Goal: Task Accomplishment & Management: Use online tool/utility

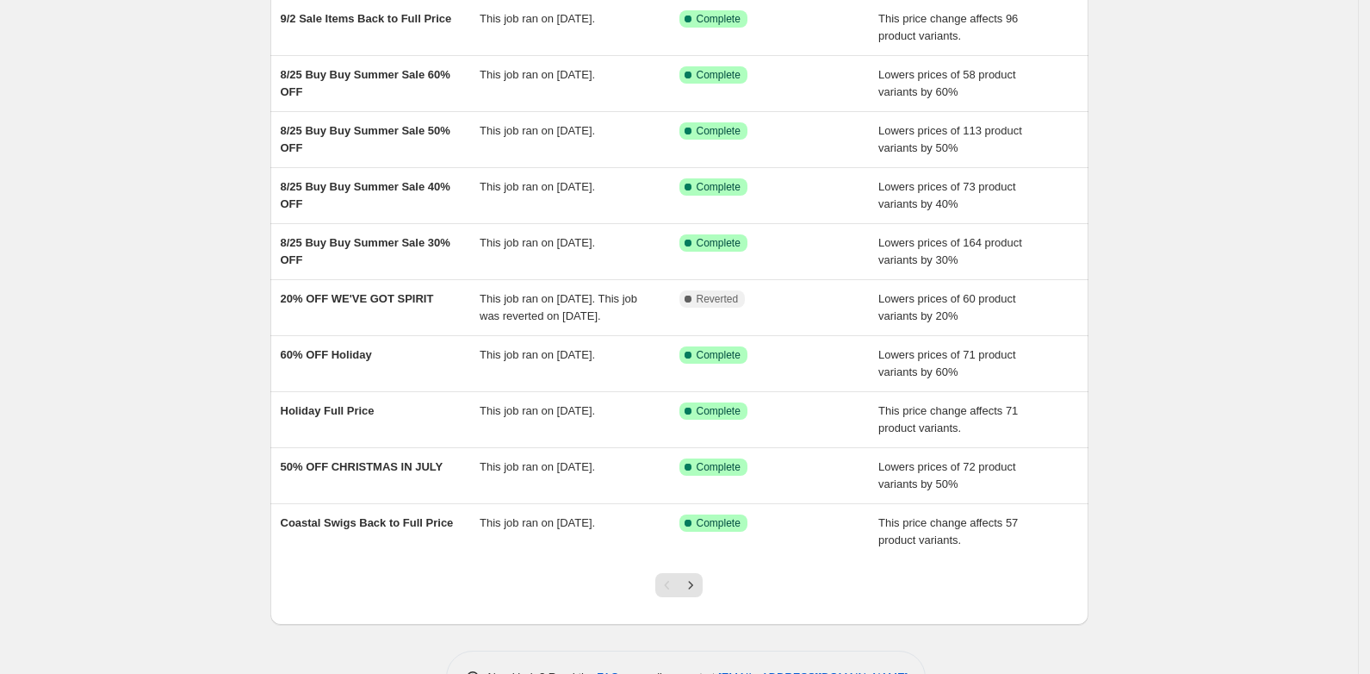
scroll to position [231, 0]
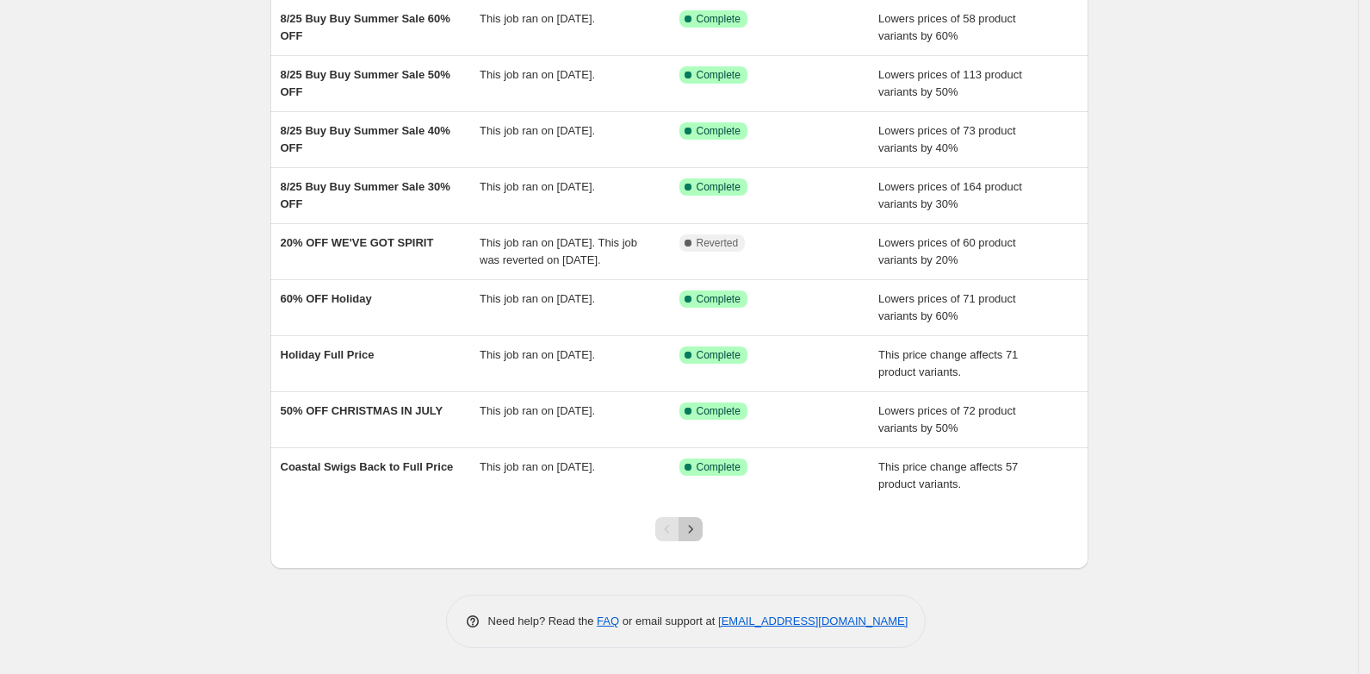
click at [699, 532] on icon "Next" at bounding box center [690, 528] width 17 height 17
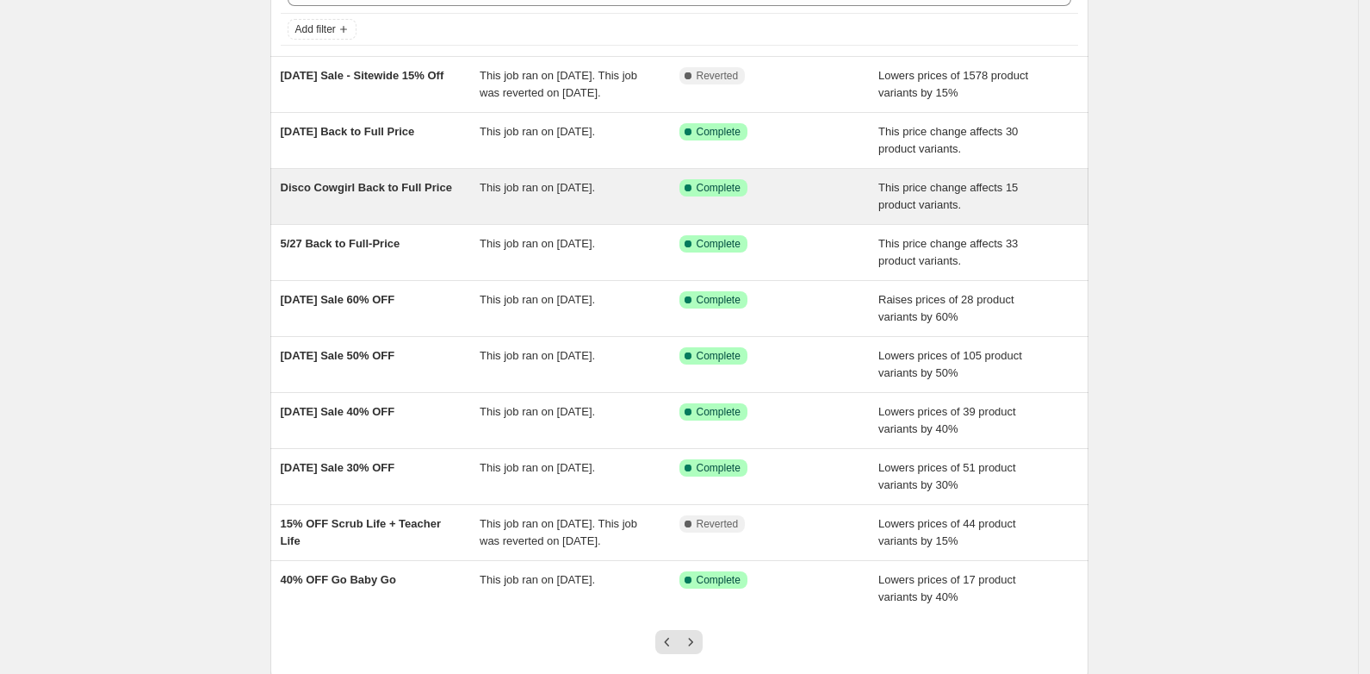
scroll to position [214, 0]
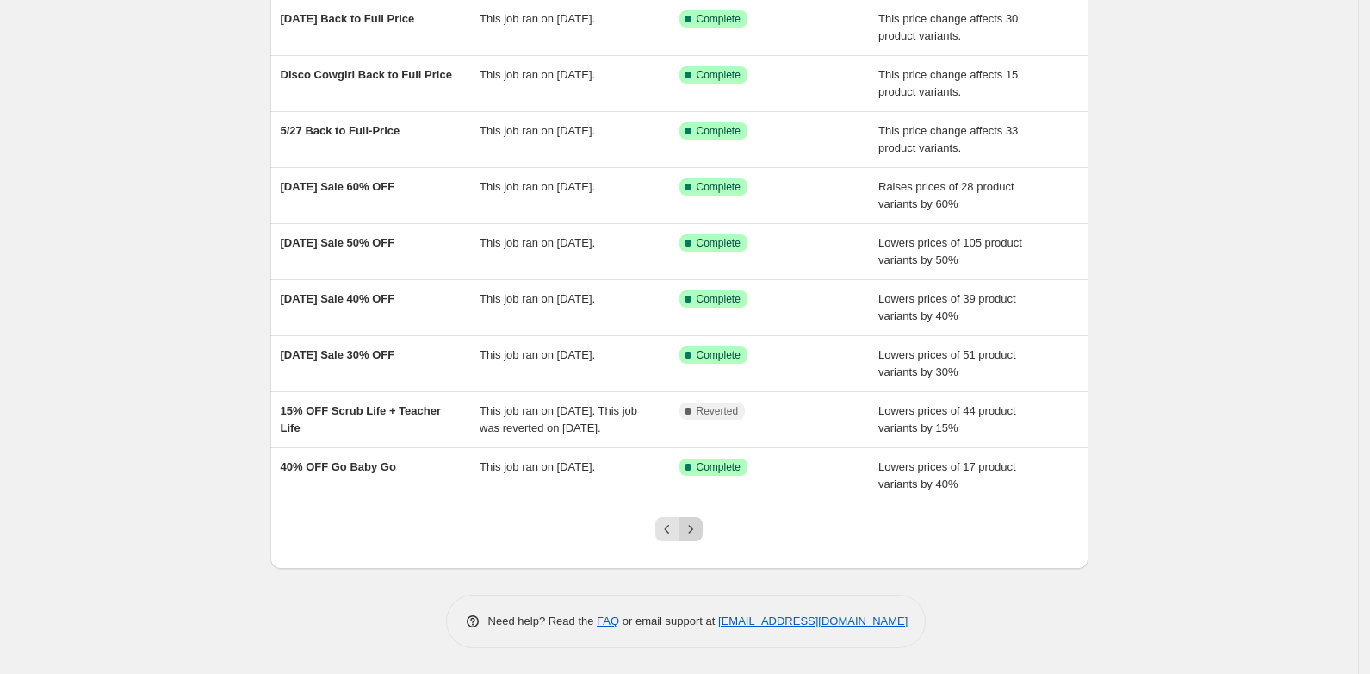
click at [699, 531] on icon "Next" at bounding box center [690, 528] width 17 height 17
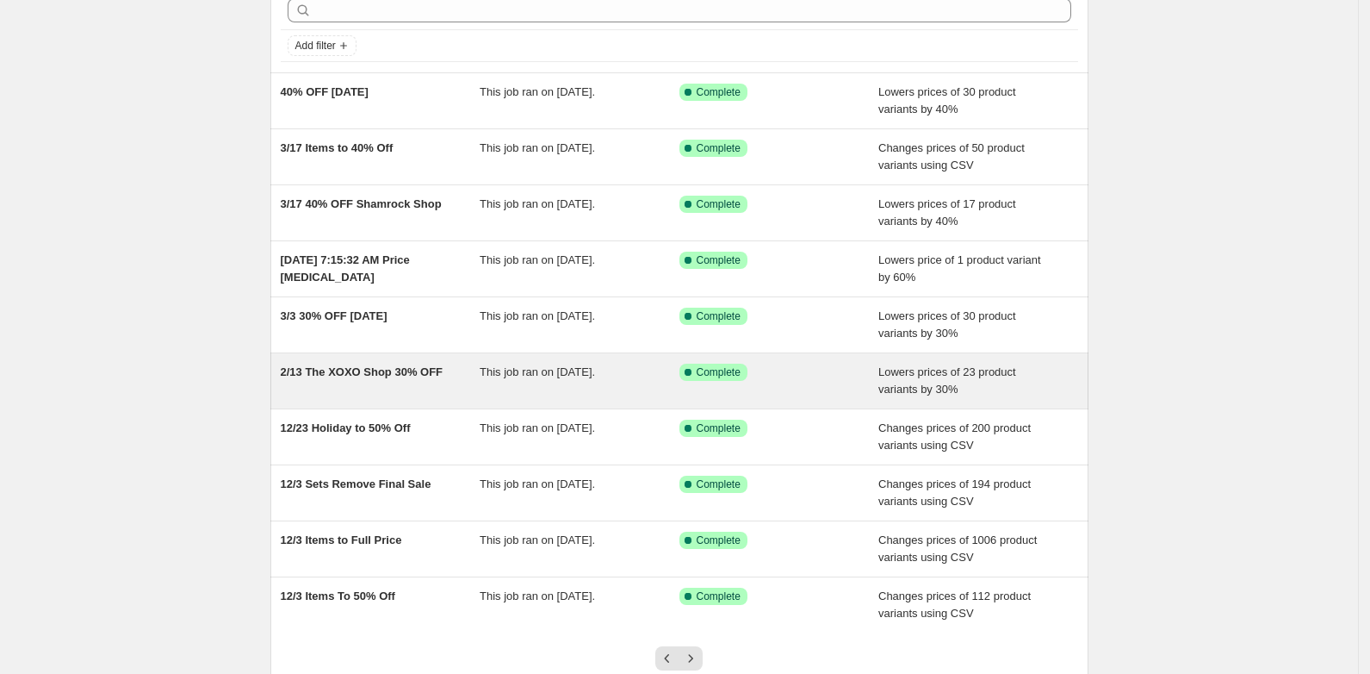
scroll to position [108, 0]
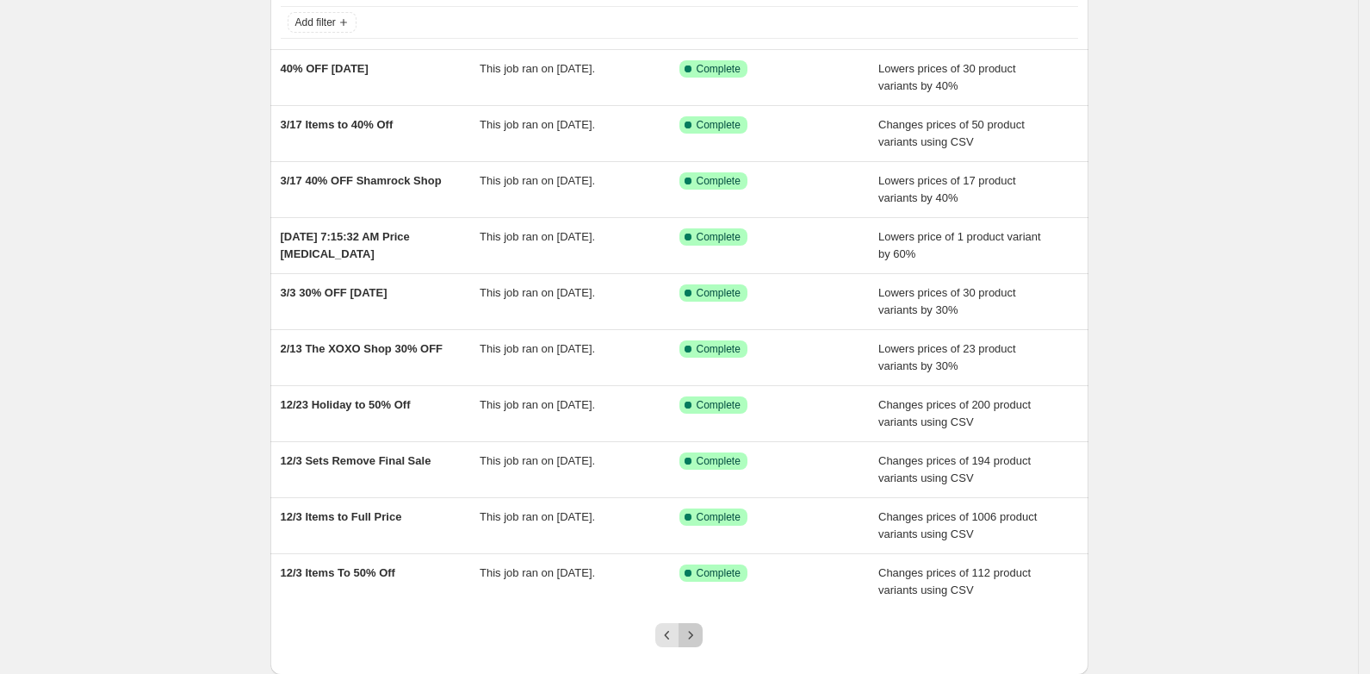
click at [703, 634] on button "Next" at bounding box center [691, 635] width 24 height 24
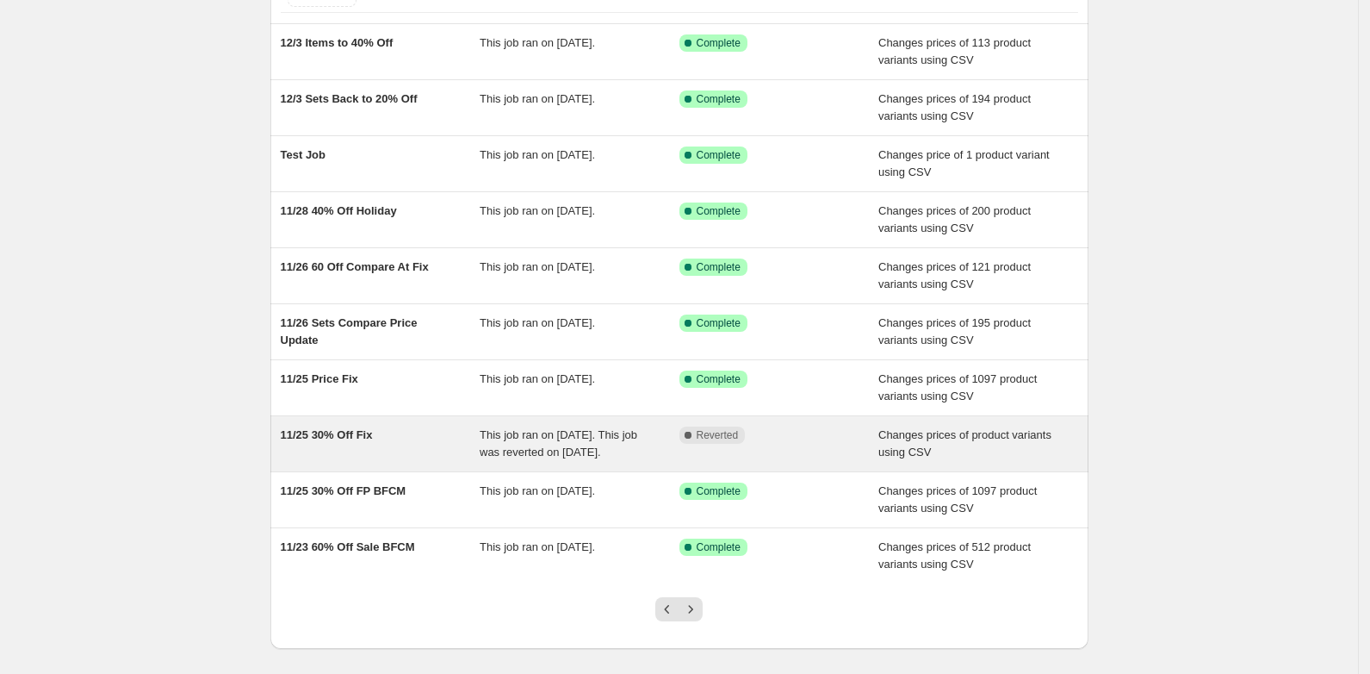
scroll to position [231, 0]
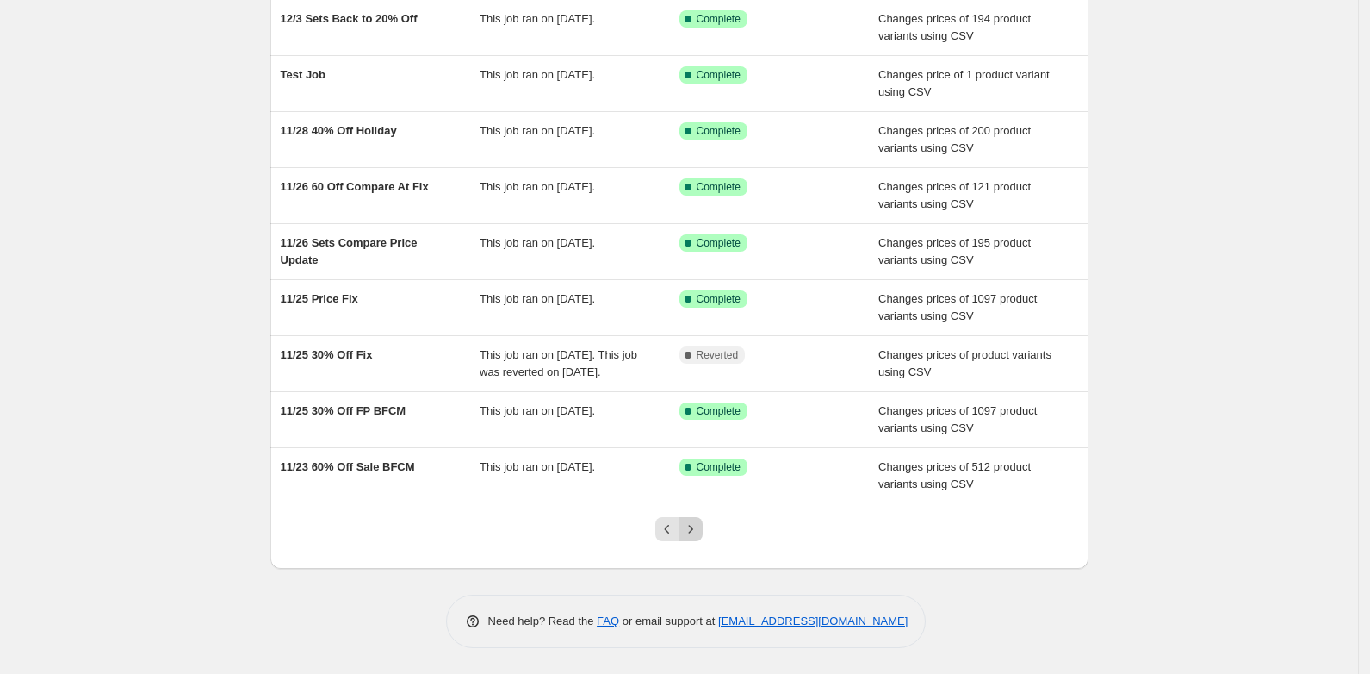
click at [695, 534] on icon "Next" at bounding box center [690, 528] width 17 height 17
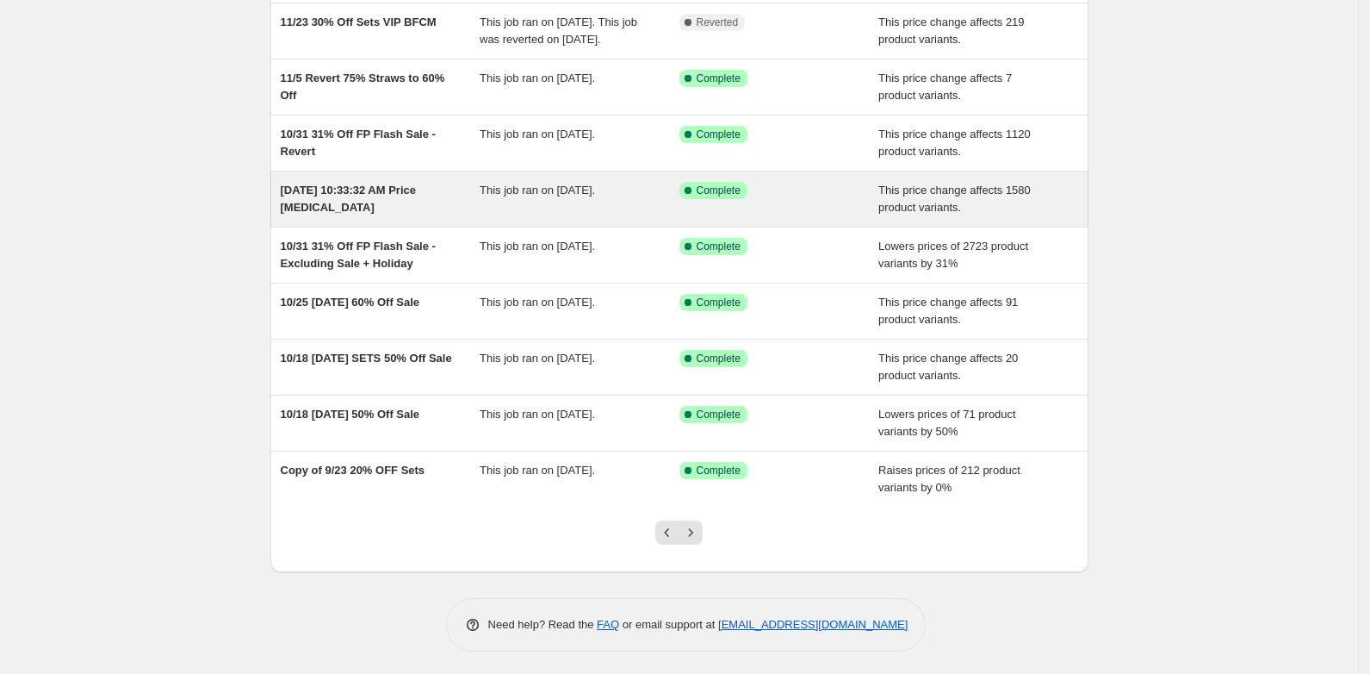
scroll to position [215, 0]
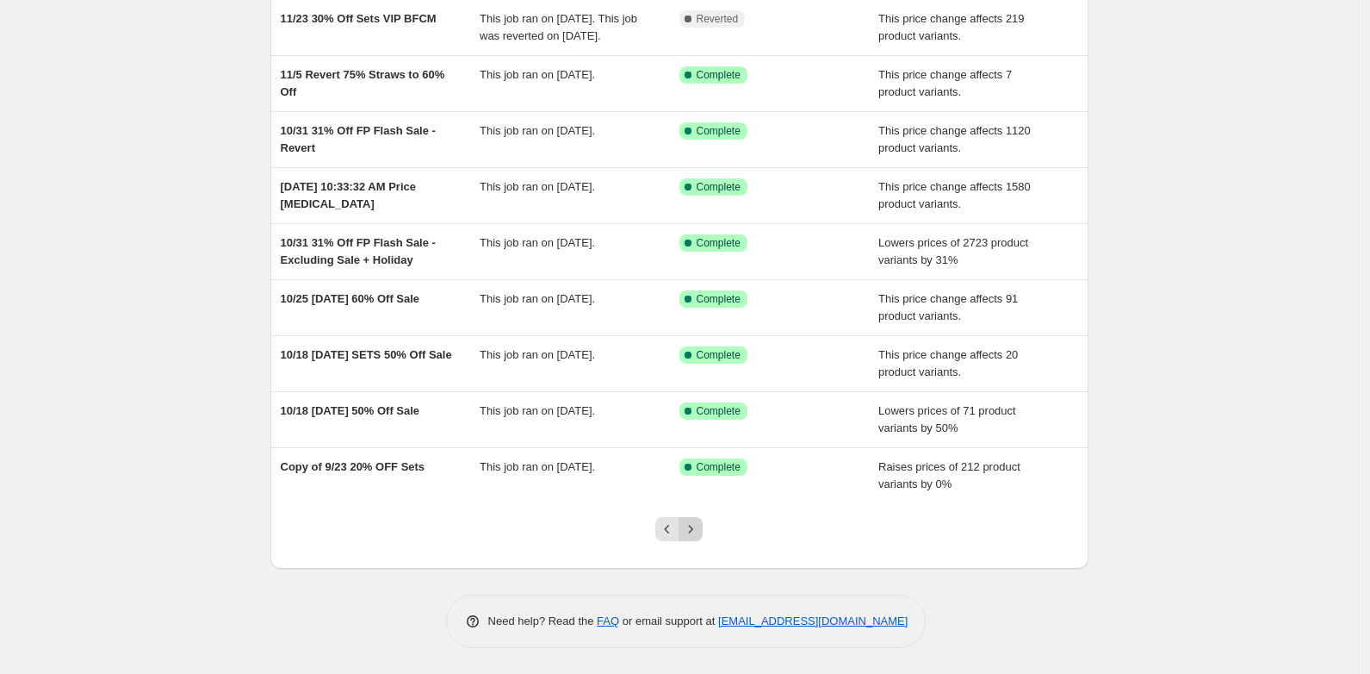
click at [697, 537] on icon "Next" at bounding box center [690, 528] width 17 height 17
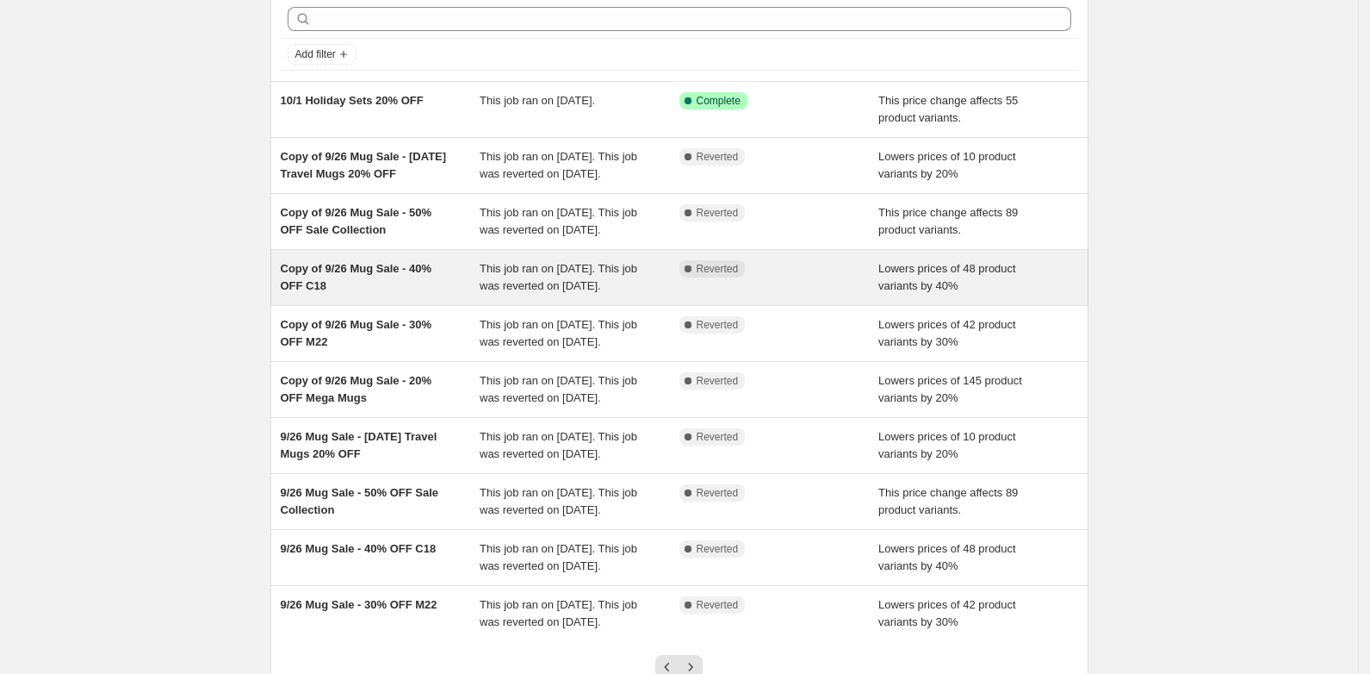
scroll to position [0, 0]
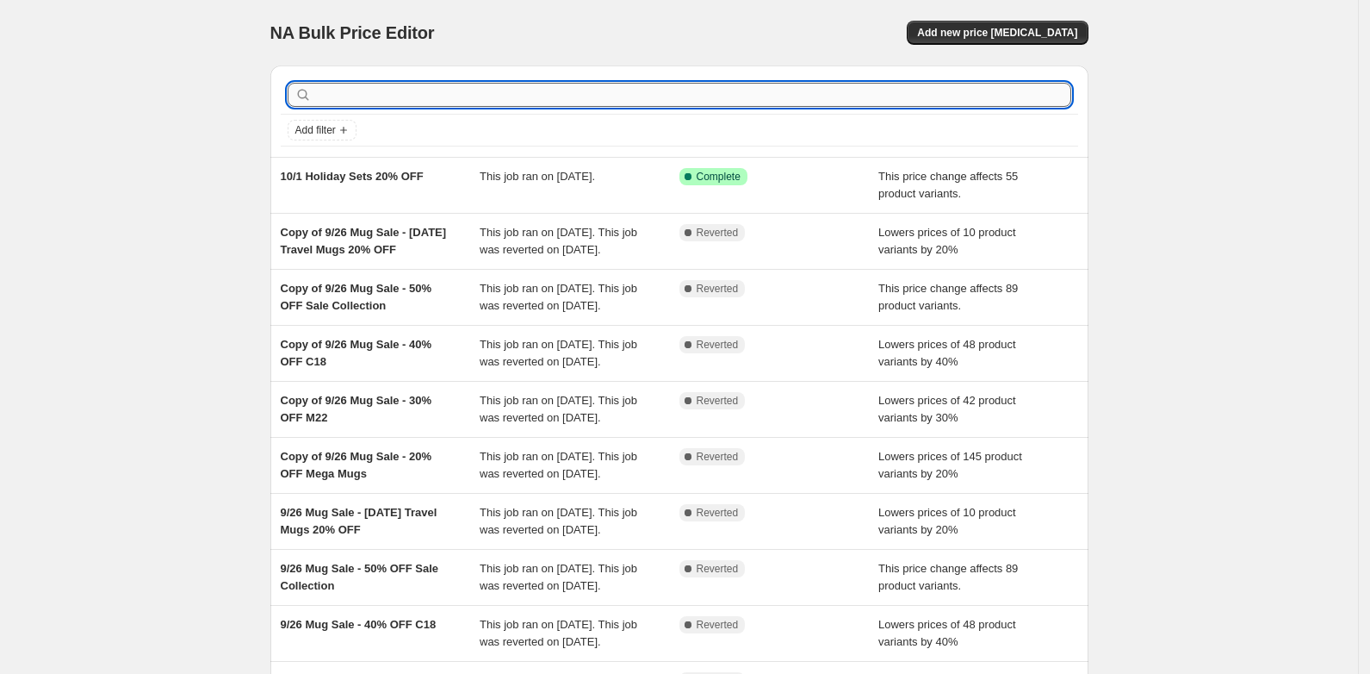
click at [350, 86] on input "text" at bounding box center [693, 95] width 756 height 24
type input "stes"
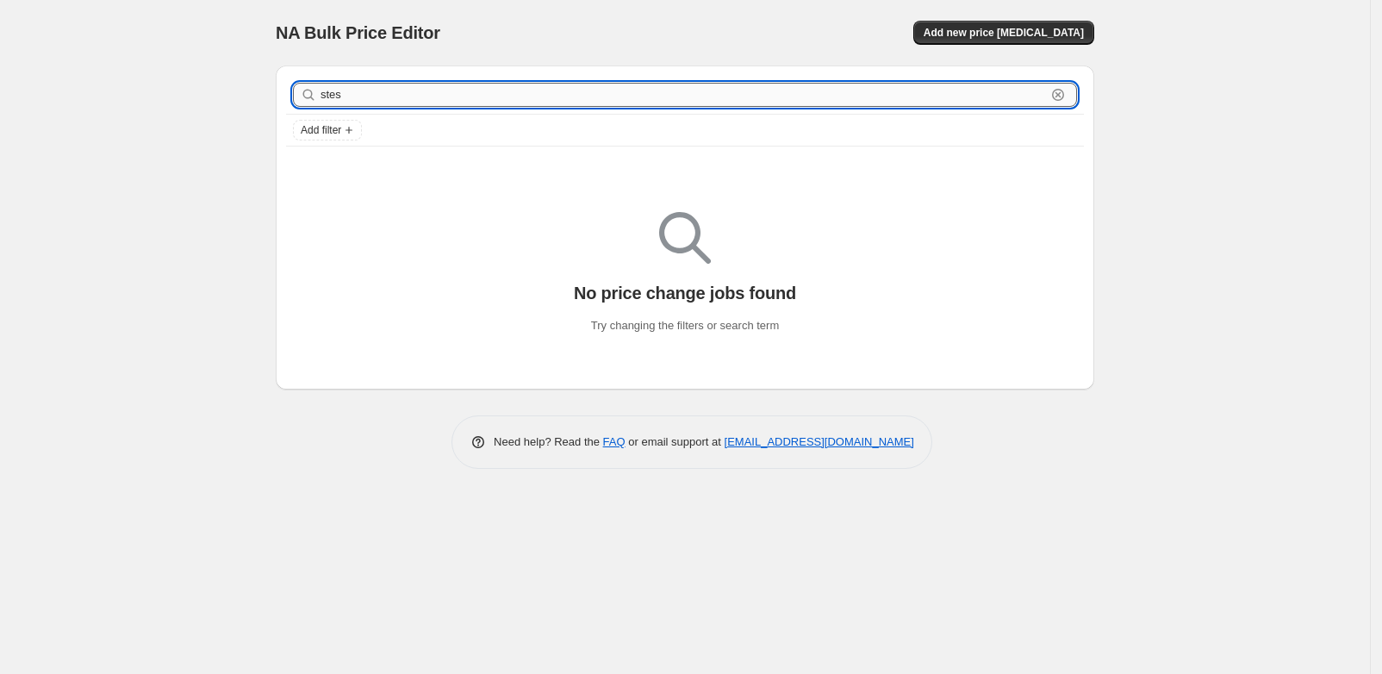
click at [354, 90] on input "stes" at bounding box center [682, 95] width 725 height 24
type input "sets"
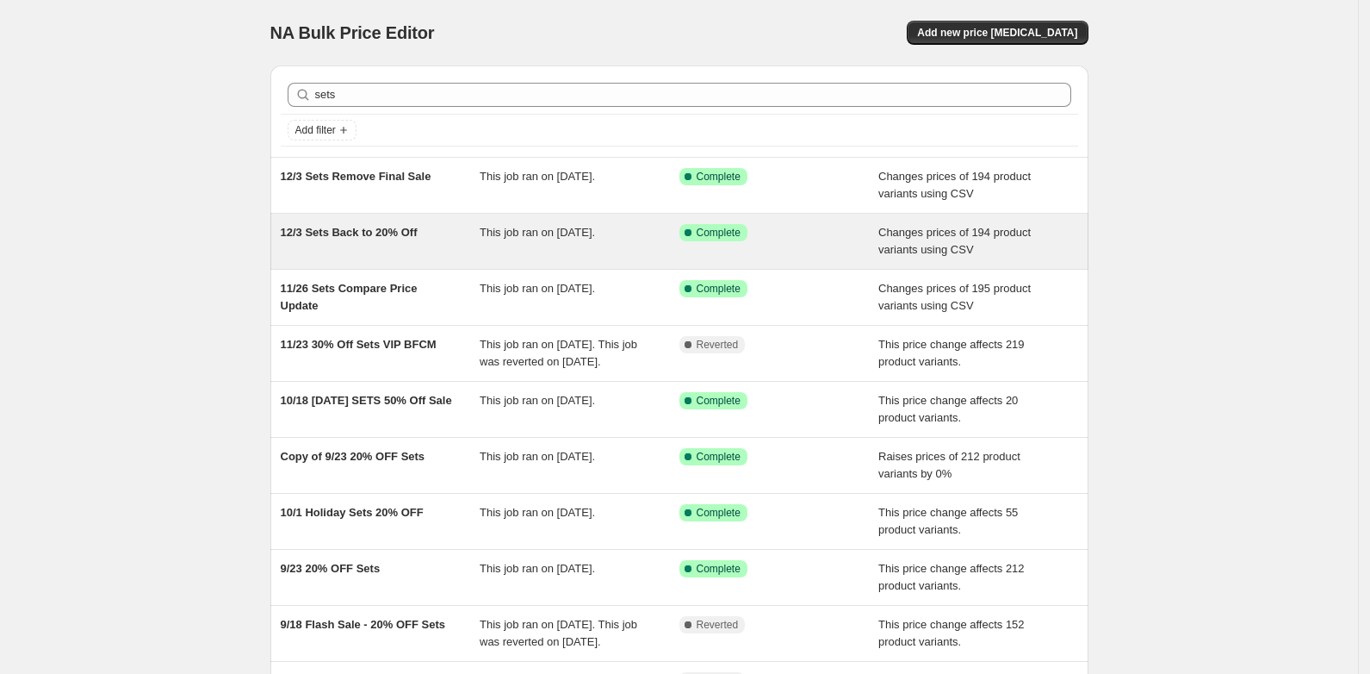
click at [370, 229] on span "12/3 Sets Back to 20% Off" at bounding box center [349, 232] width 137 height 13
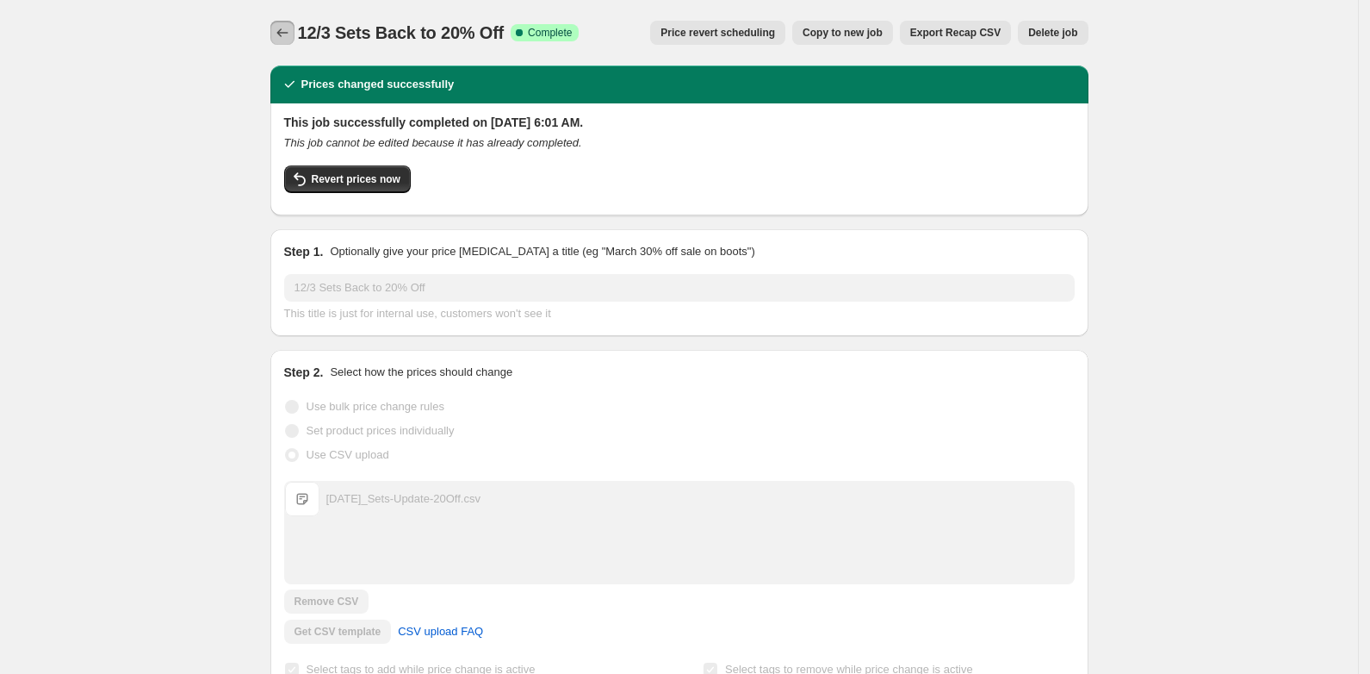
click at [279, 30] on icon "Price change jobs" at bounding box center [282, 32] width 17 height 17
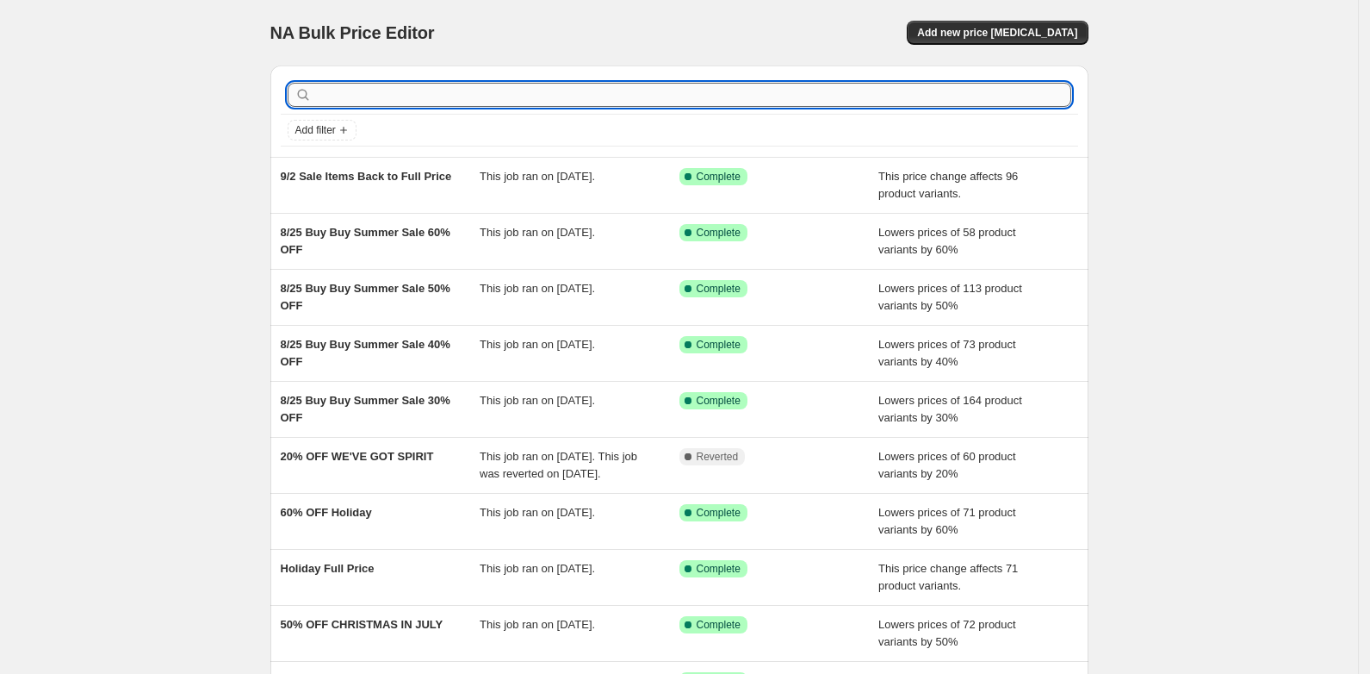
click at [339, 95] on input "text" at bounding box center [693, 95] width 756 height 24
type input "sets"
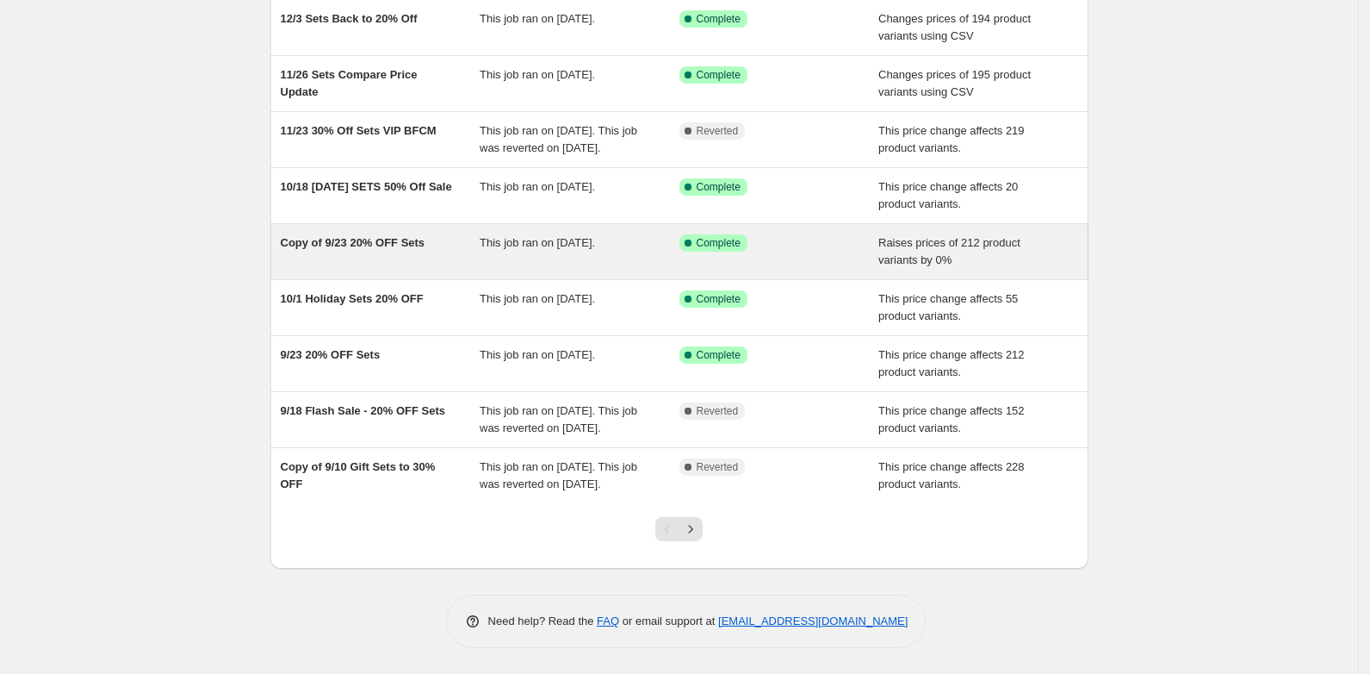
scroll to position [265, 0]
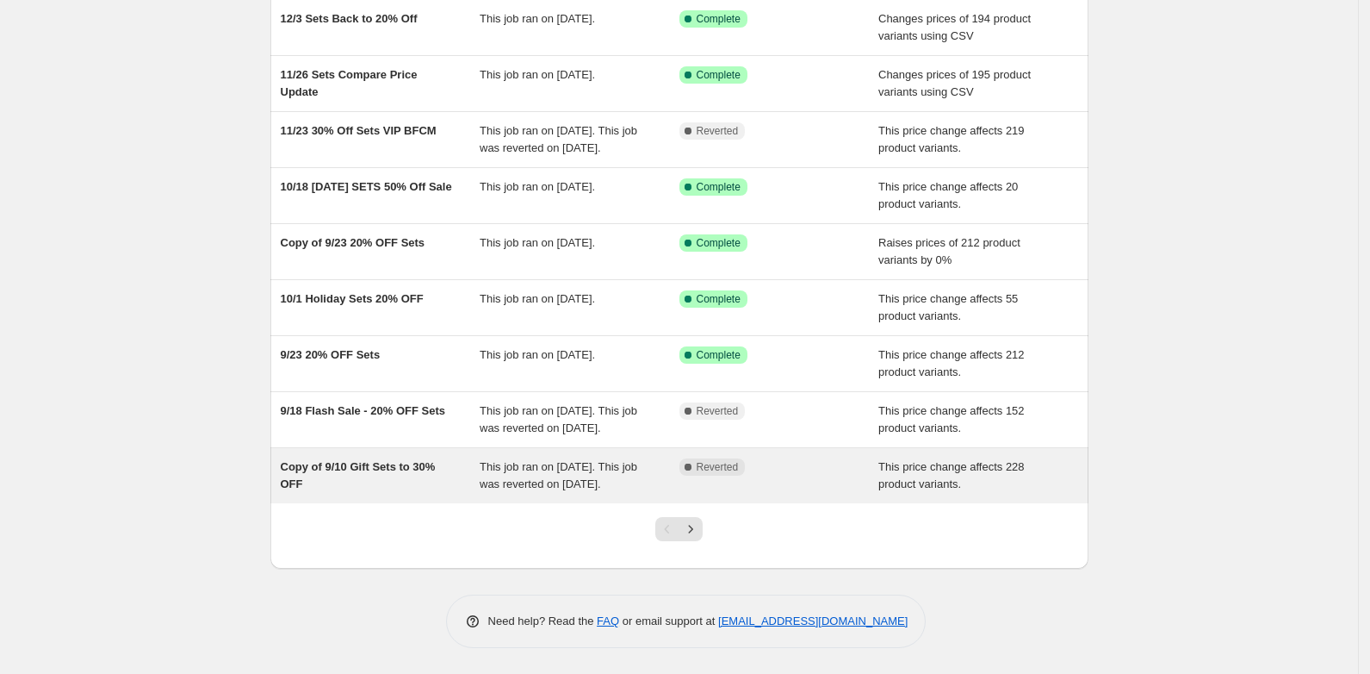
click at [352, 460] on span "Copy of 9/10 Gift Sets to 30% OFF" at bounding box center [358, 475] width 155 height 30
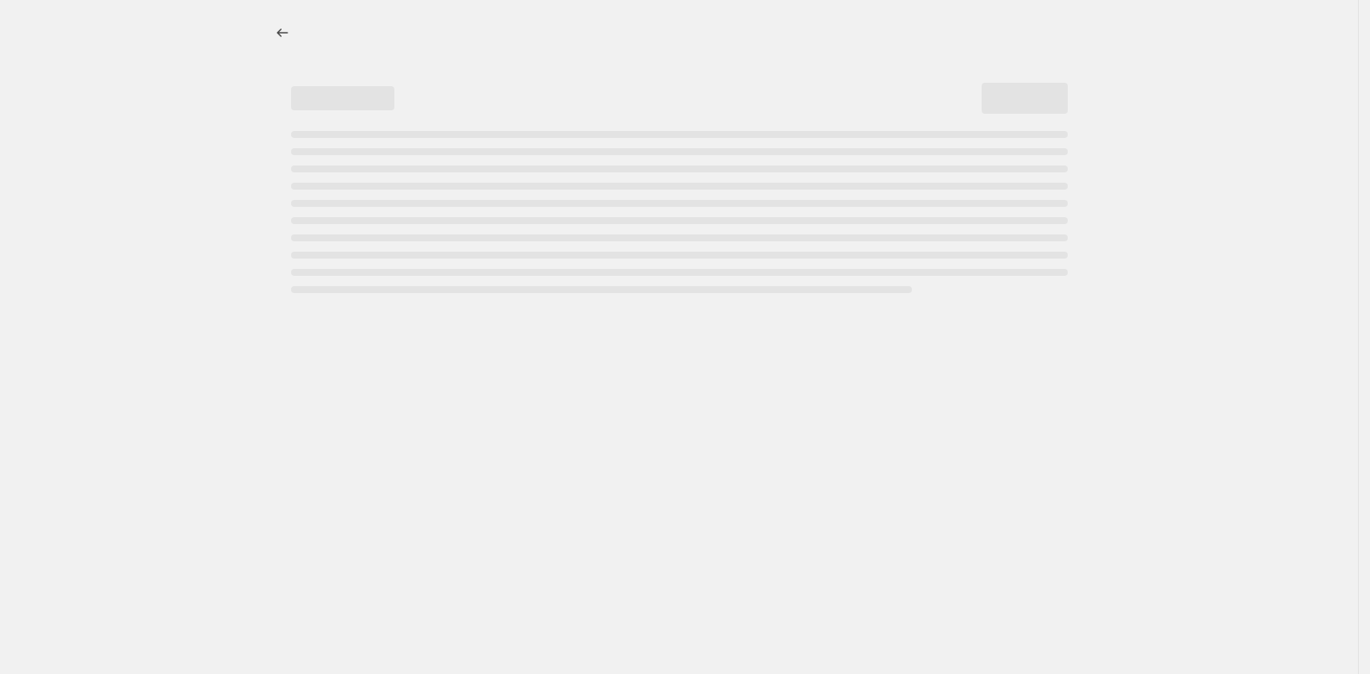
select select "pcap"
select select "no_change"
select select "collection"
select select "product_status"
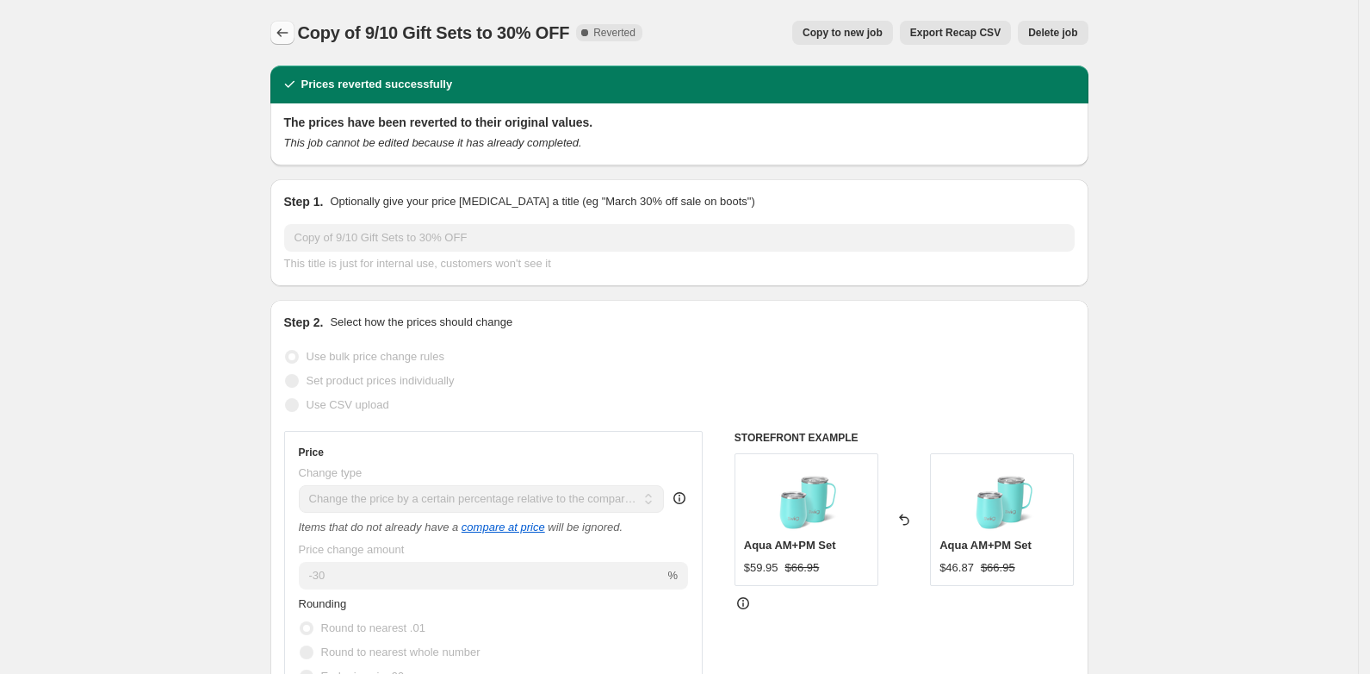
click at [285, 25] on icon "Price change jobs" at bounding box center [282, 32] width 17 height 17
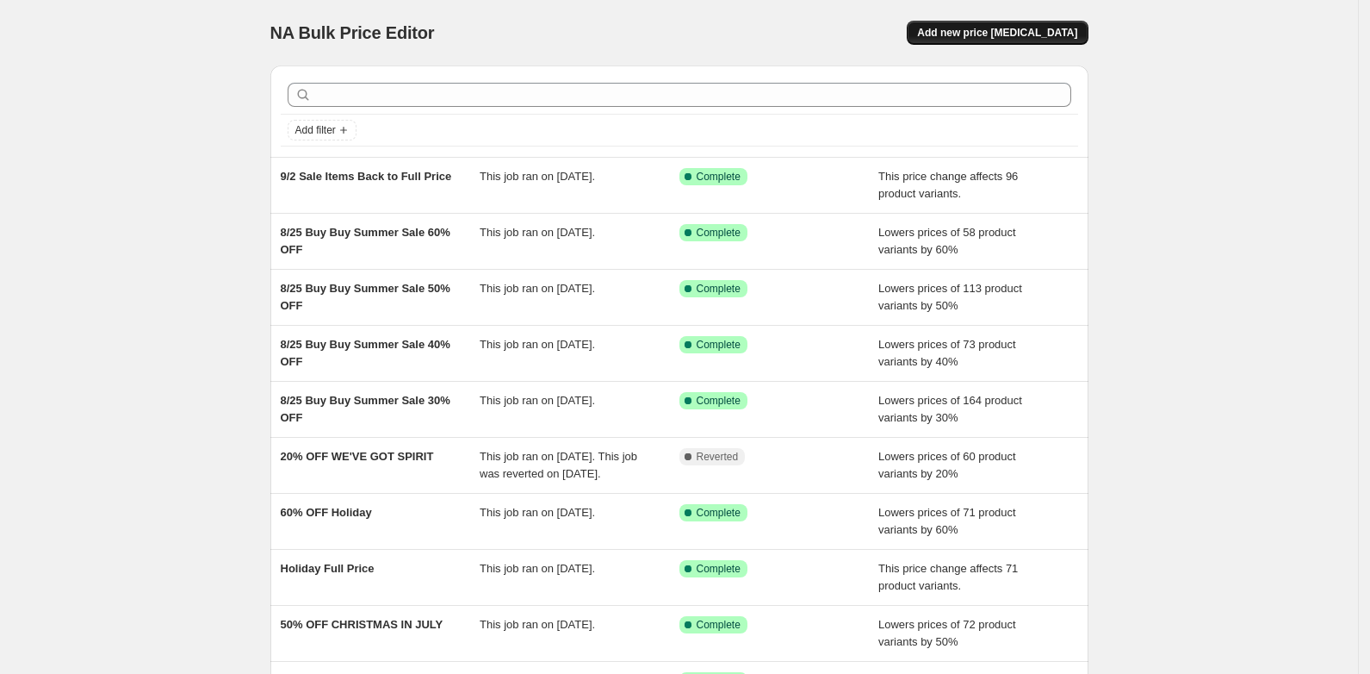
click at [1002, 29] on span "Add new price change job" at bounding box center [997, 33] width 160 height 14
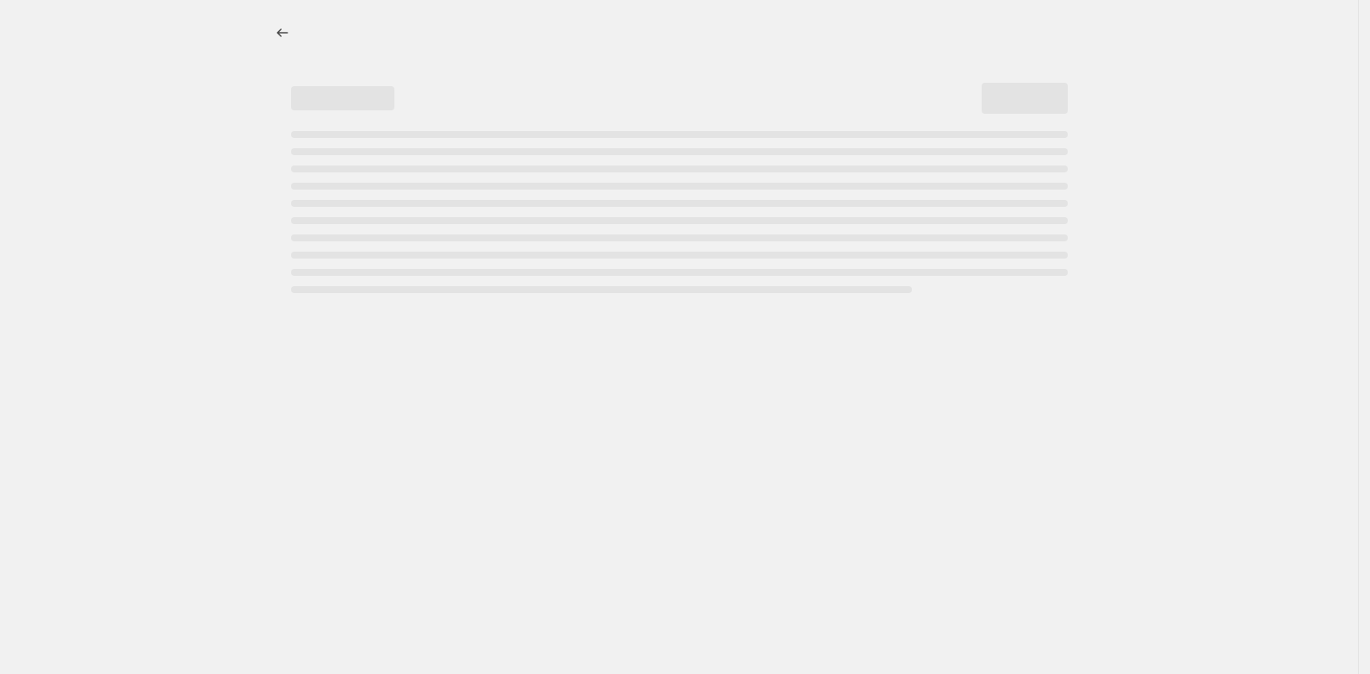
select select "percentage"
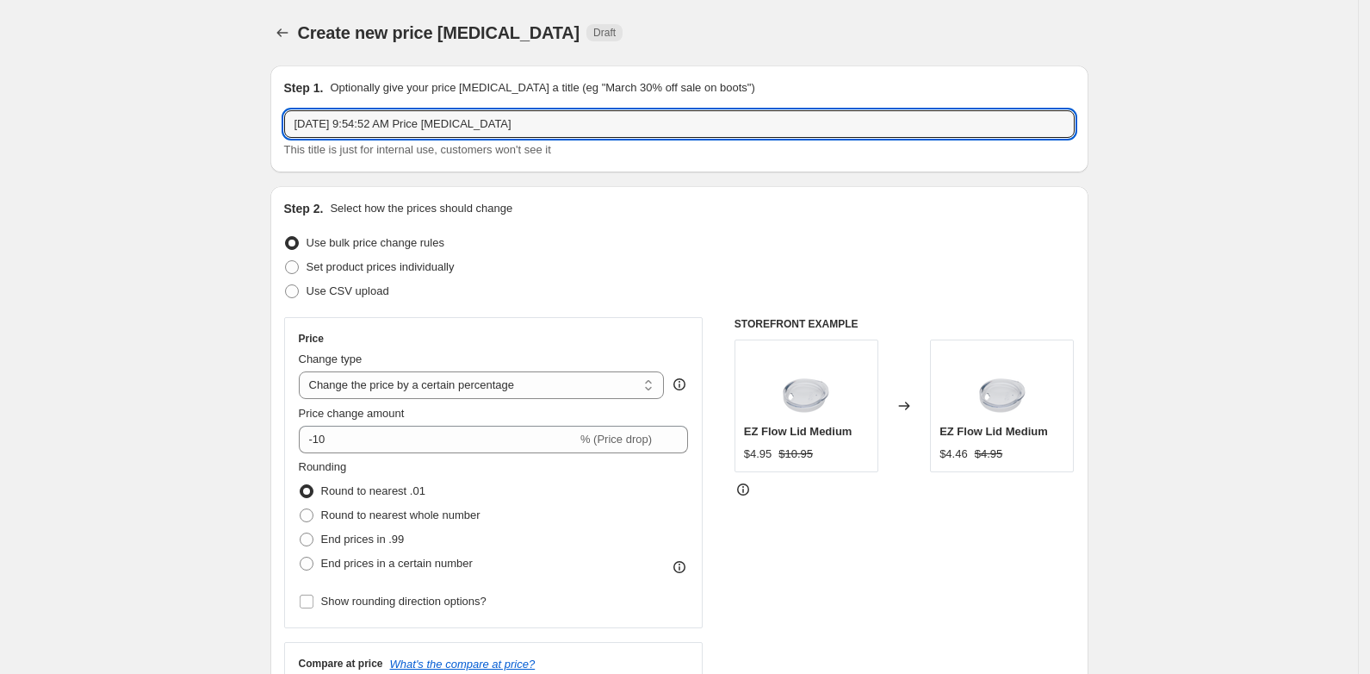
drag, startPoint x: 494, startPoint y: 126, endPoint x: 211, endPoint y: 109, distance: 283.9
click at [298, 122] on input "30% OFF Gift Sets" at bounding box center [679, 124] width 791 height 28
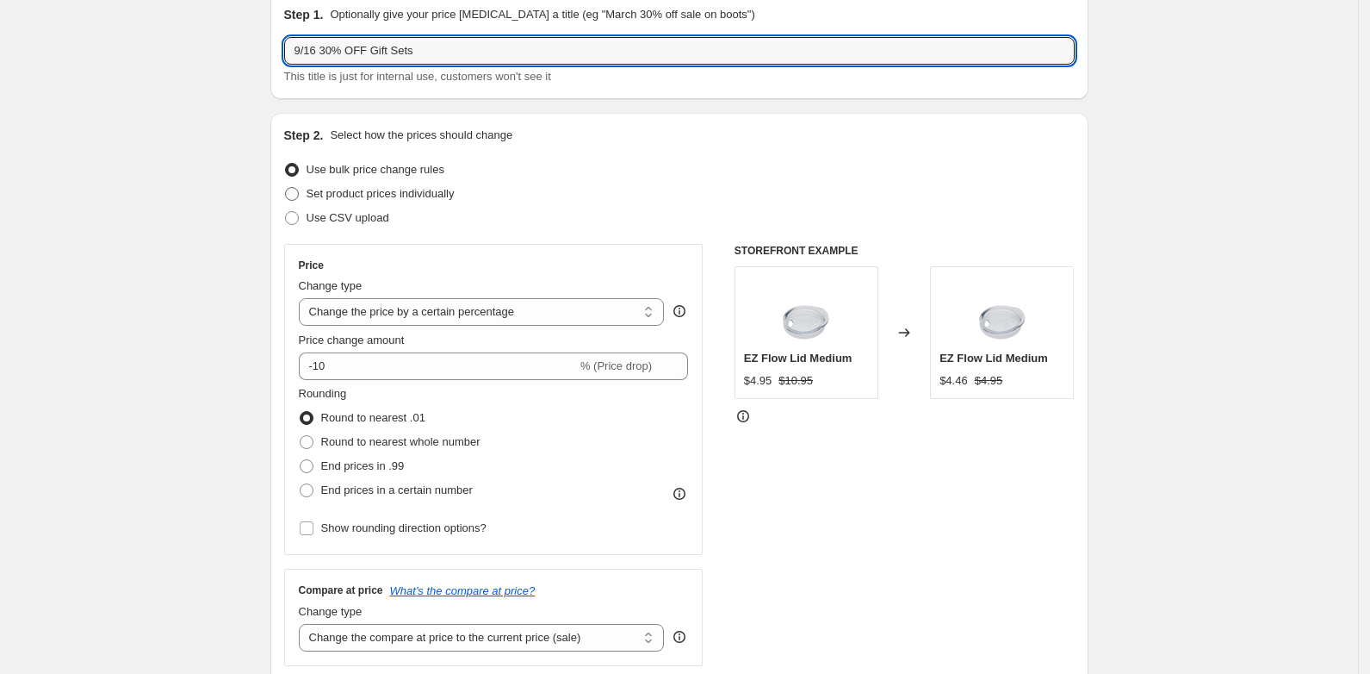
scroll to position [108, 0]
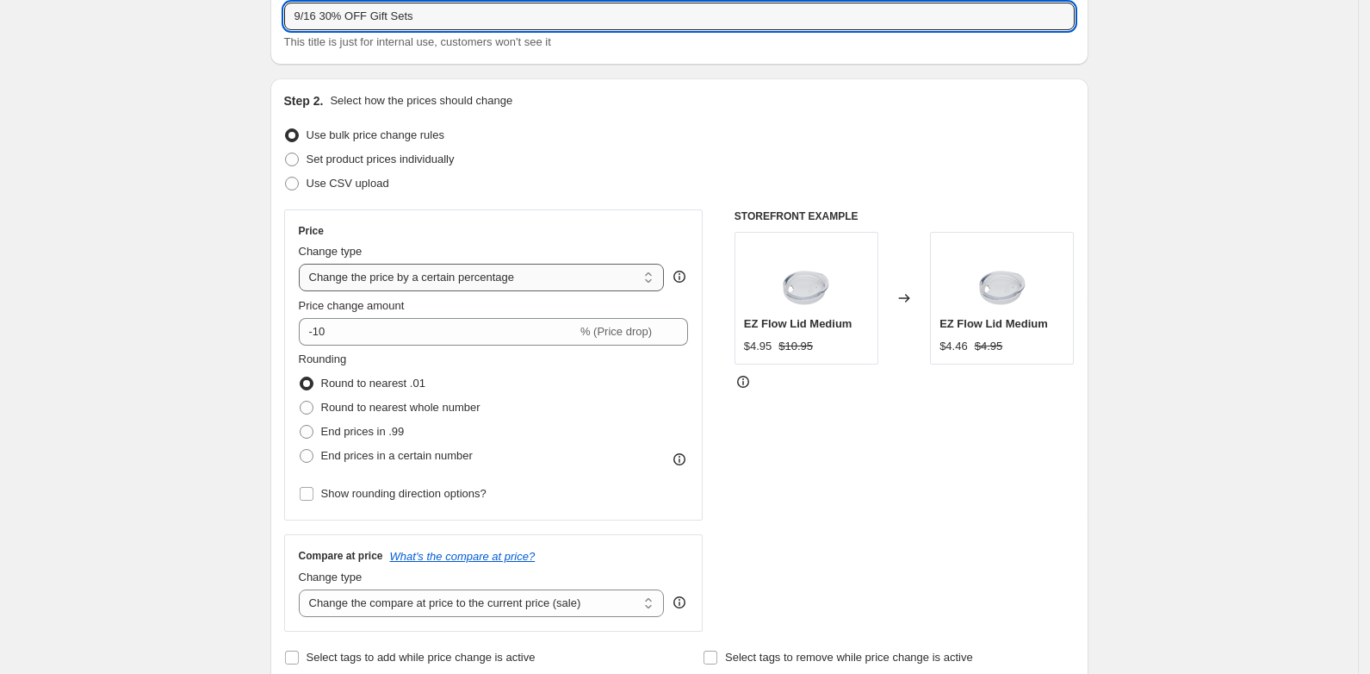
type input "9/16 30% OFF Gift Sets"
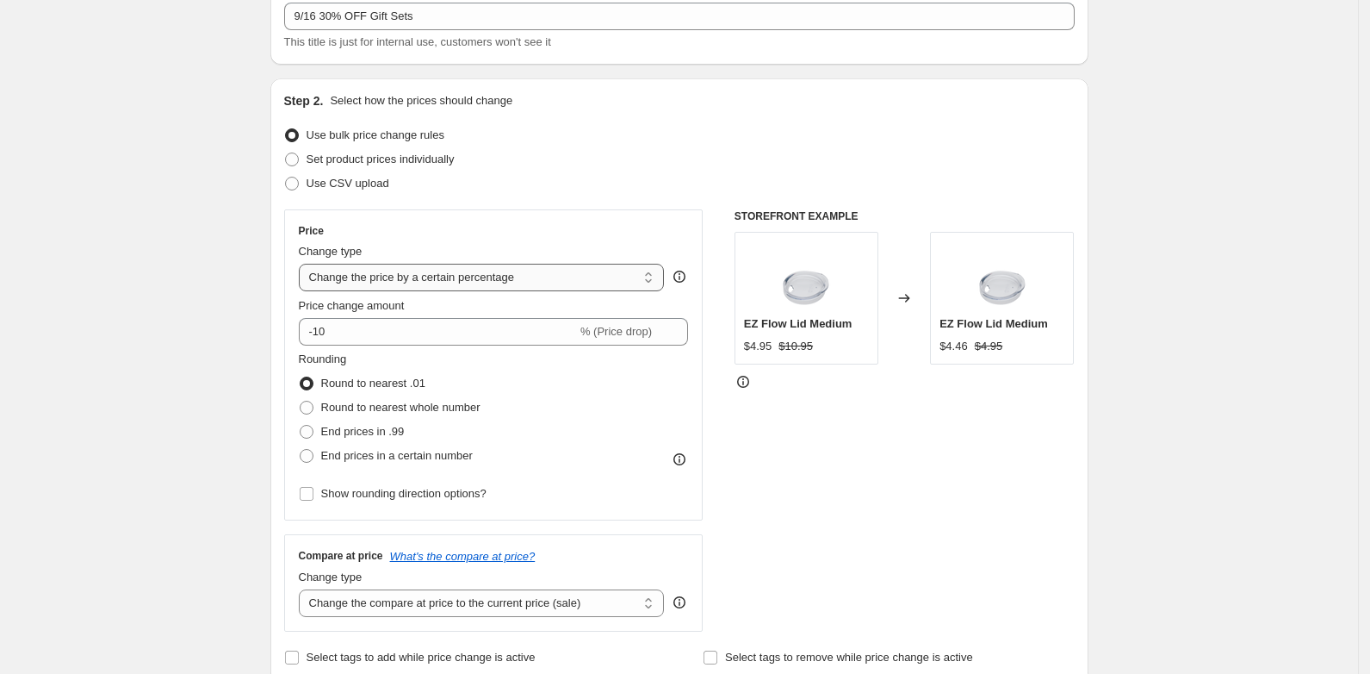
click at [520, 276] on select "Change the price to a certain amount Change the price by a certain amount Chang…" at bounding box center [482, 278] width 366 height 28
select select "ecap"
click at [304, 264] on select "Change the price to a certain amount Change the price by a certain amount Chang…" at bounding box center [482, 278] width 366 height 28
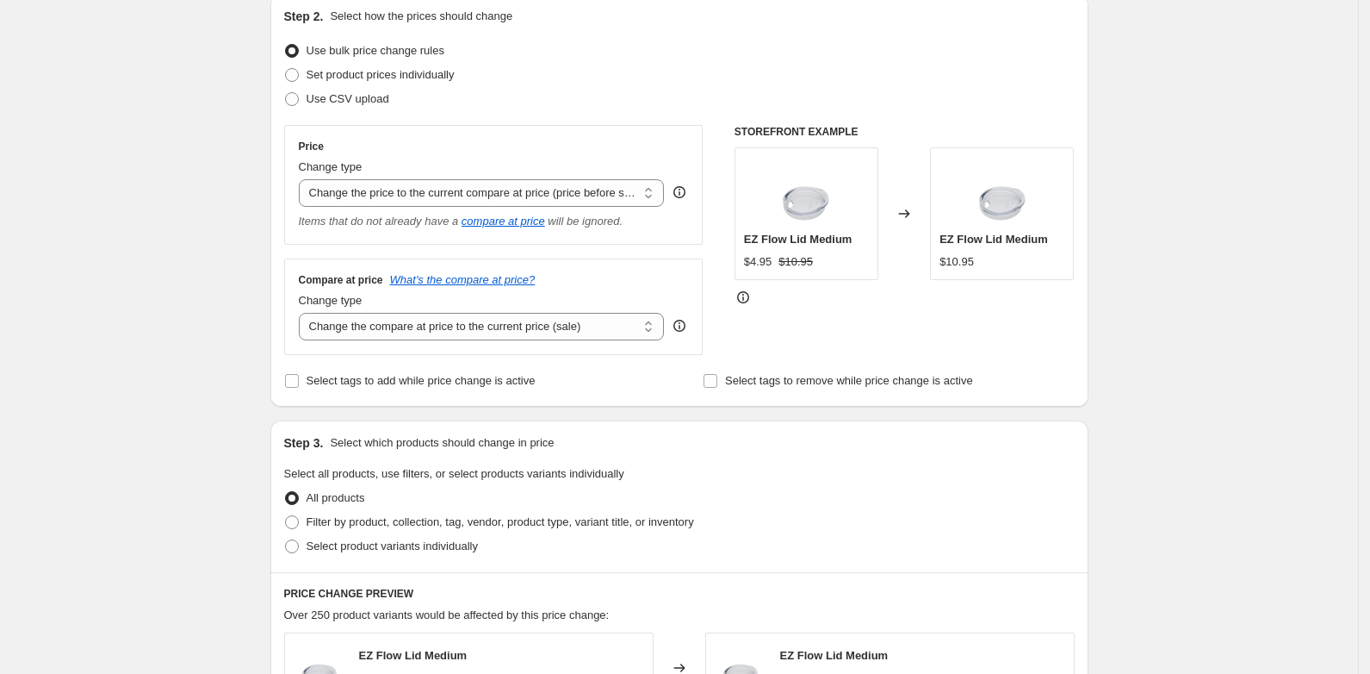
scroll to position [215, 0]
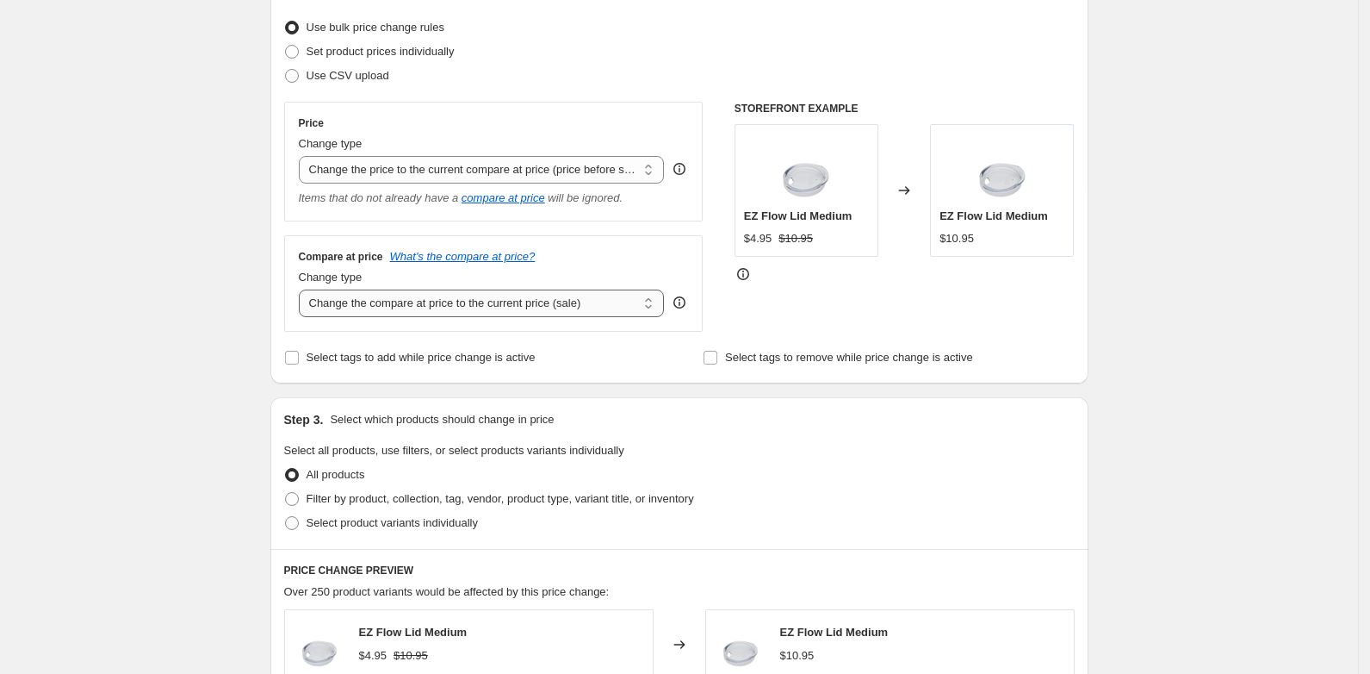
click at [344, 310] on select "Change the compare at price to the current price (sale) Change the compare at p…" at bounding box center [482, 303] width 366 height 28
select select "percentage"
click at [304, 290] on select "Change the compare at price to the current price (sale) Change the compare at p…" at bounding box center [482, 303] width 366 height 28
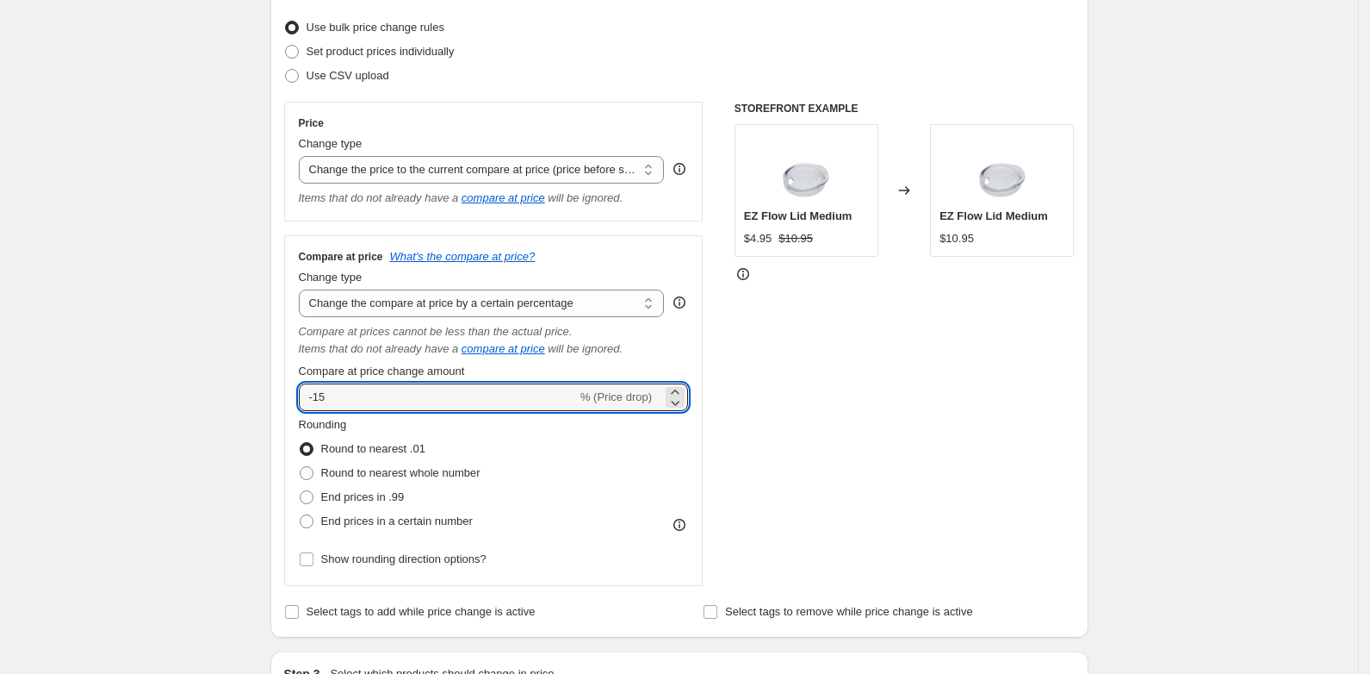
drag, startPoint x: 354, startPoint y: 403, endPoint x: 282, endPoint y: 407, distance: 72.5
click at [282, 407] on div "Step 2. Select how the prices should change Use bulk price change rules Set pro…" at bounding box center [679, 304] width 818 height 667
type input "30"
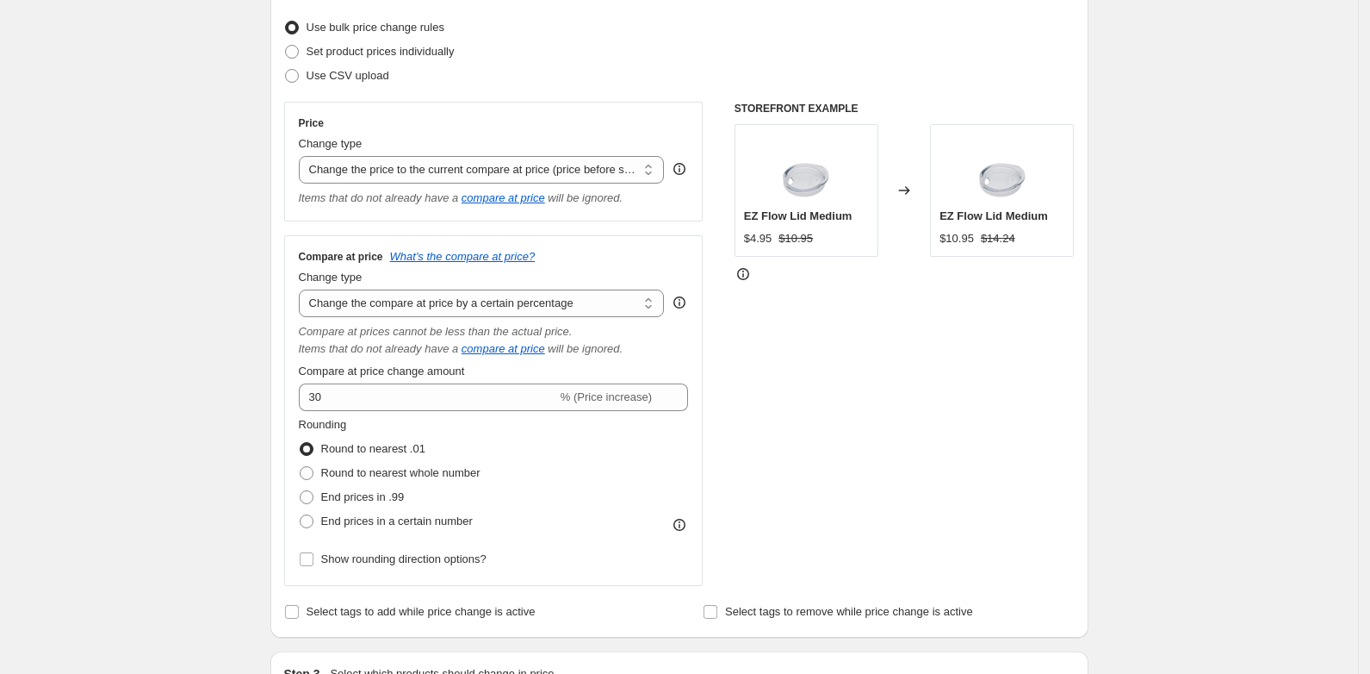
click at [188, 331] on div "Create new price change job. This page is ready Create new price change job Dra…" at bounding box center [679, 677] width 1358 height 1785
click at [419, 172] on select "Change the price to a certain amount Change the price by a certain amount Chang…" at bounding box center [482, 170] width 366 height 28
click at [304, 156] on select "Change the price to a certain amount Change the price by a certain amount Chang…" at bounding box center [482, 170] width 366 height 28
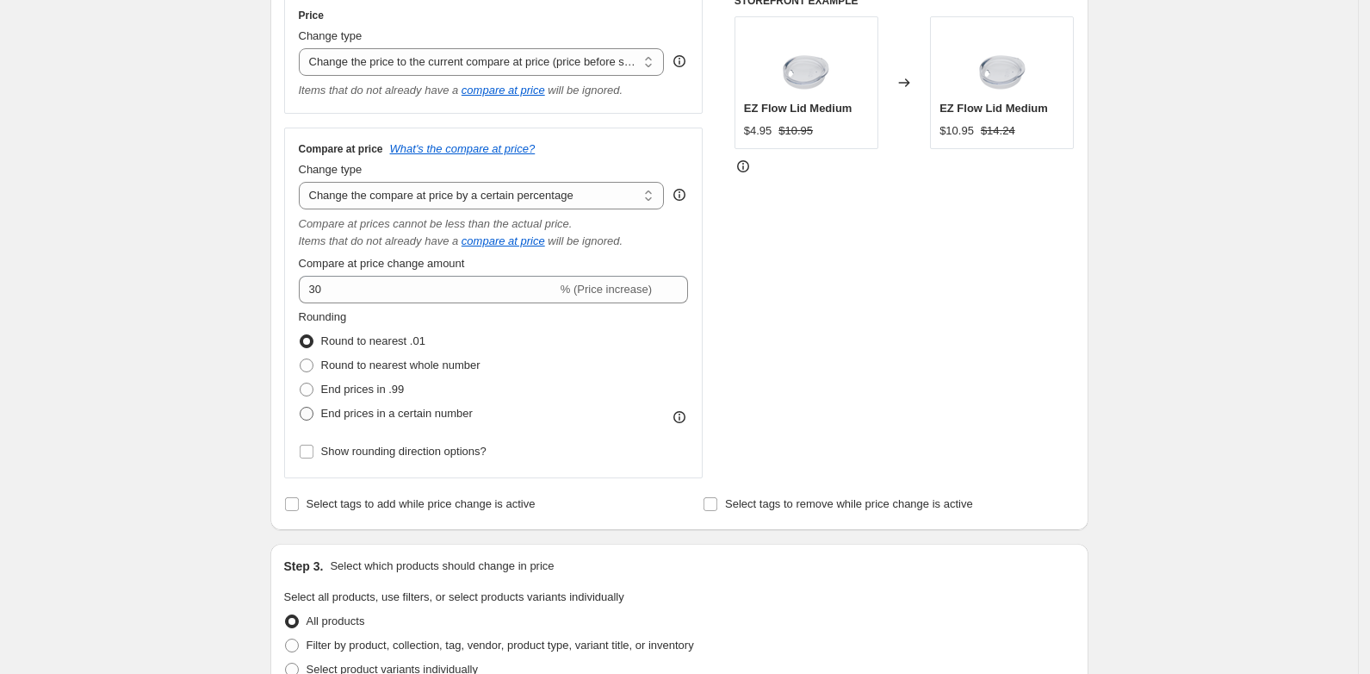
click at [365, 413] on span "End prices in a certain number" at bounding box center [397, 413] width 152 height 13
click at [301, 407] on input "End prices in a certain number" at bounding box center [300, 407] width 1 height 1
radio input "true"
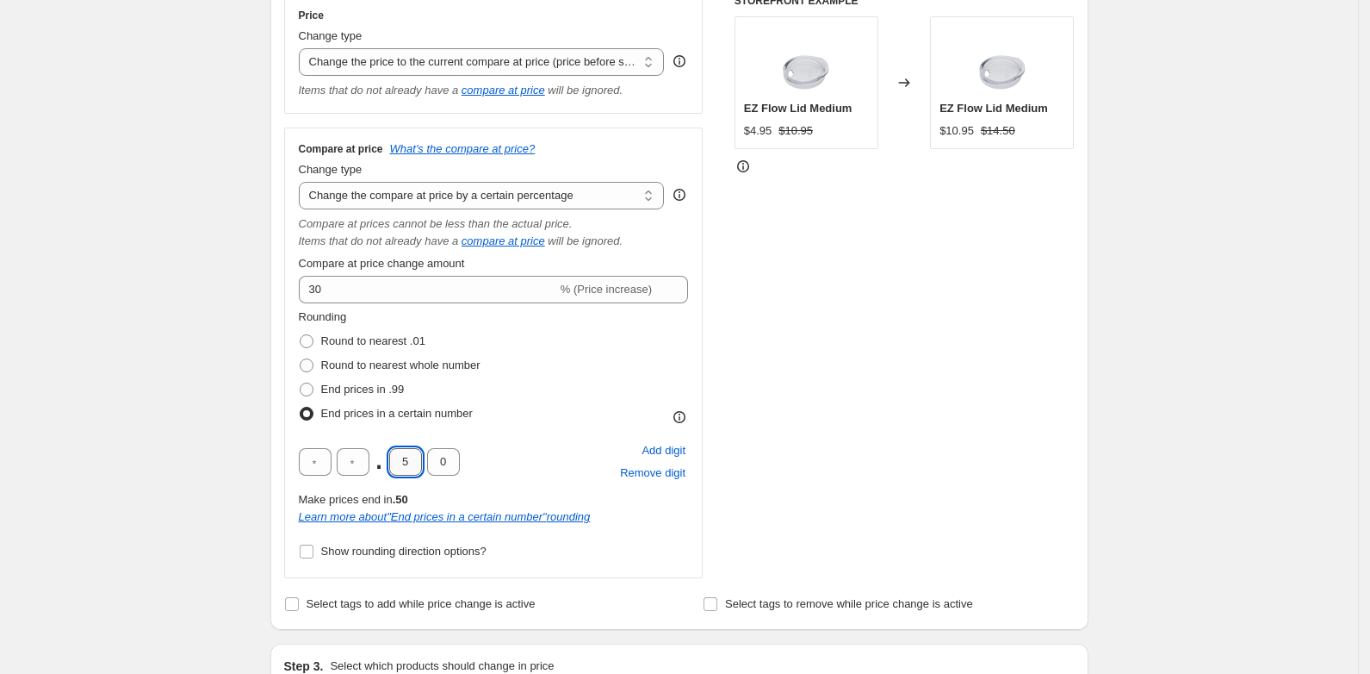
click at [415, 459] on input "5" at bounding box center [405, 462] width 33 height 28
type input "9"
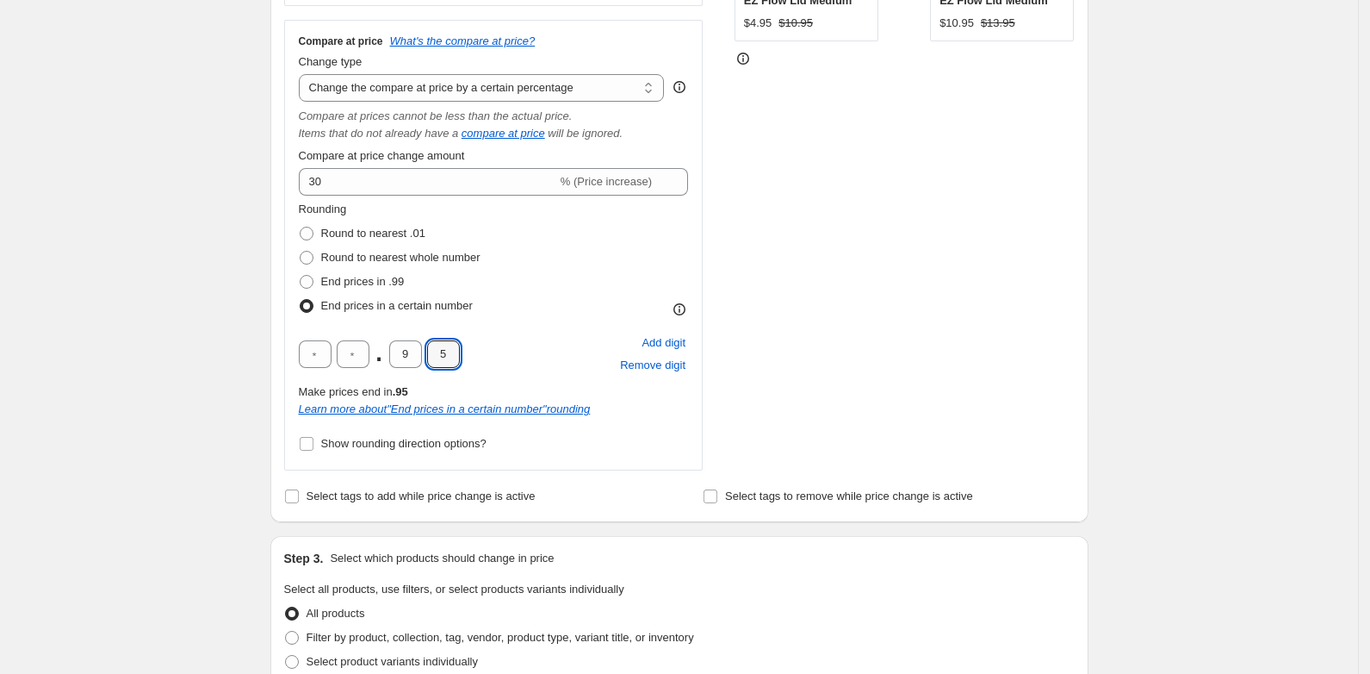
type input "5"
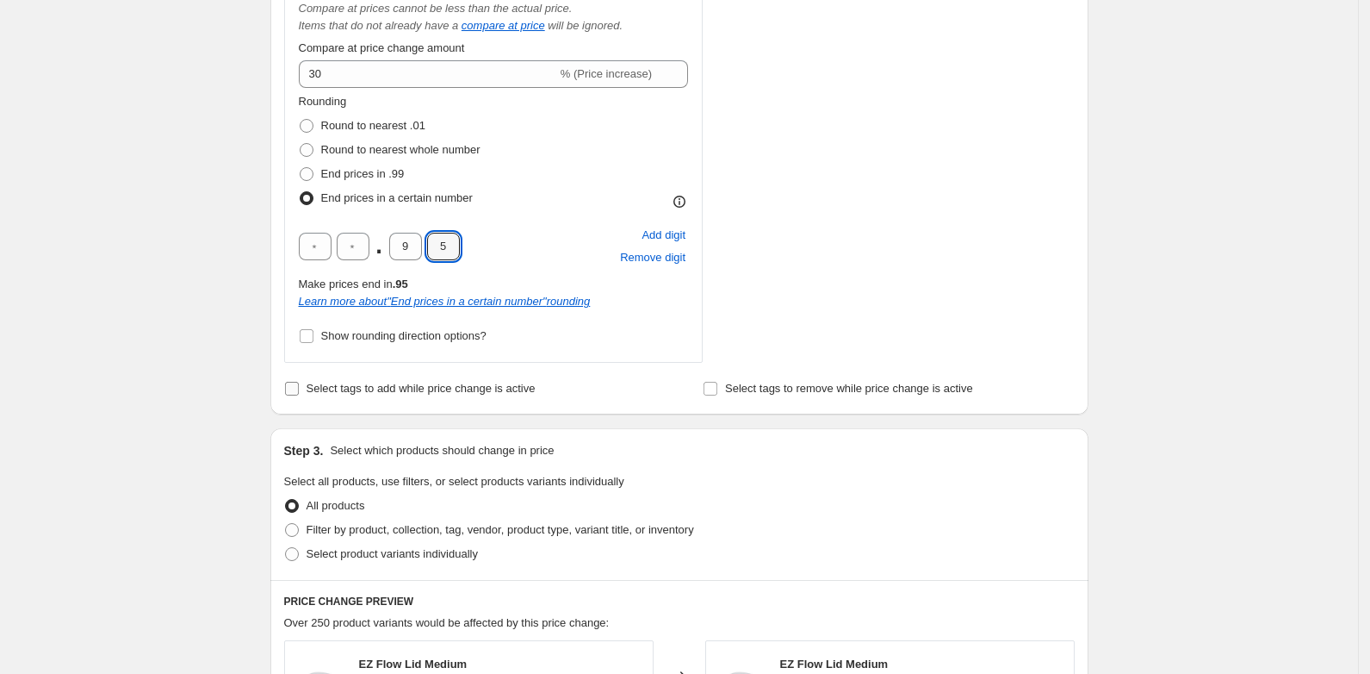
click at [299, 388] on input "Select tags to add while price change is active" at bounding box center [292, 389] width 14 height 14
checkbox input "true"
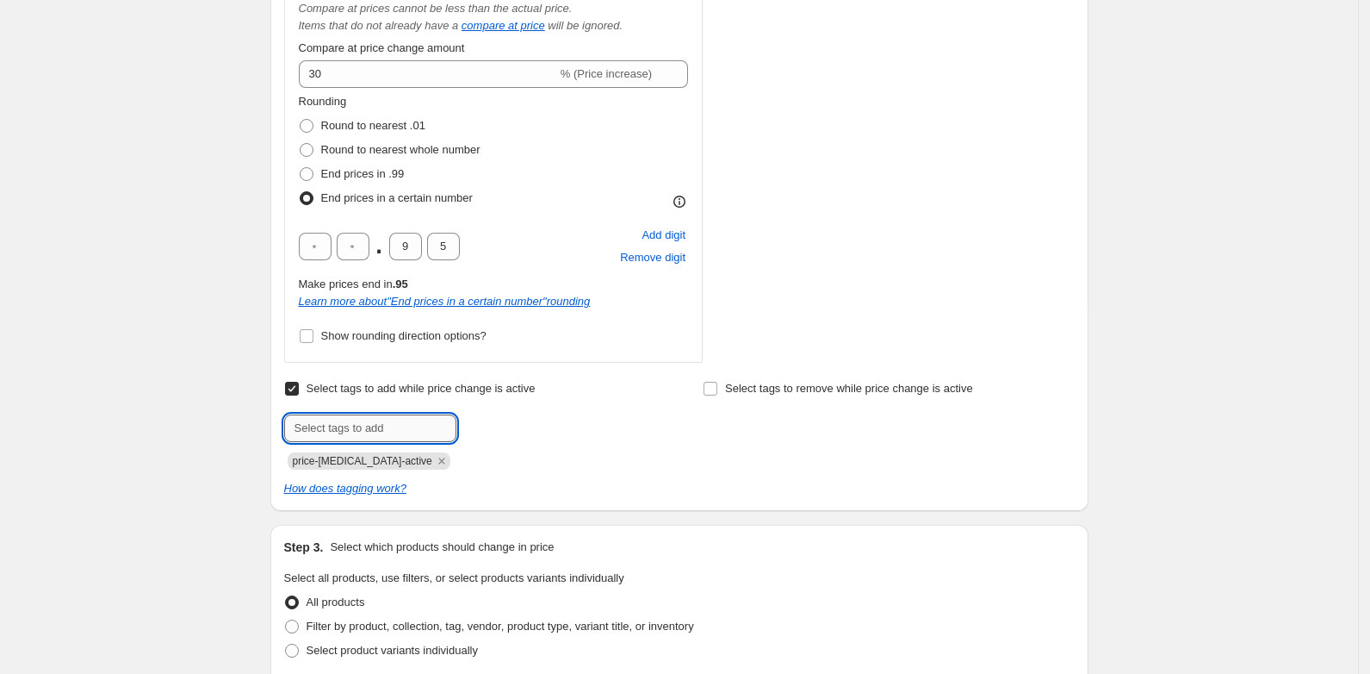
click at [340, 420] on input "text" at bounding box center [370, 428] width 172 height 28
type input "30% Off"
click at [497, 428] on span "Add 30% Off" at bounding box center [501, 426] width 61 height 14
click at [717, 388] on input "Select tags to remove while price change is active" at bounding box center [711, 389] width 14 height 14
checkbox input "true"
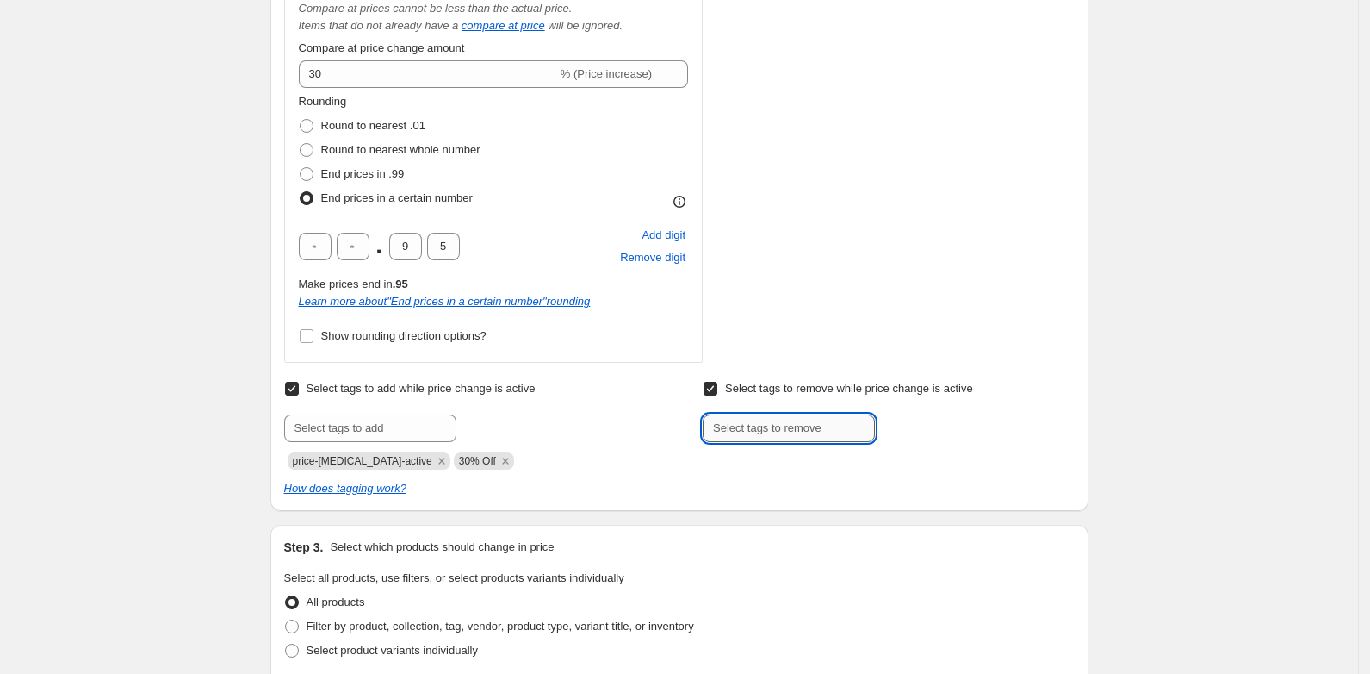
click at [761, 430] on input "text" at bounding box center [789, 428] width 172 height 28
type input "20% Off"
click at [931, 418] on button "Add 20% Off" at bounding box center [920, 426] width 82 height 24
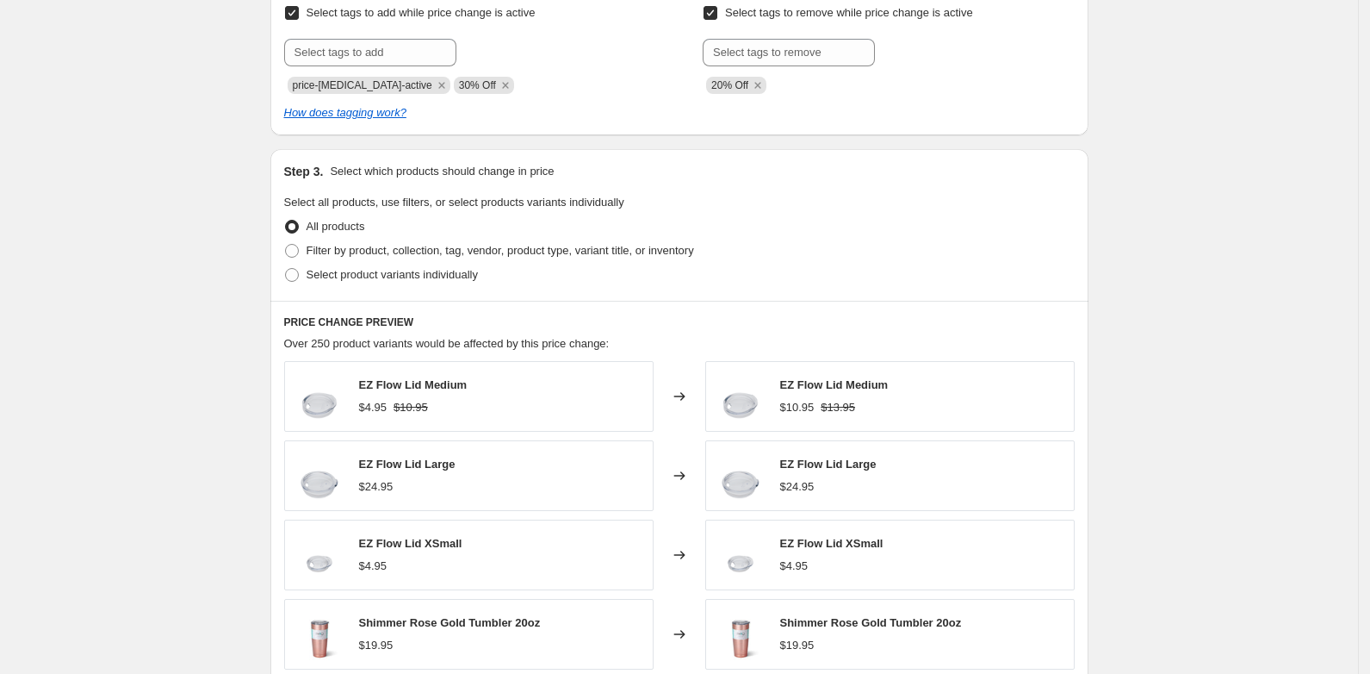
scroll to position [969, 0]
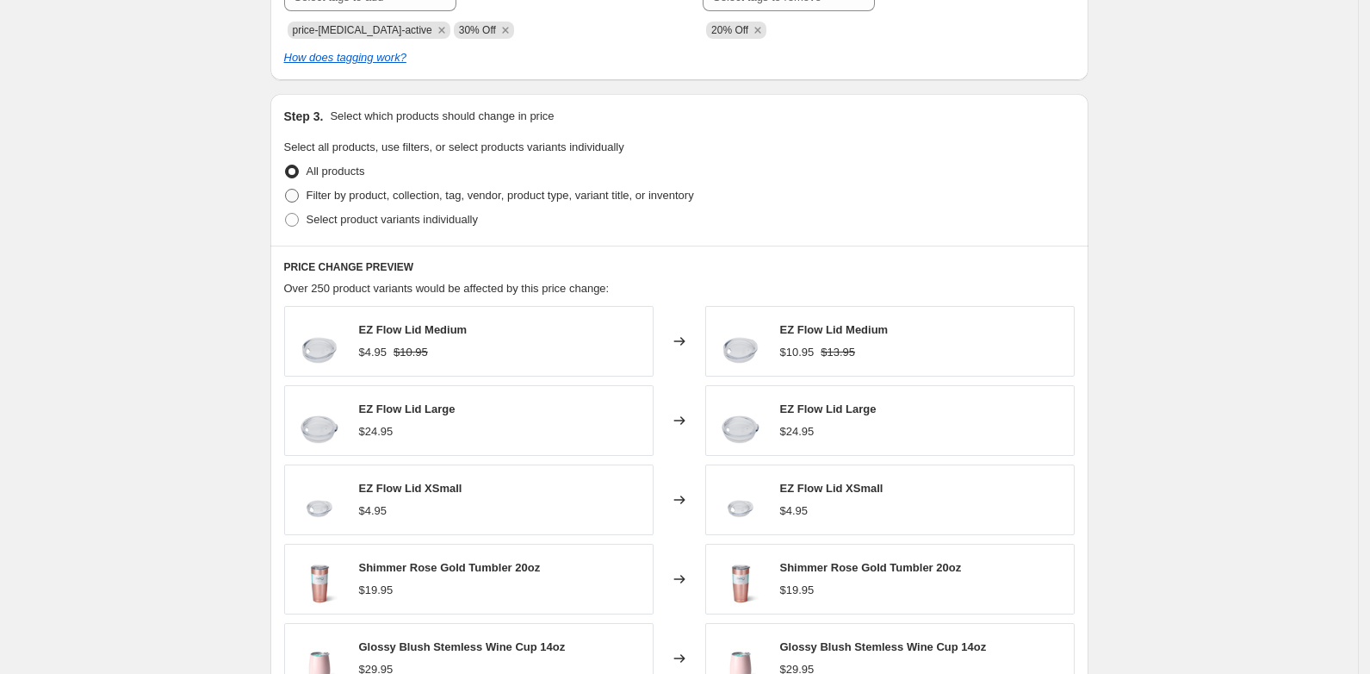
click at [294, 195] on span at bounding box center [292, 196] width 14 height 14
click at [286, 189] on input "Filter by product, collection, tag, vendor, product type, variant title, or inv…" at bounding box center [285, 189] width 1 height 1
radio input "true"
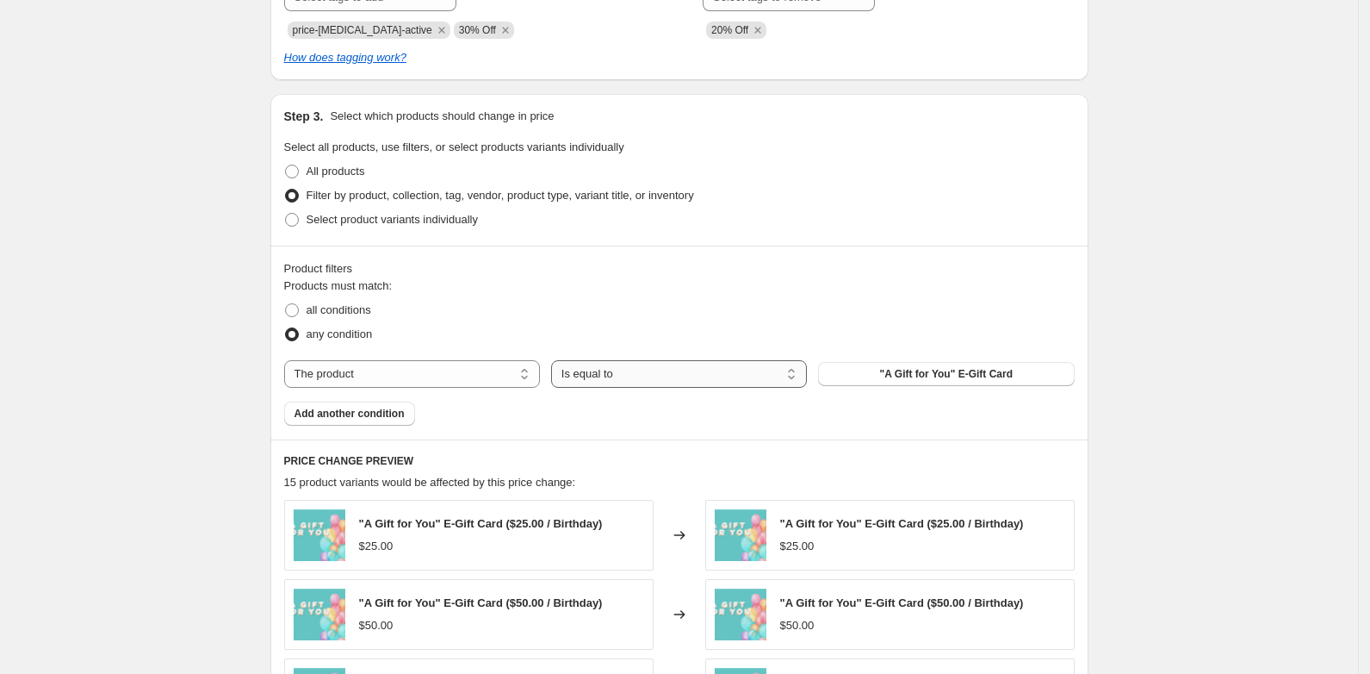
scroll to position [1077, 0]
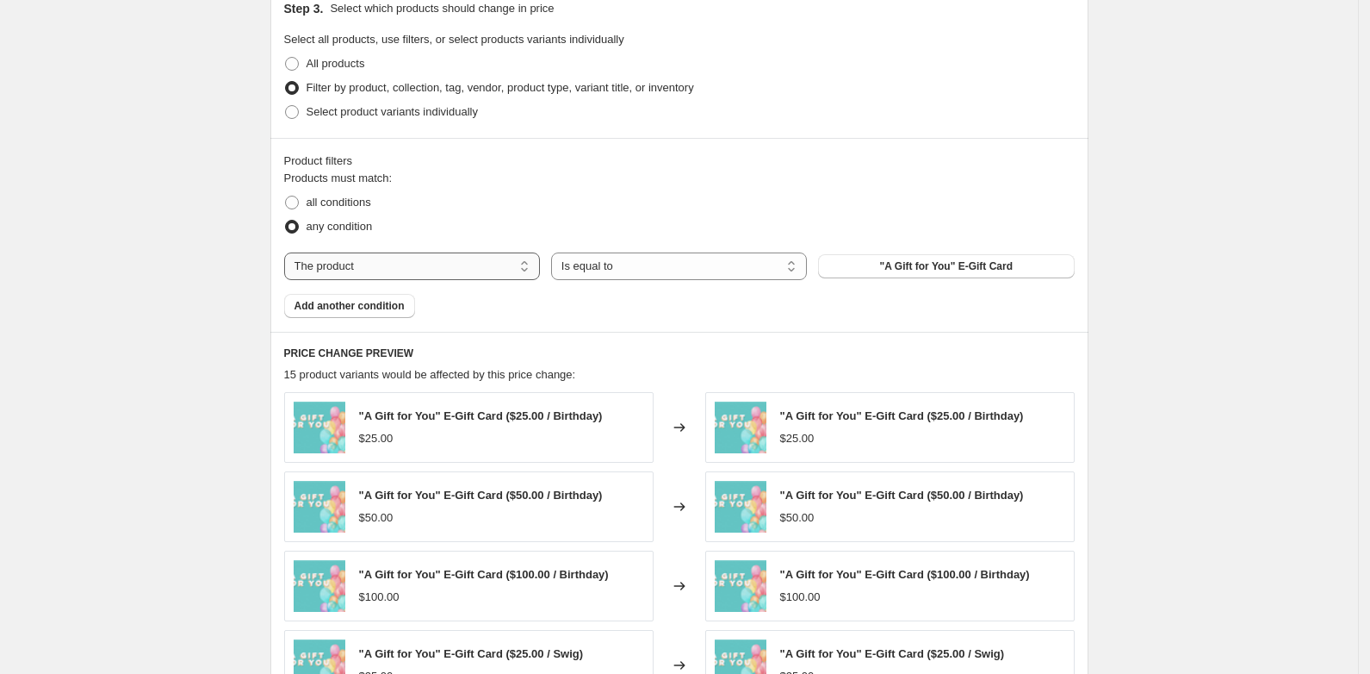
click at [397, 267] on select "The product The product's collection The product's tag The product's vendor The…" at bounding box center [412, 266] width 256 height 28
select select "collection"
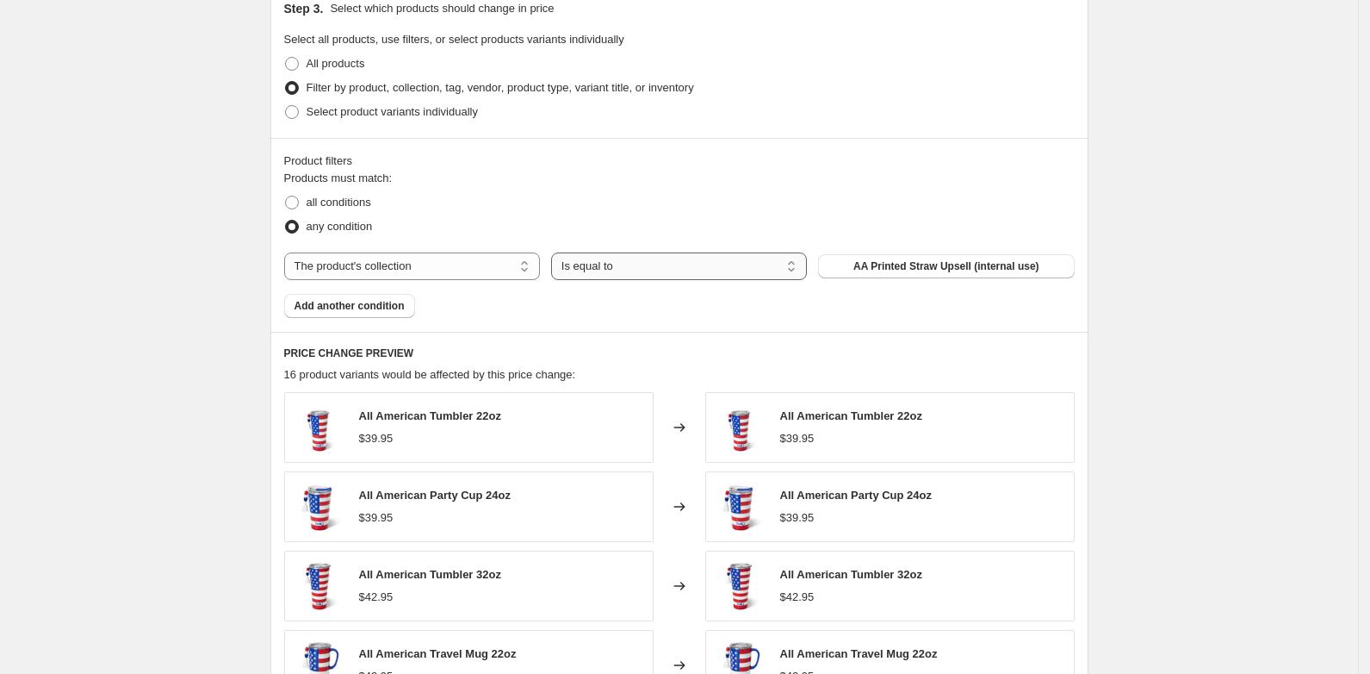
click at [615, 266] on select "Is equal to Is not equal to" at bounding box center [679, 266] width 256 height 28
click at [933, 267] on span "AA Printed Straw Upsell (internal use)" at bounding box center [947, 266] width 186 height 14
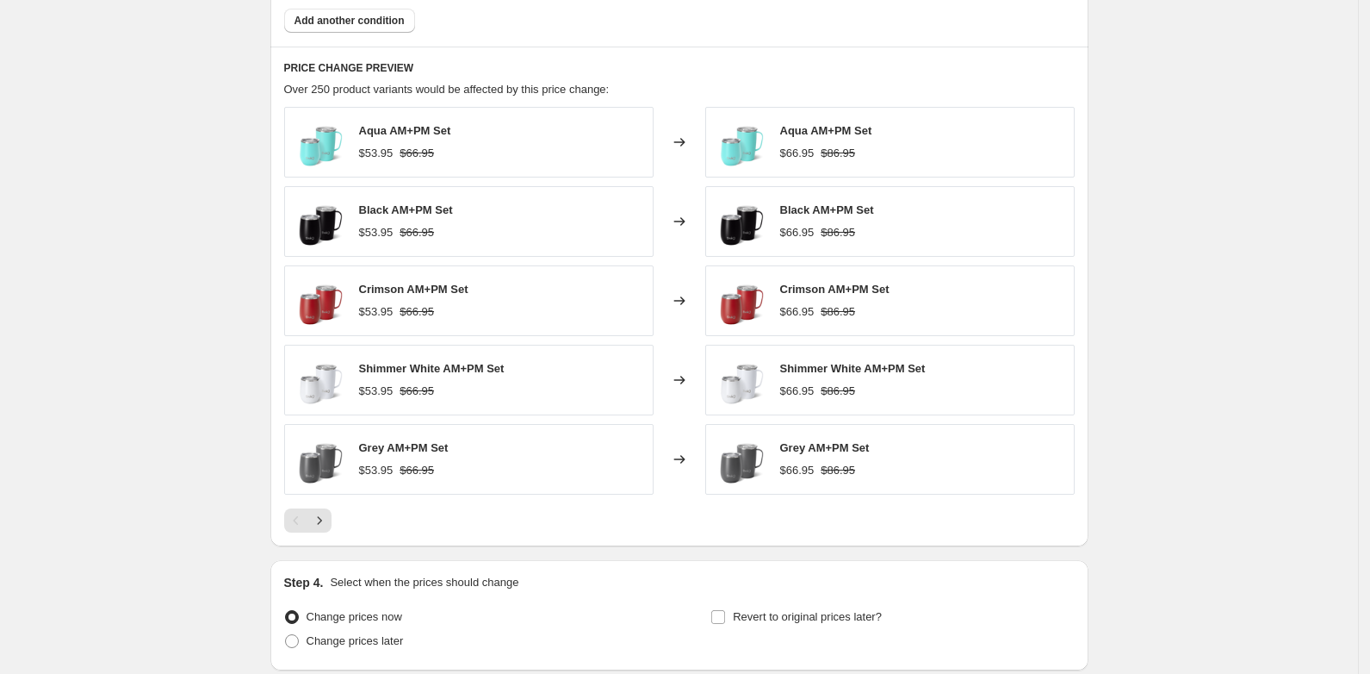
scroll to position [1400, 0]
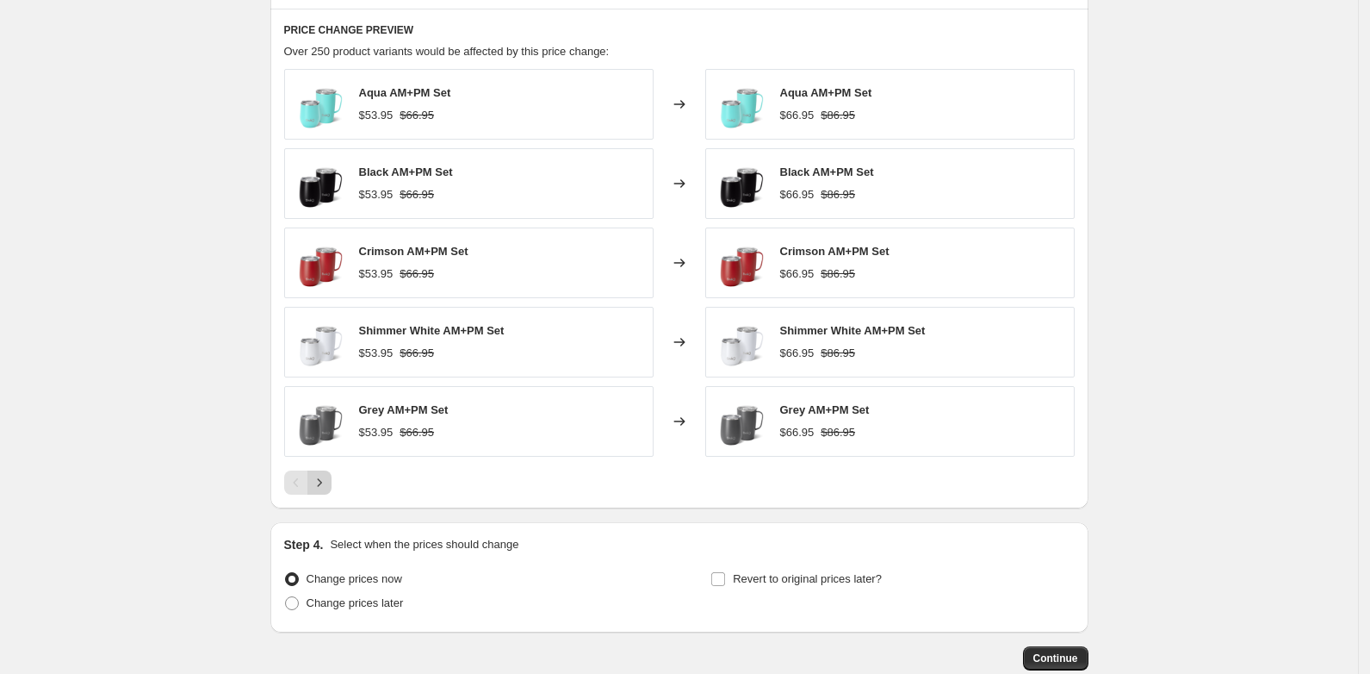
click at [326, 486] on icon "Next" at bounding box center [319, 482] width 17 height 17
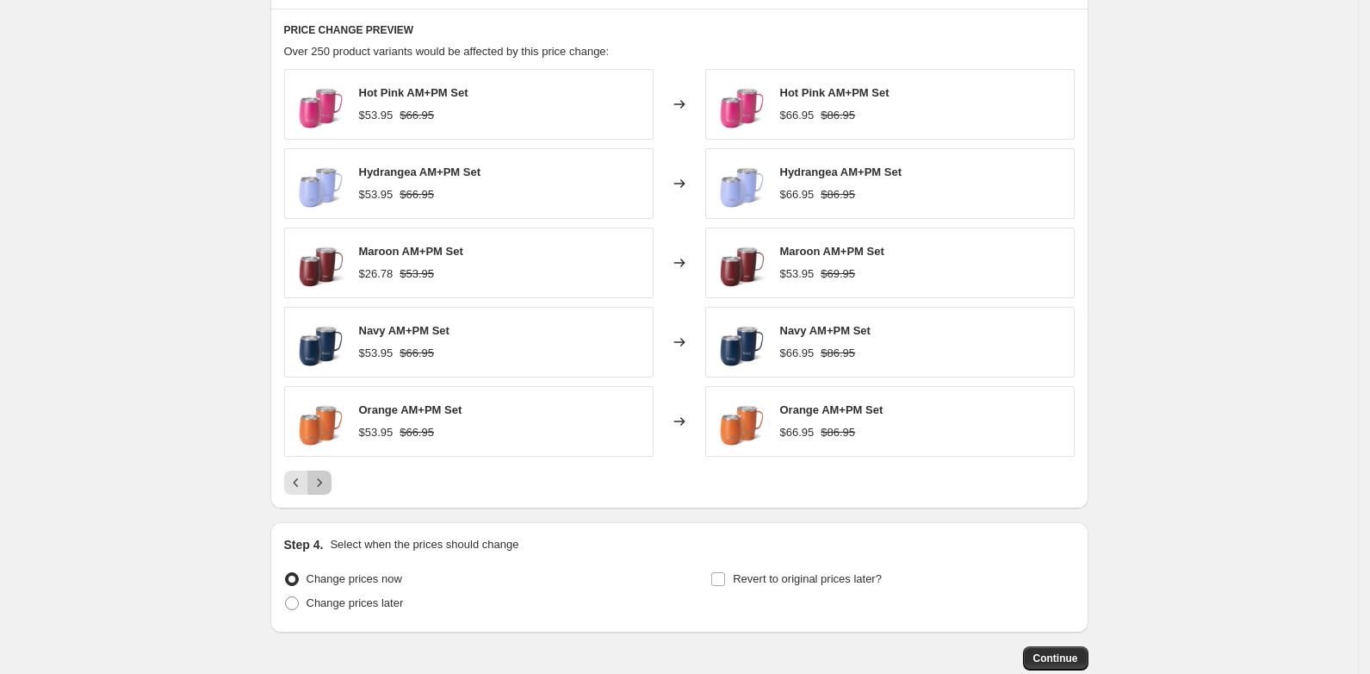
click at [326, 486] on icon "Next" at bounding box center [319, 482] width 17 height 17
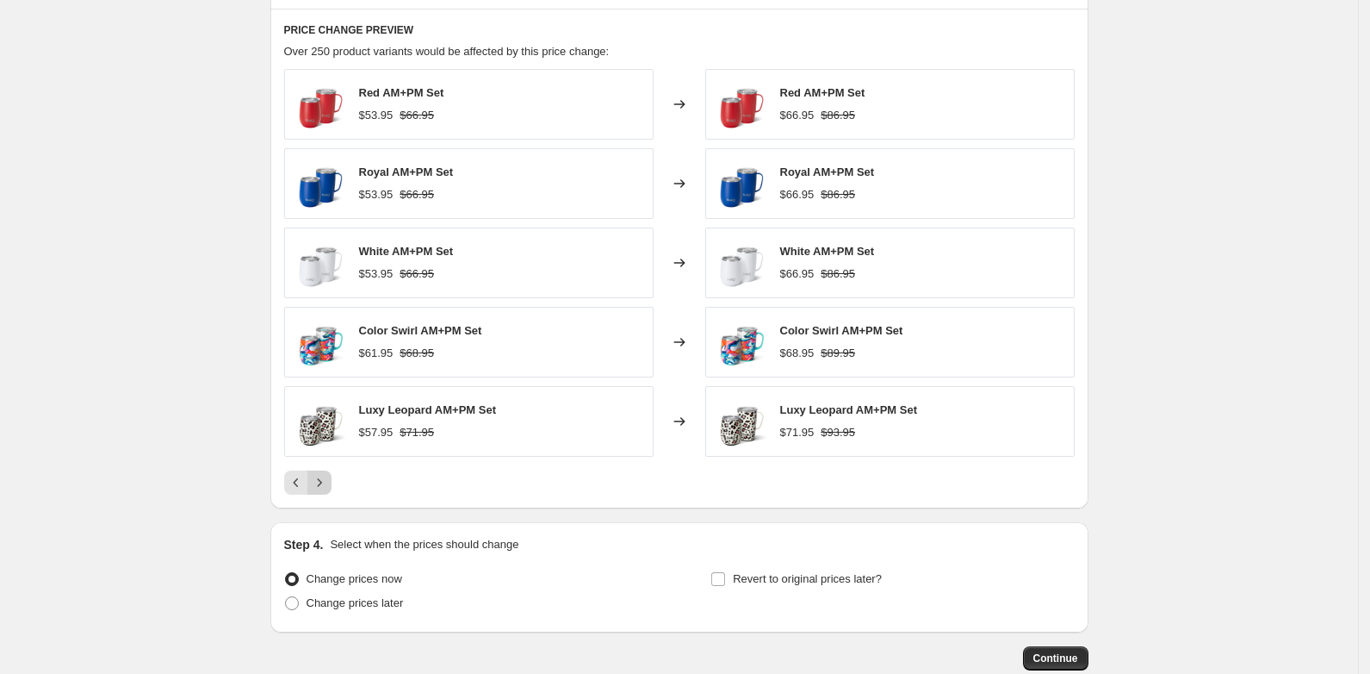
click at [326, 486] on icon "Next" at bounding box center [319, 482] width 17 height 17
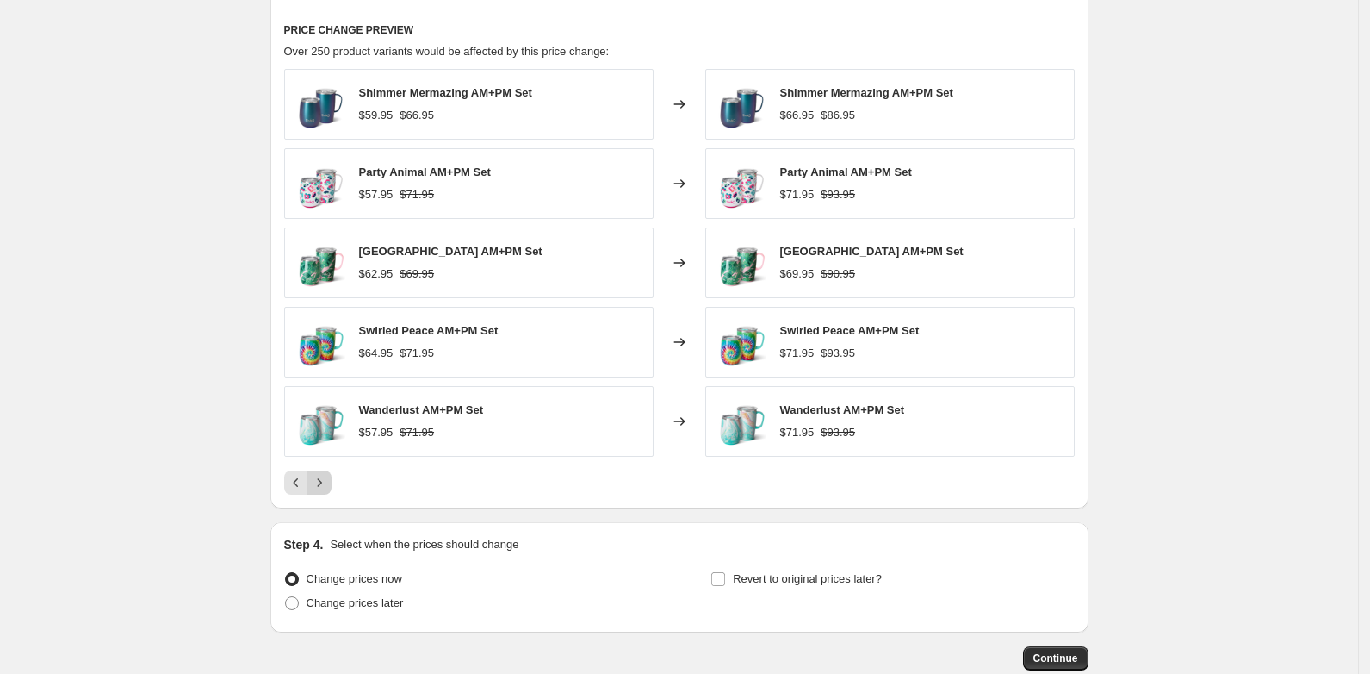
click at [326, 486] on icon "Next" at bounding box center [319, 482] width 17 height 17
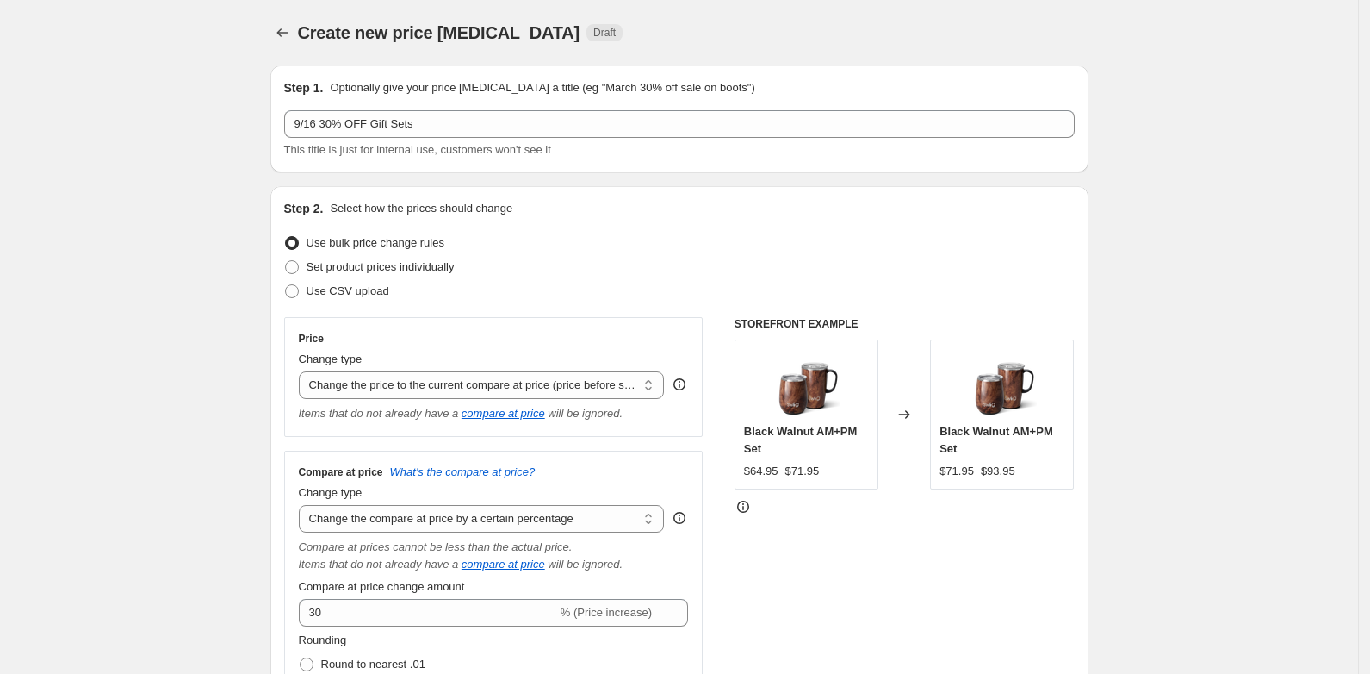
scroll to position [108, 0]
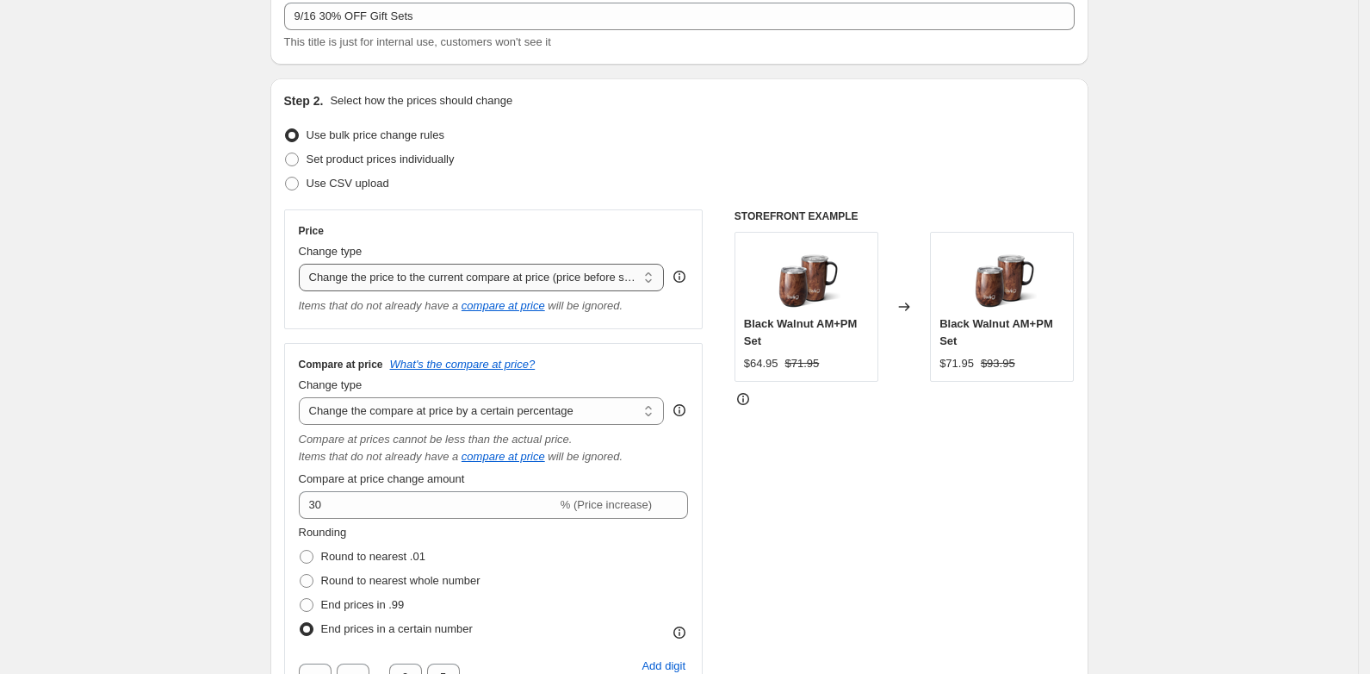
click at [584, 284] on select "Change the price to a certain amount Change the price by a certain amount Chang…" at bounding box center [482, 278] width 366 height 28
click at [304, 264] on select "Change the price to a certain amount Change the price by a certain amount Chang…" at bounding box center [482, 278] width 366 height 28
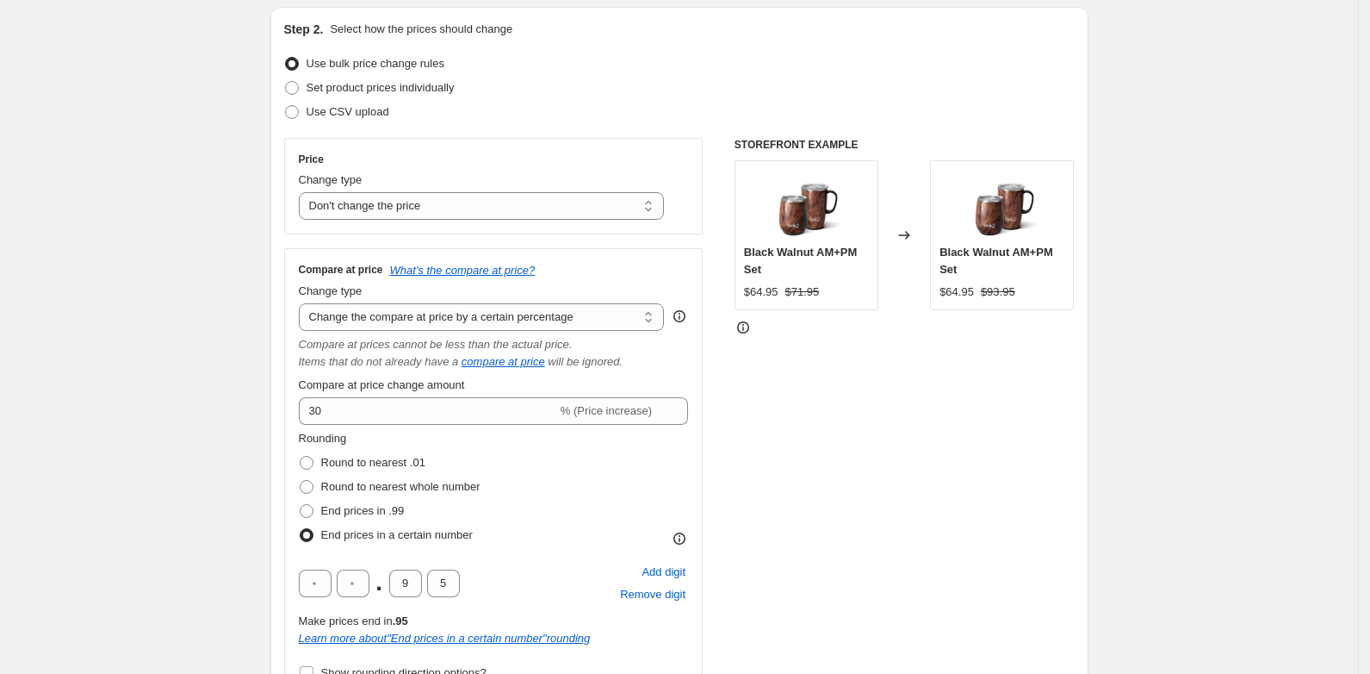
scroll to position [215, 0]
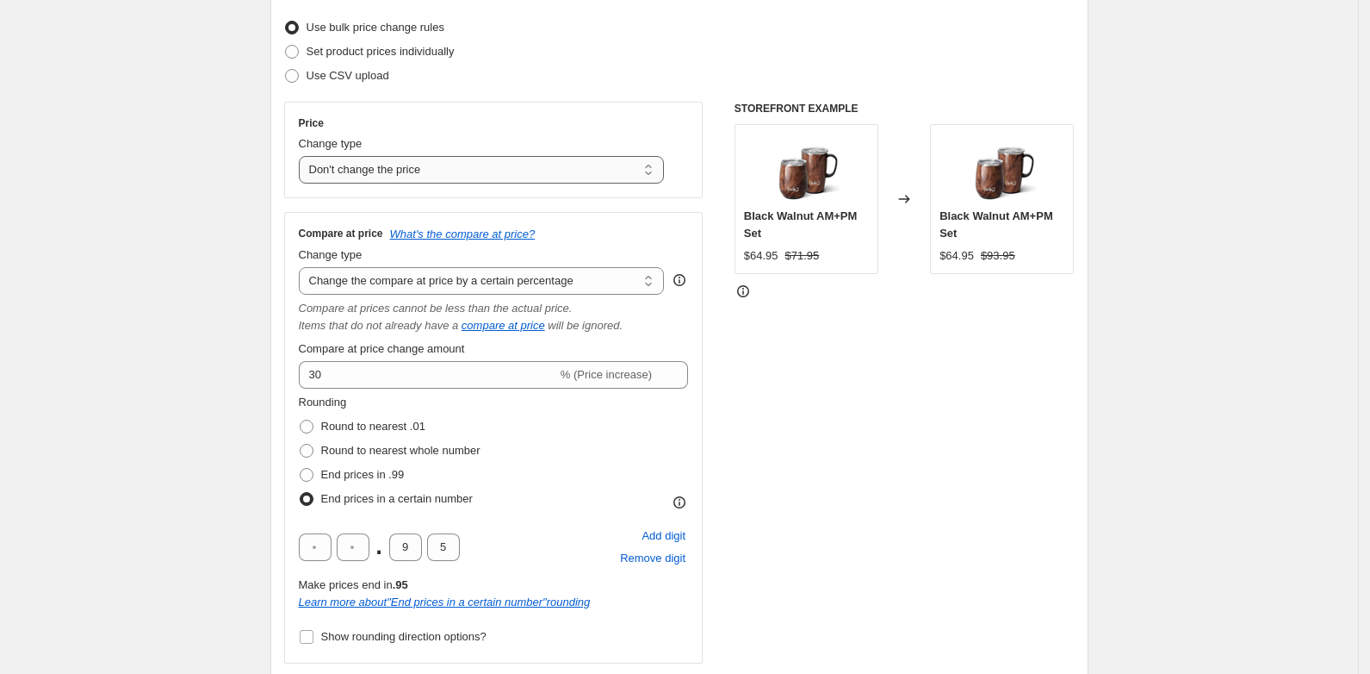
click at [449, 167] on select "Change the price to a certain amount Change the price by a certain amount Chang…" at bounding box center [482, 170] width 366 height 28
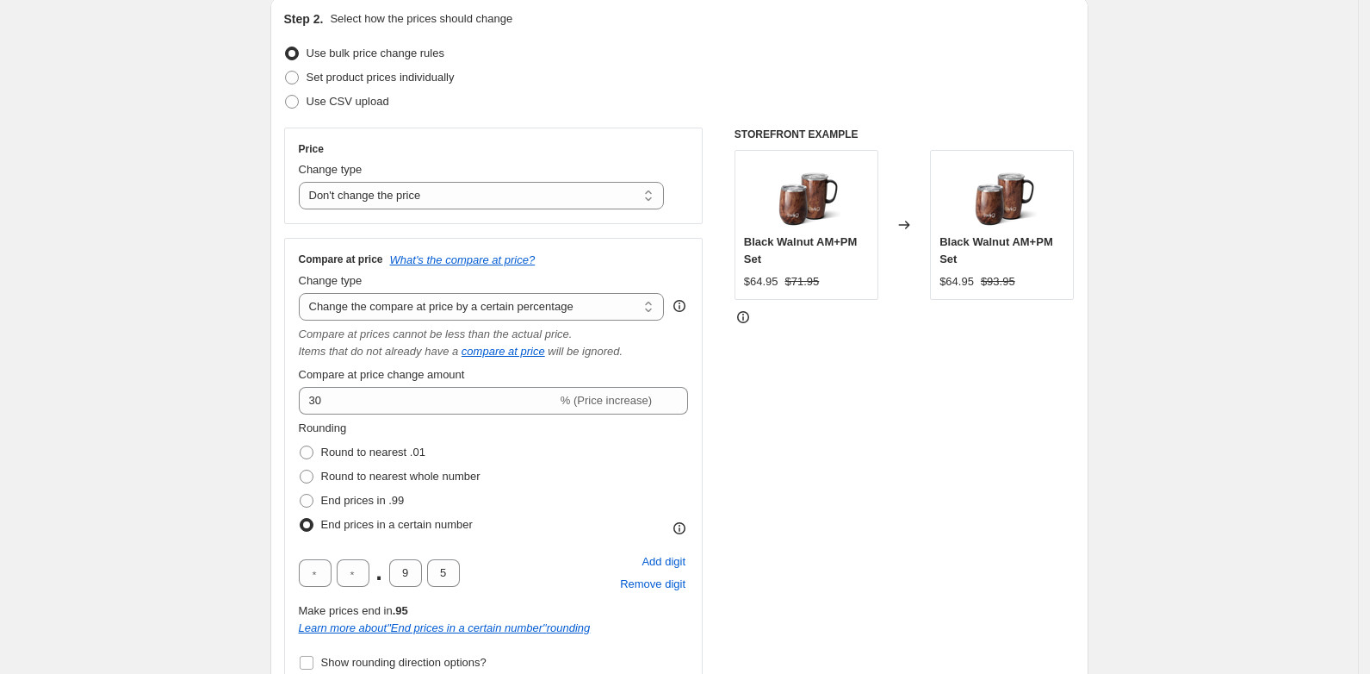
scroll to position [323, 0]
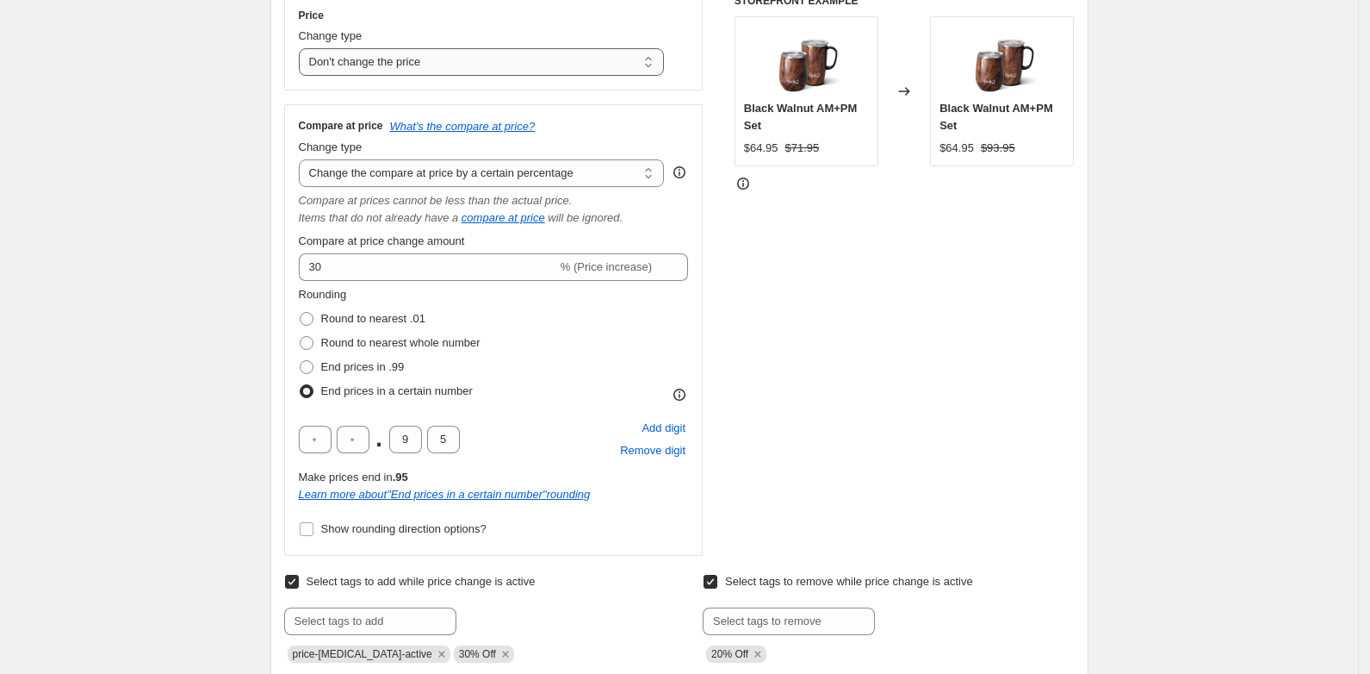
click at [428, 60] on select "Change the price to a certain amount Change the price by a certain amount Chang…" at bounding box center [482, 62] width 366 height 28
click at [304, 48] on select "Change the price to a certain amount Change the price by a certain amount Chang…" at bounding box center [482, 62] width 366 height 28
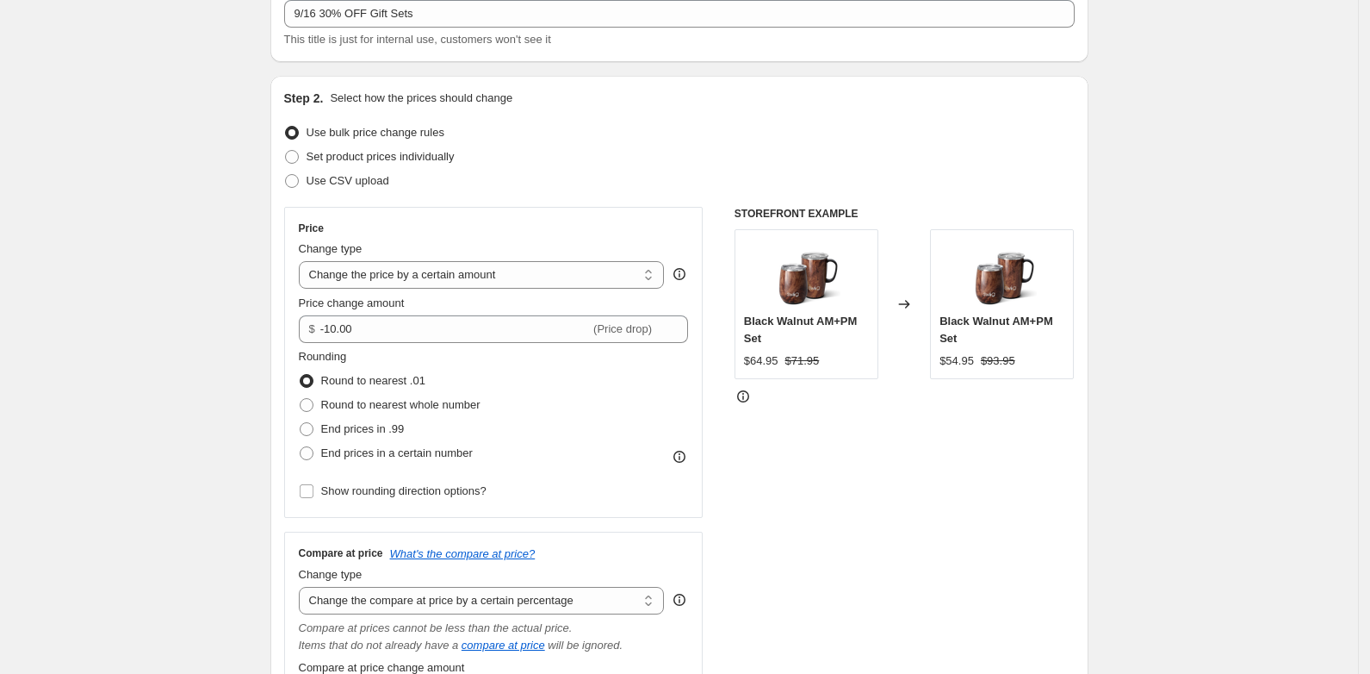
scroll to position [108, 0]
click at [459, 262] on div "Change type Change the price to a certain amount Change the price by a certain …" at bounding box center [482, 267] width 366 height 48
click at [469, 282] on select "Change the price to a certain amount Change the price by a certain amount Chang…" at bounding box center [482, 278] width 366 height 28
select select "no_change"
click at [304, 264] on select "Change the price to a certain amount Change the price by a certain amount Chang…" at bounding box center [482, 278] width 366 height 28
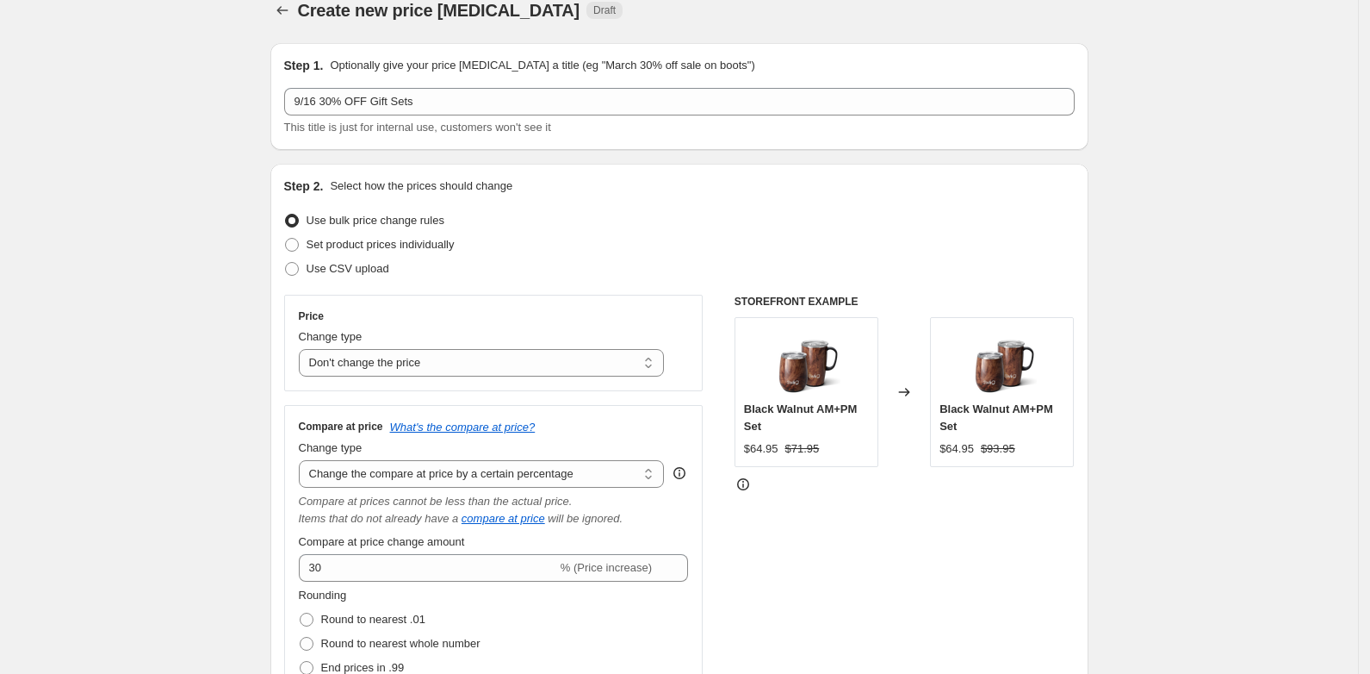
scroll to position [0, 0]
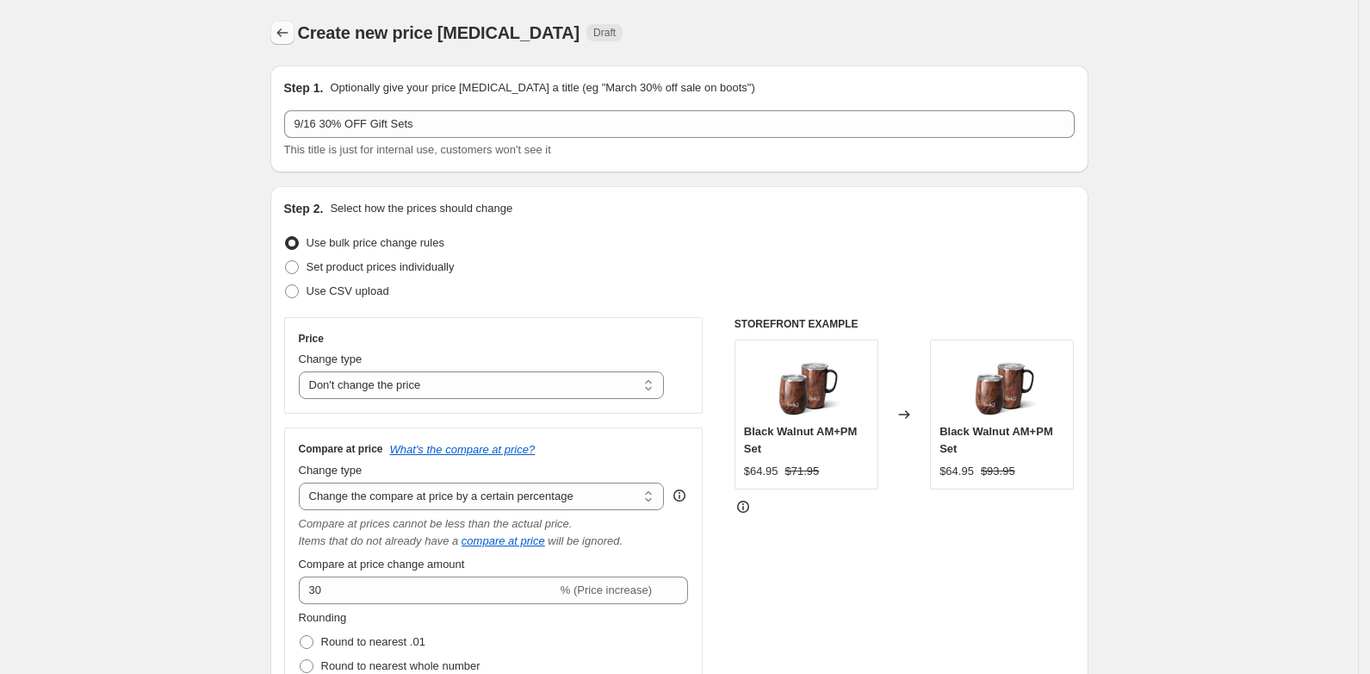
click at [287, 32] on icon "Price change jobs" at bounding box center [282, 32] width 17 height 17
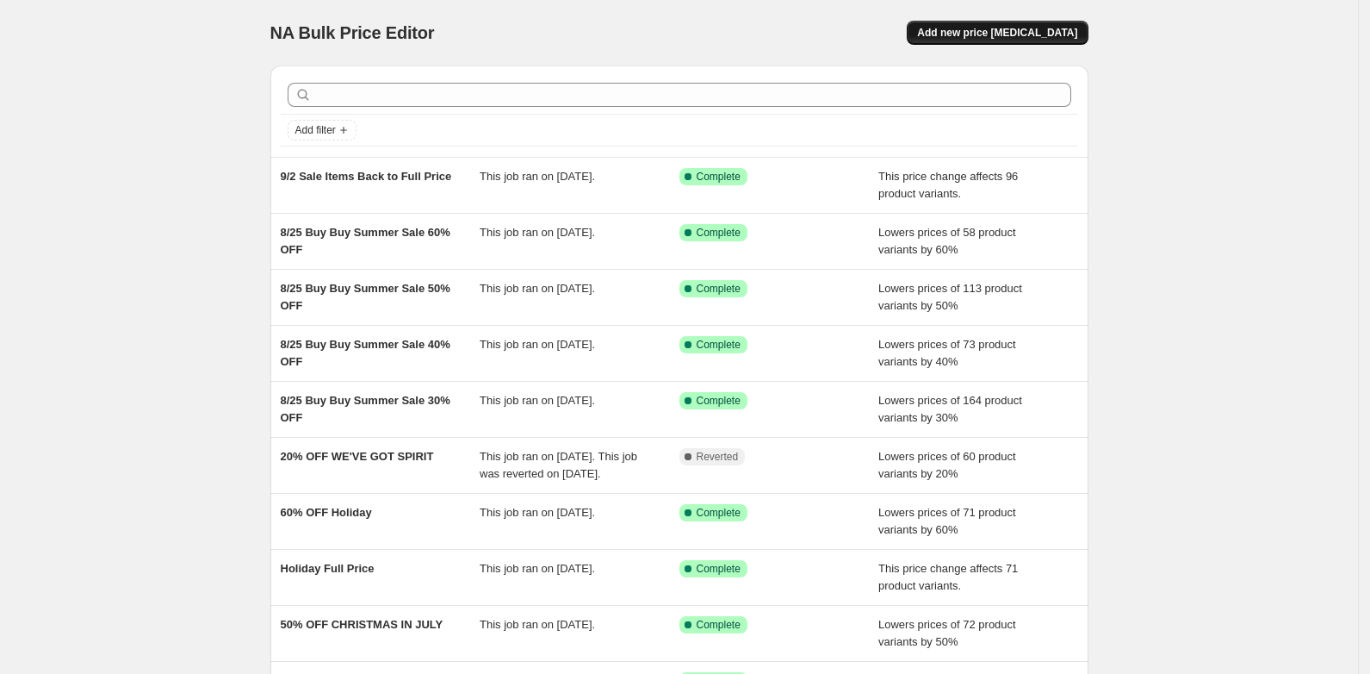
click at [1014, 28] on span "Add new price change job" at bounding box center [997, 33] width 160 height 14
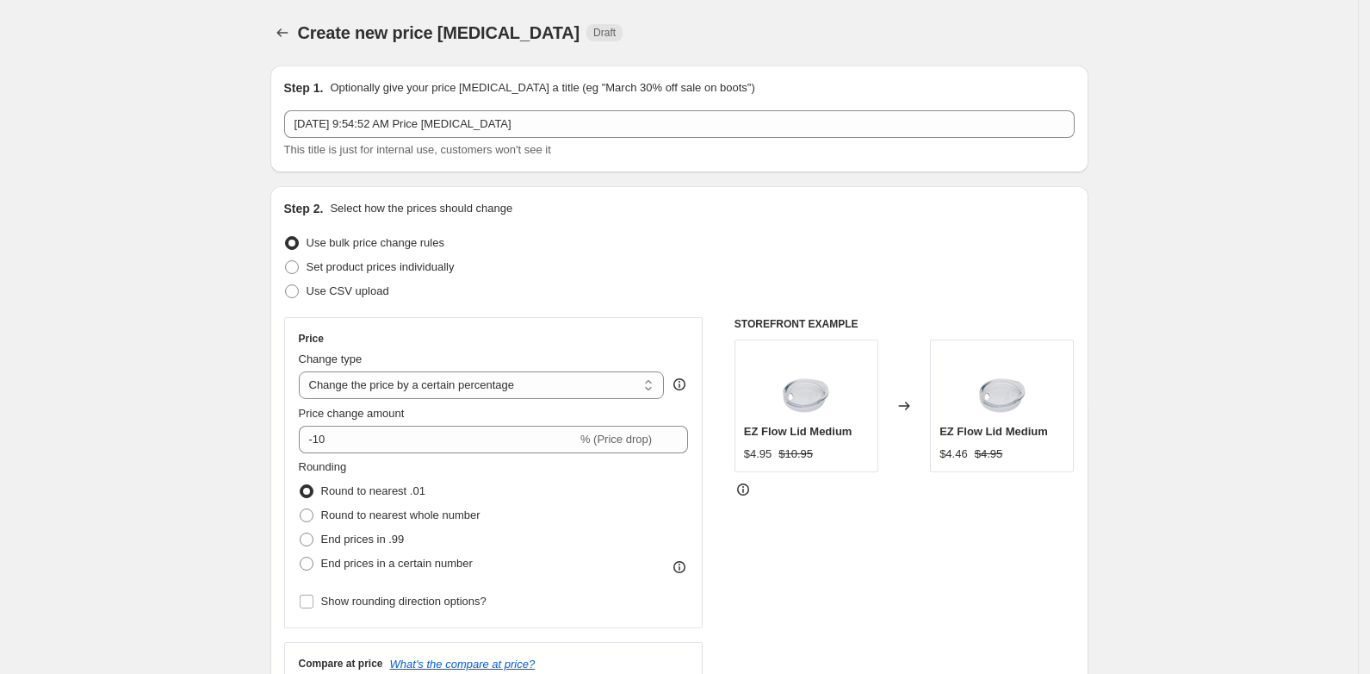
scroll to position [215, 0]
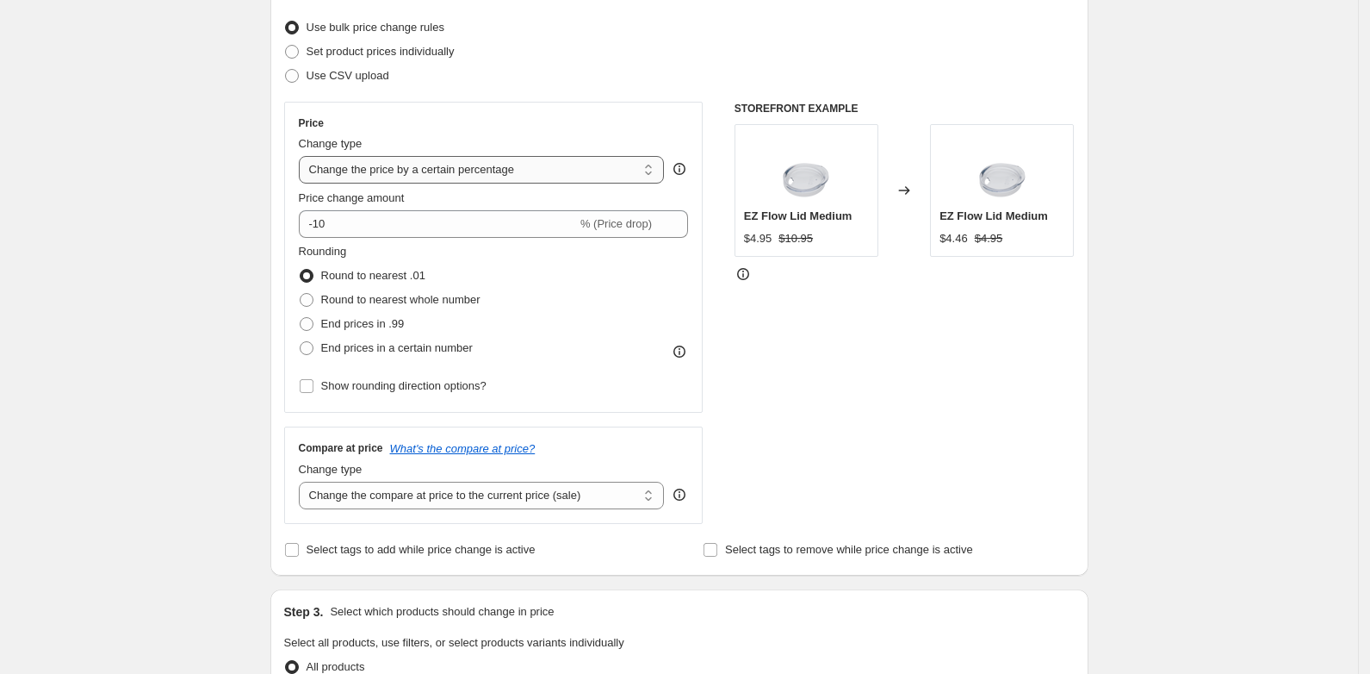
click at [544, 174] on select "Change the price to a certain amount Change the price by a certain amount Chang…" at bounding box center [482, 170] width 366 height 28
select select "no_change"
click at [304, 156] on select "Change the price to a certain amount Change the price by a certain amount Chang…" at bounding box center [482, 170] width 366 height 28
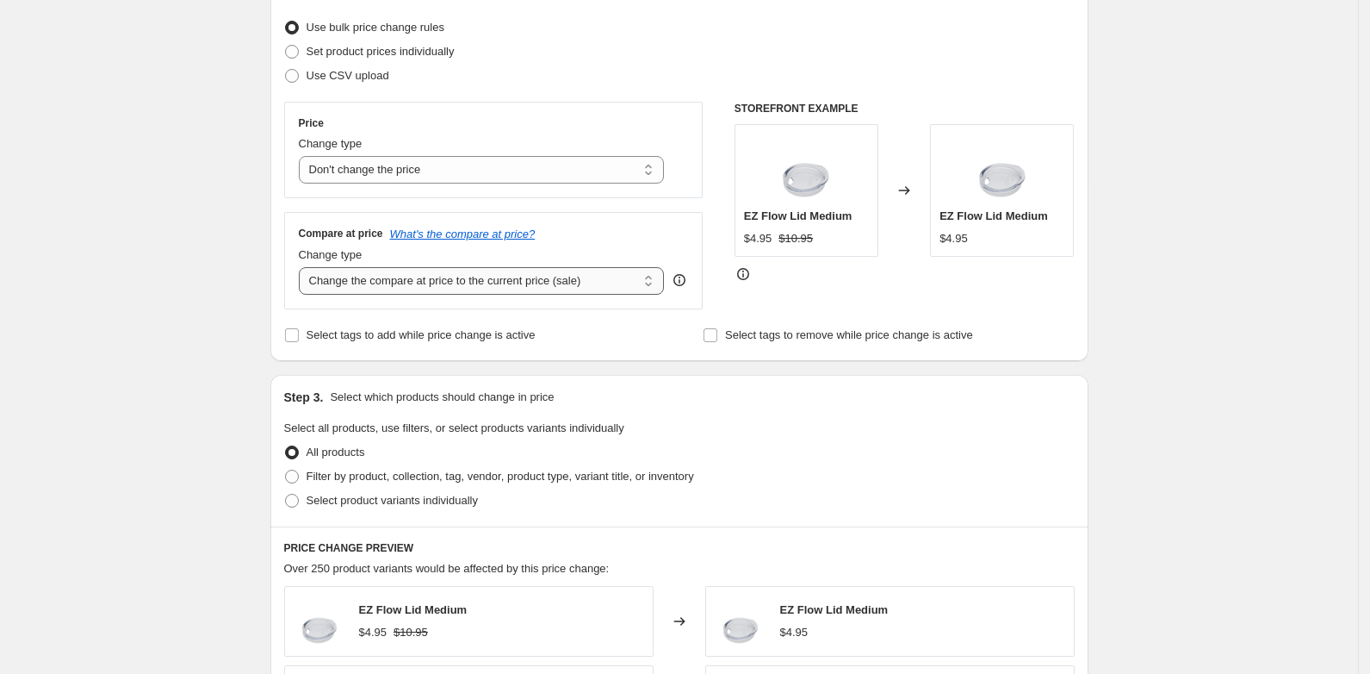
click at [468, 284] on select "Change the compare at price to the current price (sale) Change the compare at p…" at bounding box center [482, 281] width 366 height 28
click at [254, 214] on div "Create new price change job. This page is ready Create new price change job Dra…" at bounding box center [679, 538] width 1358 height 1507
click at [360, 165] on select "Change the price to a certain amount Change the price by a certain amount Chang…" at bounding box center [482, 170] width 366 height 28
click at [253, 199] on div "Create new price change job. This page is ready Create new price change job Dra…" at bounding box center [679, 538] width 1358 height 1507
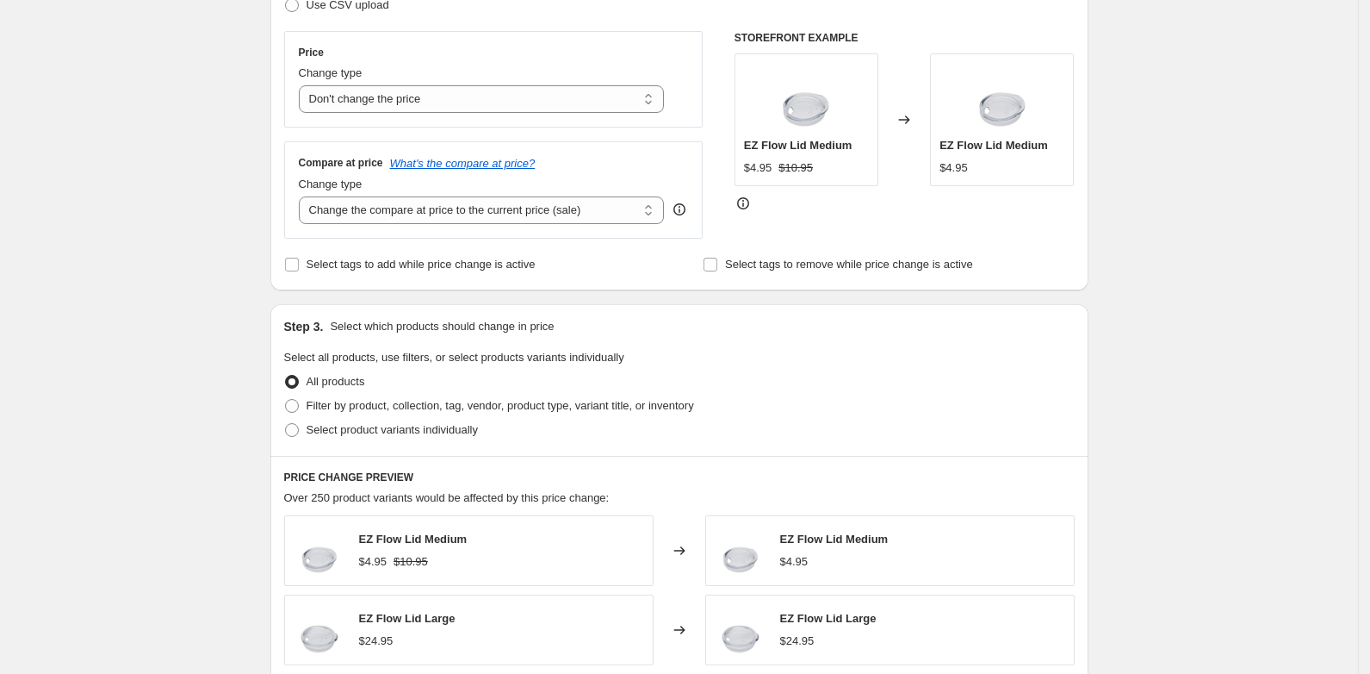
scroll to position [323, 0]
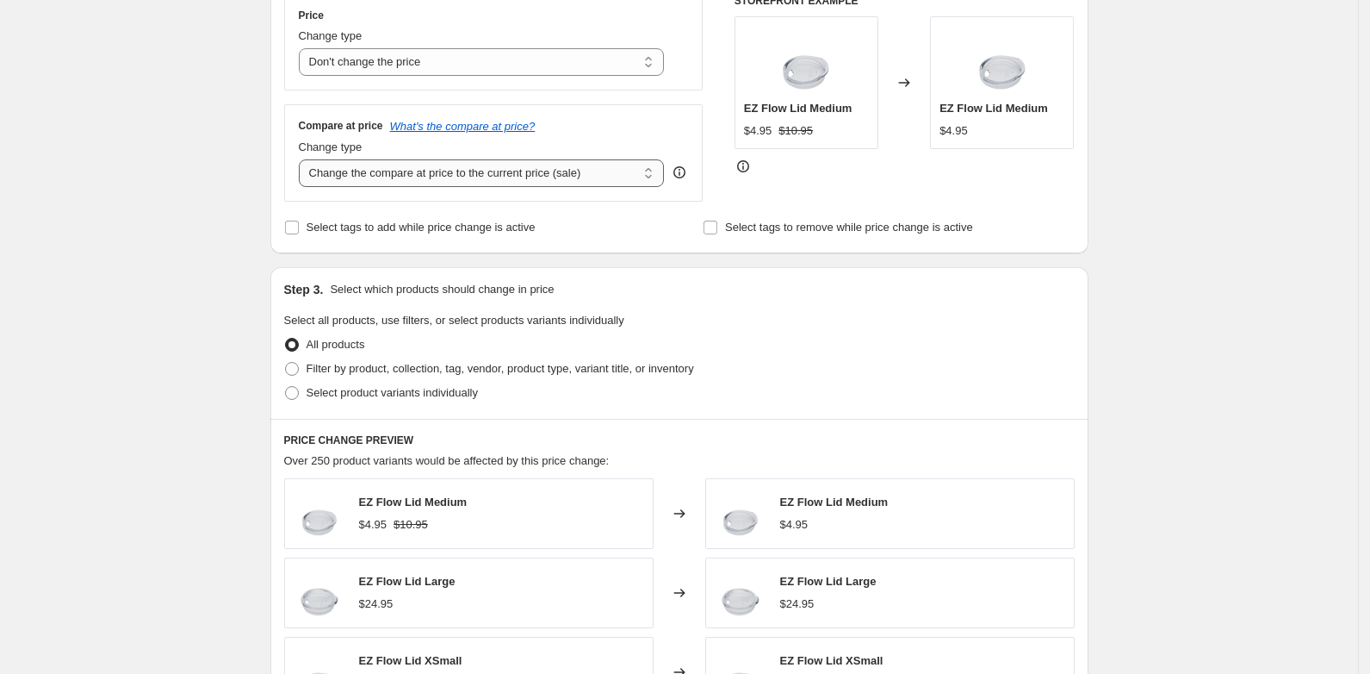
click at [376, 177] on select "Change the compare at price to the current price (sale) Change the compare at p…" at bounding box center [482, 173] width 366 height 28
select select "no_change"
click at [304, 159] on select "Change the compare at price to the current price (sale) Change the compare at p…" at bounding box center [482, 173] width 366 height 28
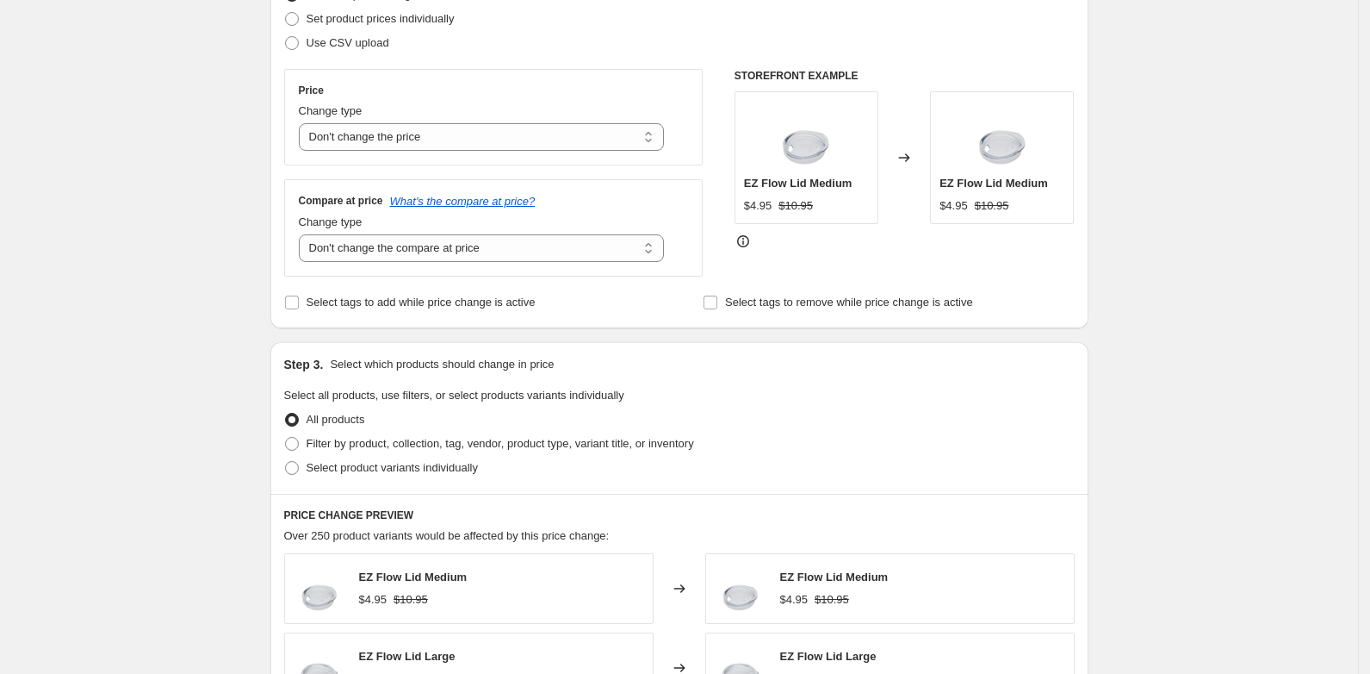
scroll to position [215, 0]
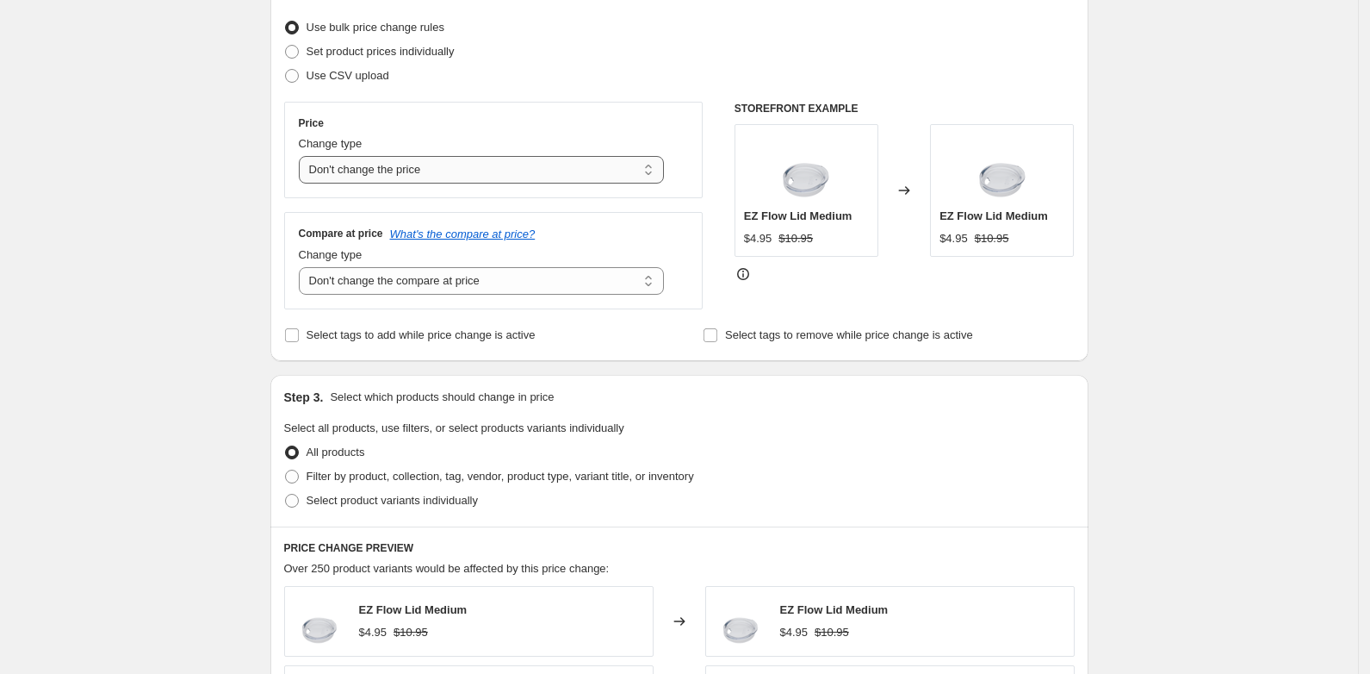
click at [370, 170] on select "Change the price to a certain amount Change the price by a certain amount Chang…" at bounding box center [482, 170] width 366 height 28
select select "percentage"
click at [304, 156] on select "Change the price to a certain amount Change the price by a certain amount Chang…" at bounding box center [482, 170] width 366 height 28
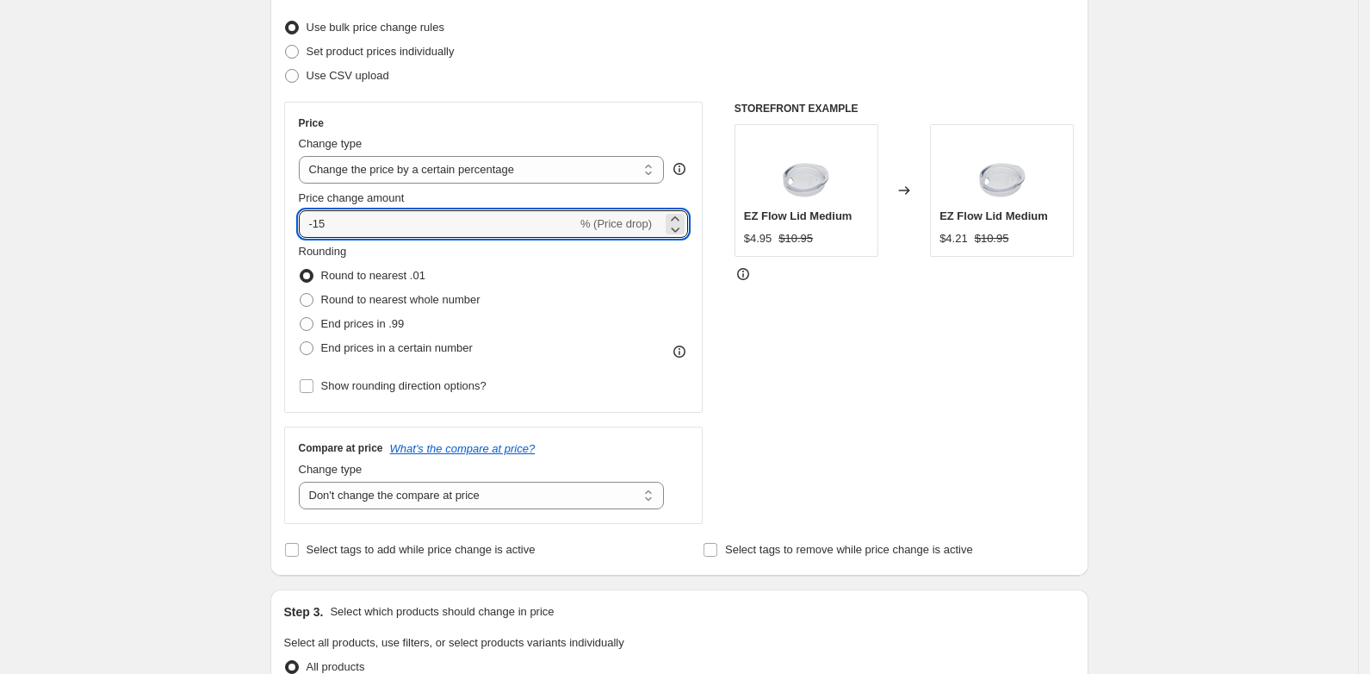
drag, startPoint x: 344, startPoint y: 224, endPoint x: 301, endPoint y: 224, distance: 42.2
click at [301, 224] on div "Price Change type Change the price to a certain amount Change the price by a ce…" at bounding box center [493, 257] width 419 height 311
click at [309, 218] on input "30" at bounding box center [428, 224] width 258 height 28
type input "-30"
click at [245, 251] on div "Create new price change job. This page is ready Create new price change job Dra…" at bounding box center [679, 646] width 1358 height 1722
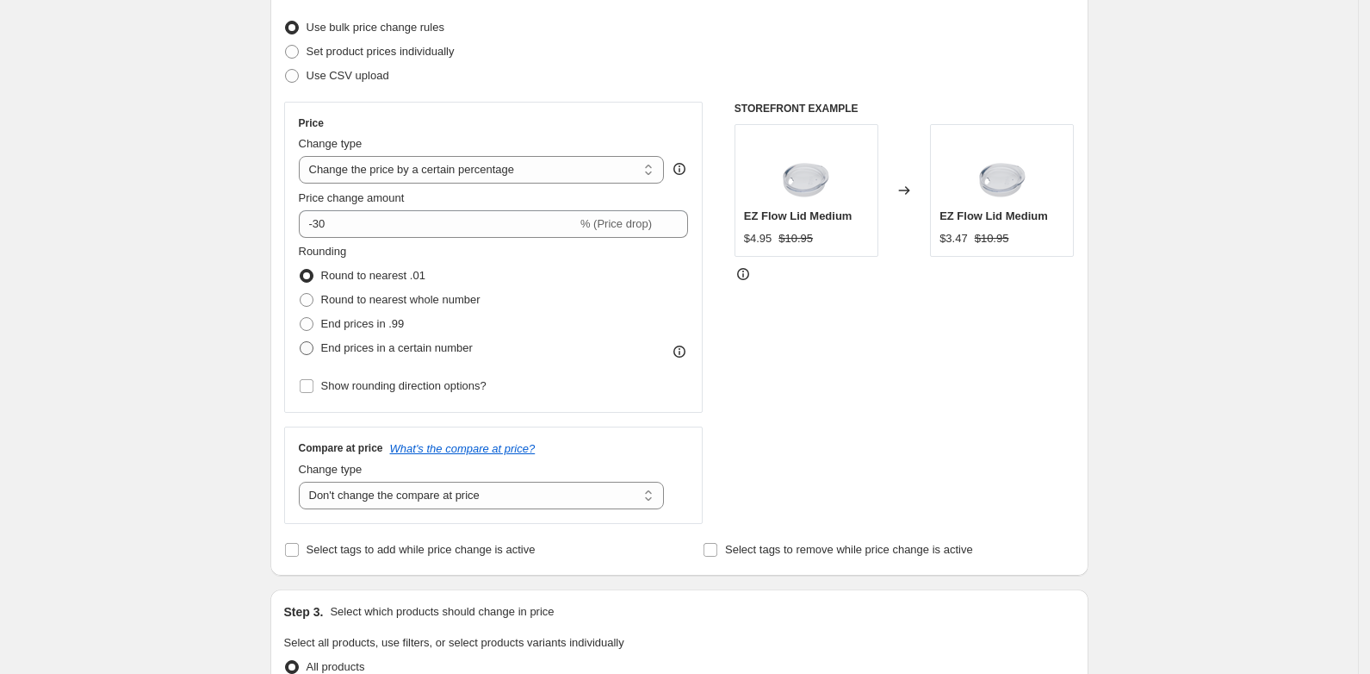
click at [314, 347] on span at bounding box center [307, 348] width 14 height 14
click at [301, 342] on input "End prices in a certain number" at bounding box center [300, 341] width 1 height 1
radio input "true"
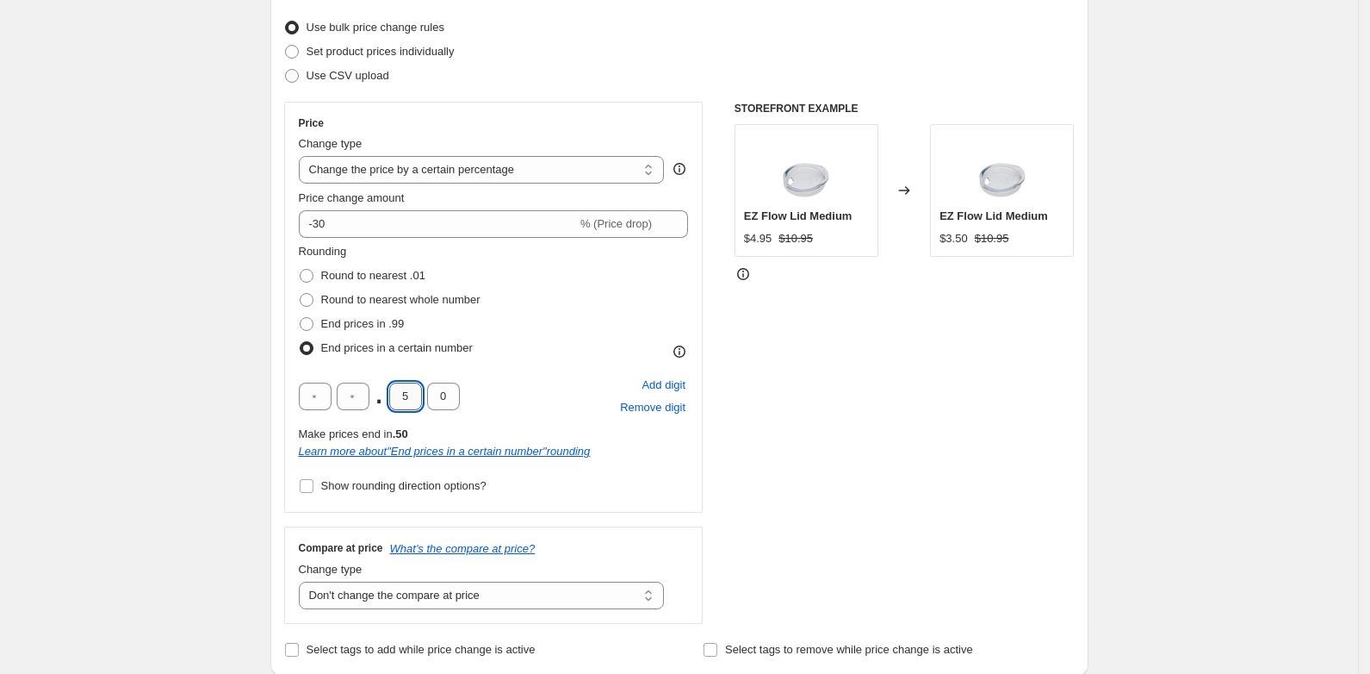
click at [417, 392] on input "5" at bounding box center [405, 396] width 33 height 28
type input "9"
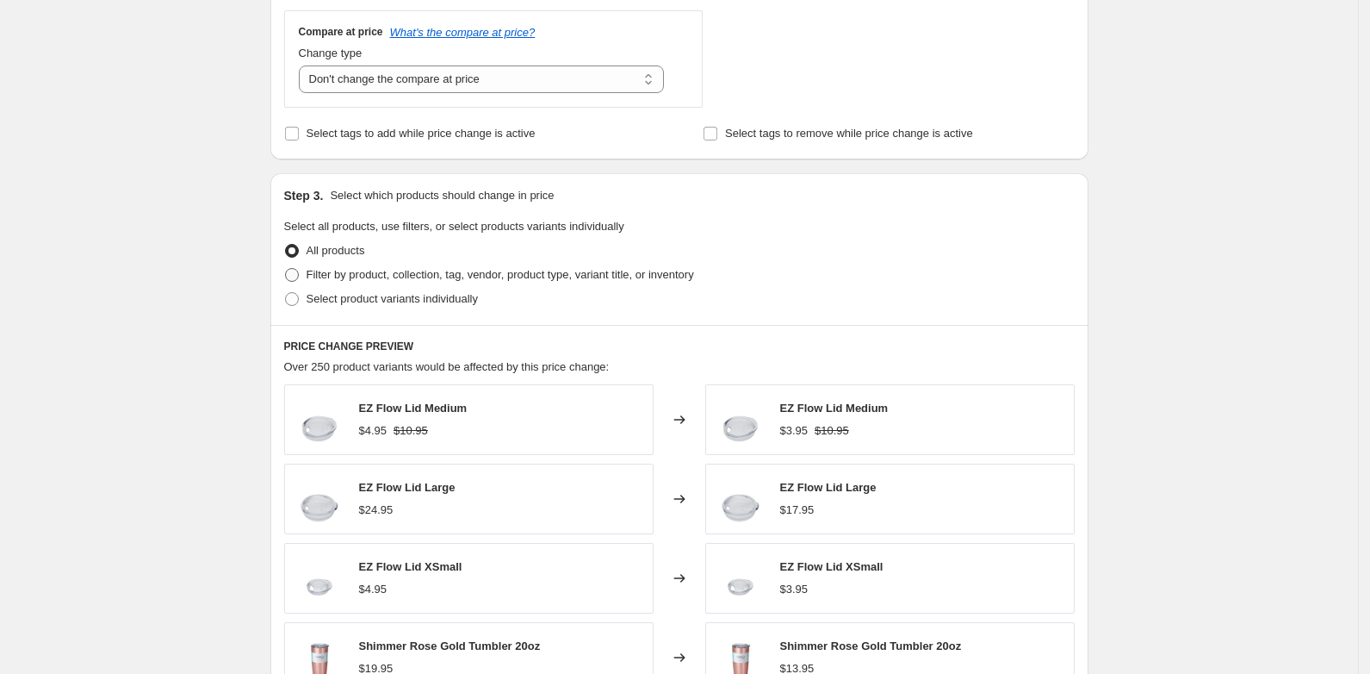
scroll to position [754, 0]
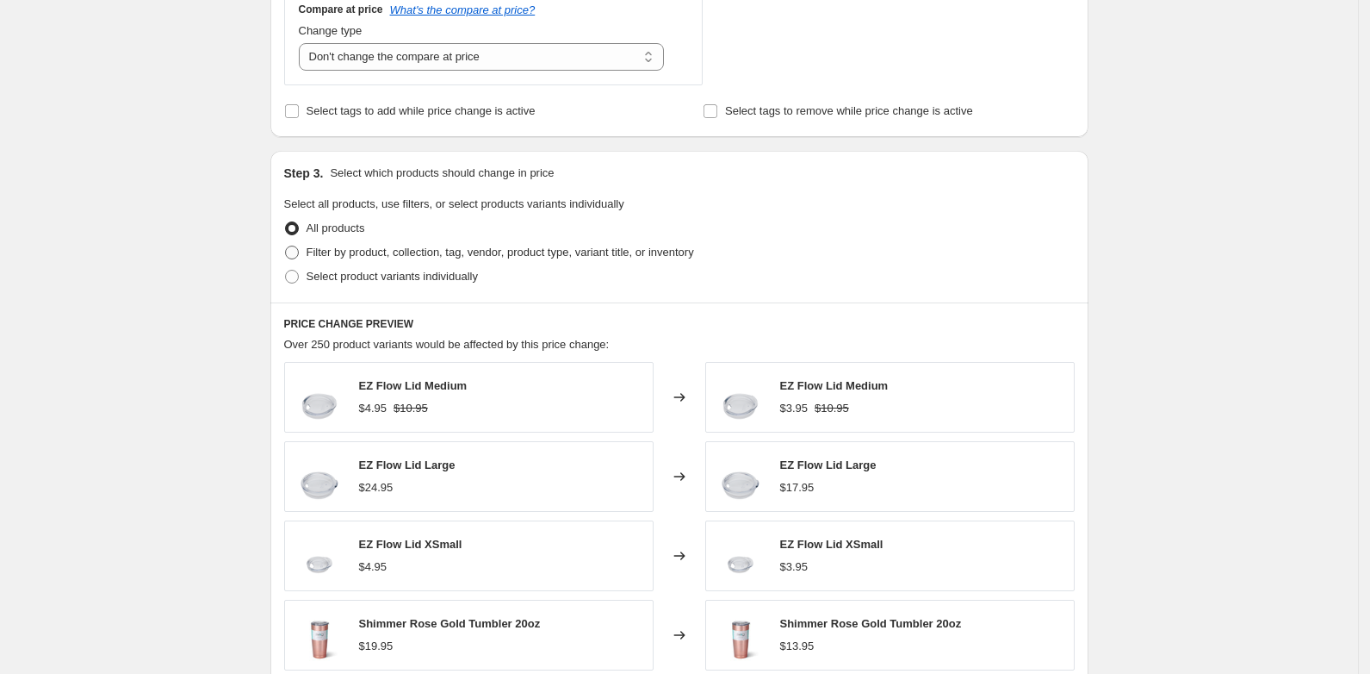
type input "5"
click at [296, 252] on span at bounding box center [292, 252] width 14 height 14
click at [286, 246] on input "Filter by product, collection, tag, vendor, product type, variant title, or inv…" at bounding box center [285, 245] width 1 height 1
radio input "true"
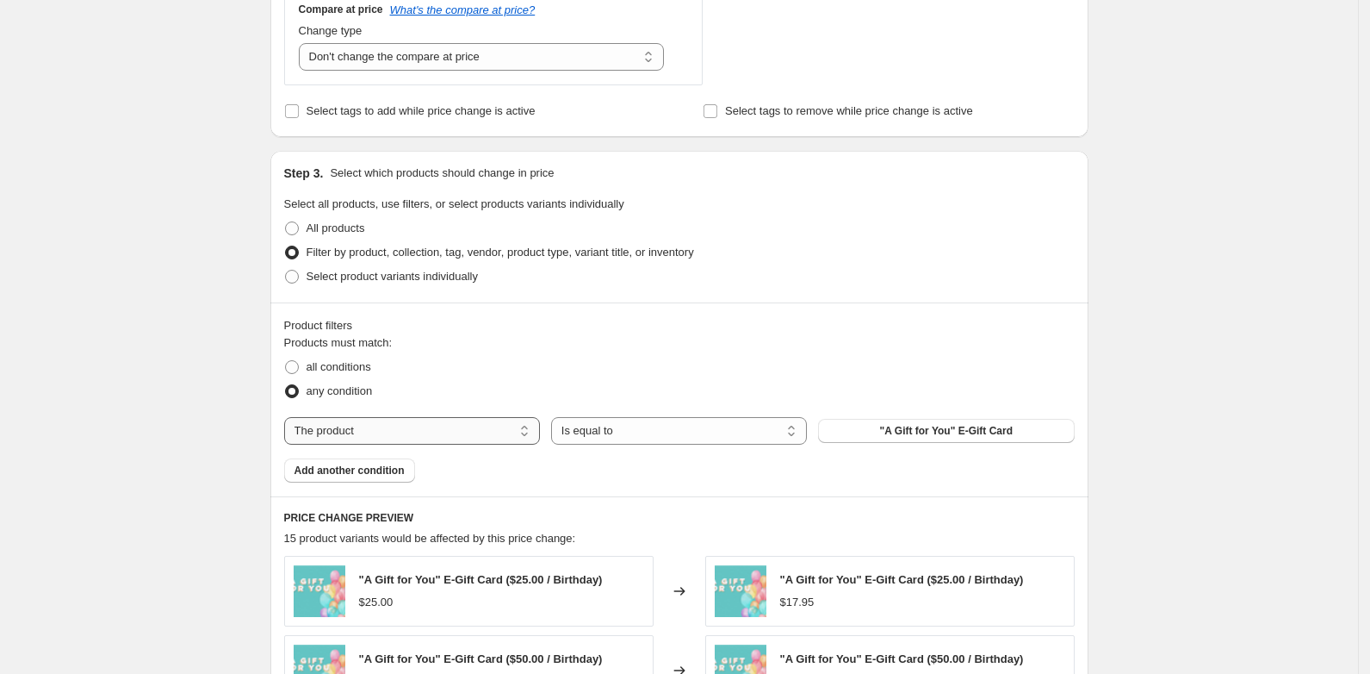
click at [474, 431] on select "The product The product's collection The product's tag The product's vendor The…" at bounding box center [412, 431] width 256 height 28
select select "collection"
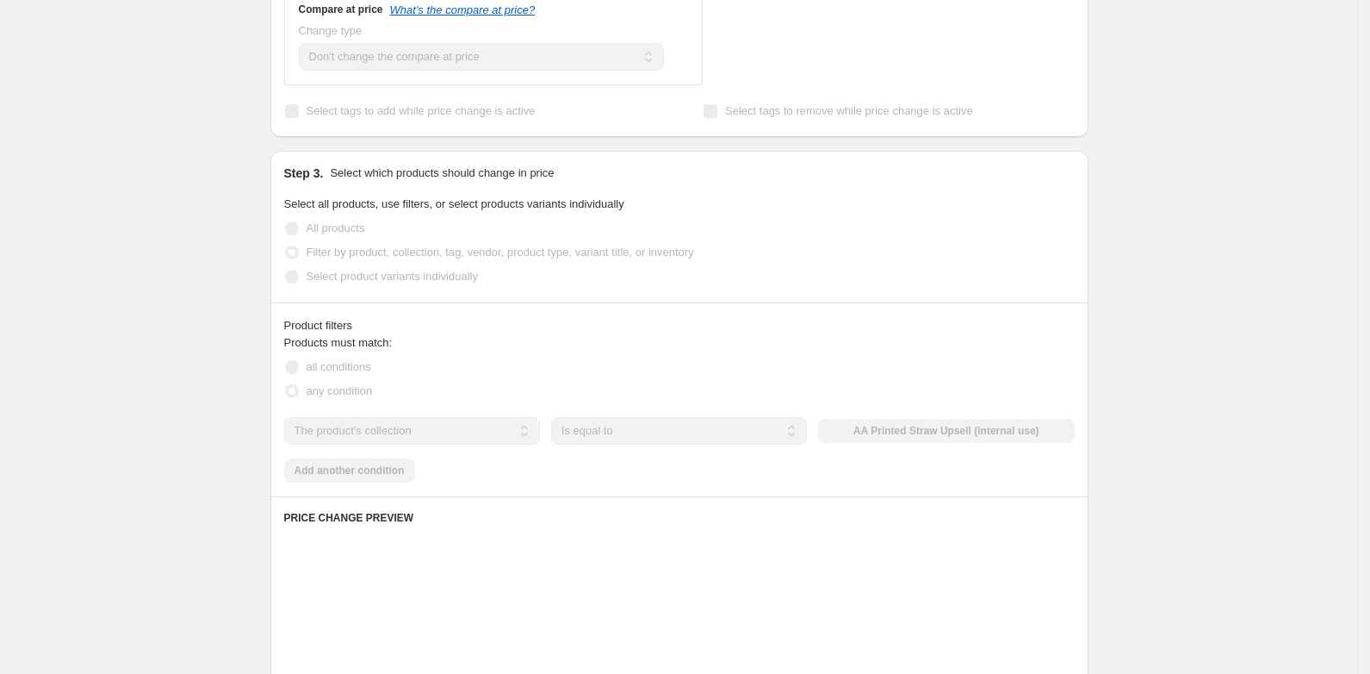
click at [616, 433] on select "Is equal to Is not equal to" at bounding box center [679, 431] width 256 height 28
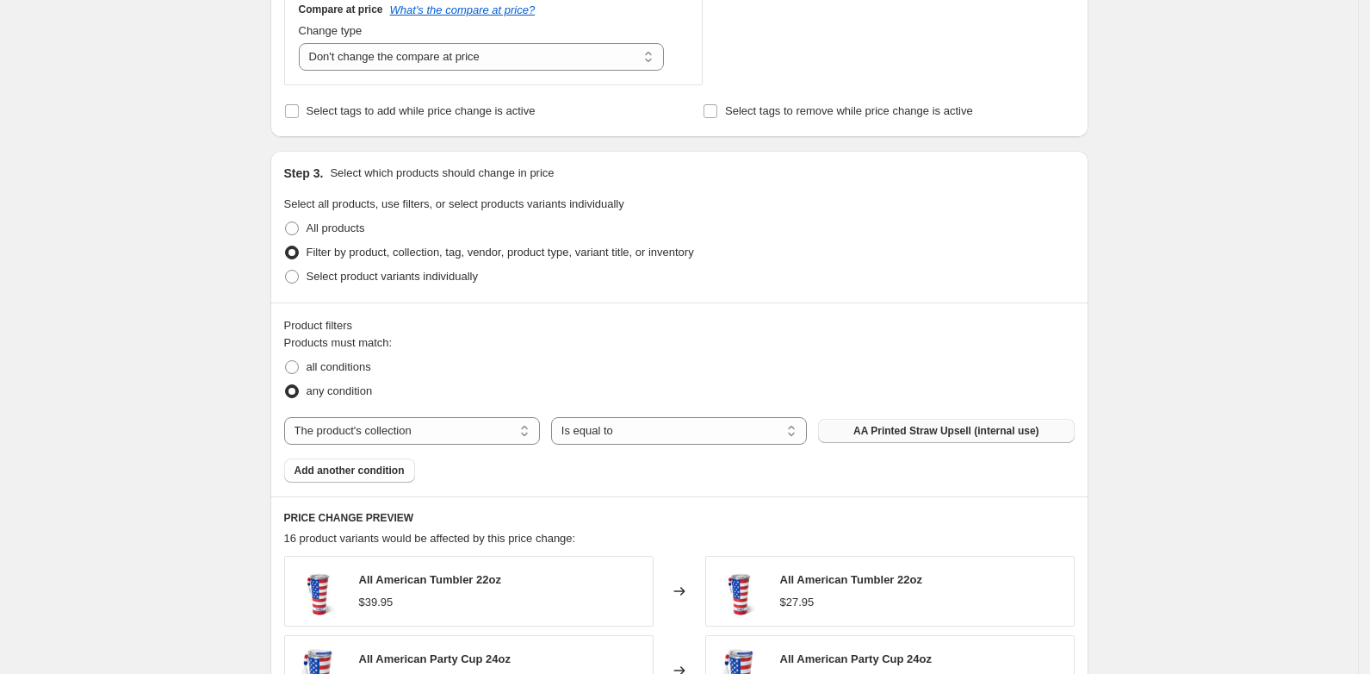
click at [871, 434] on span "AA Printed Straw Upsell (internal use)" at bounding box center [947, 431] width 186 height 14
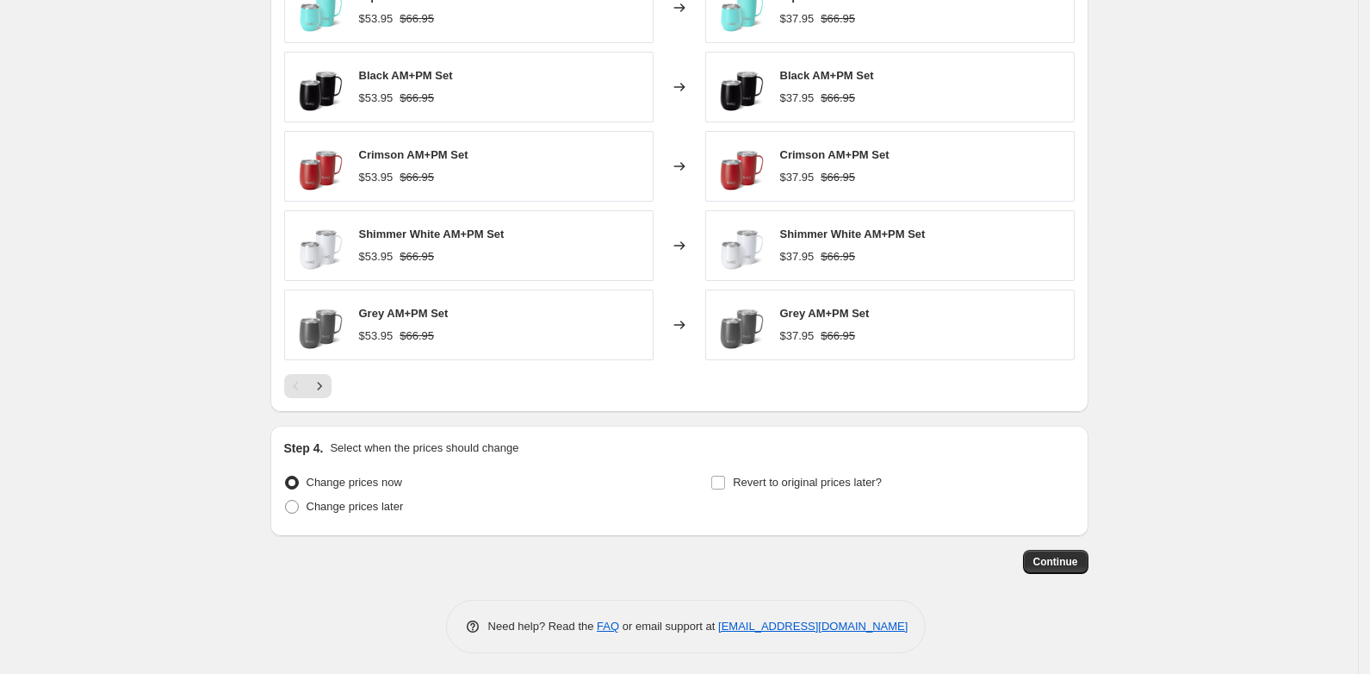
scroll to position [1343, 0]
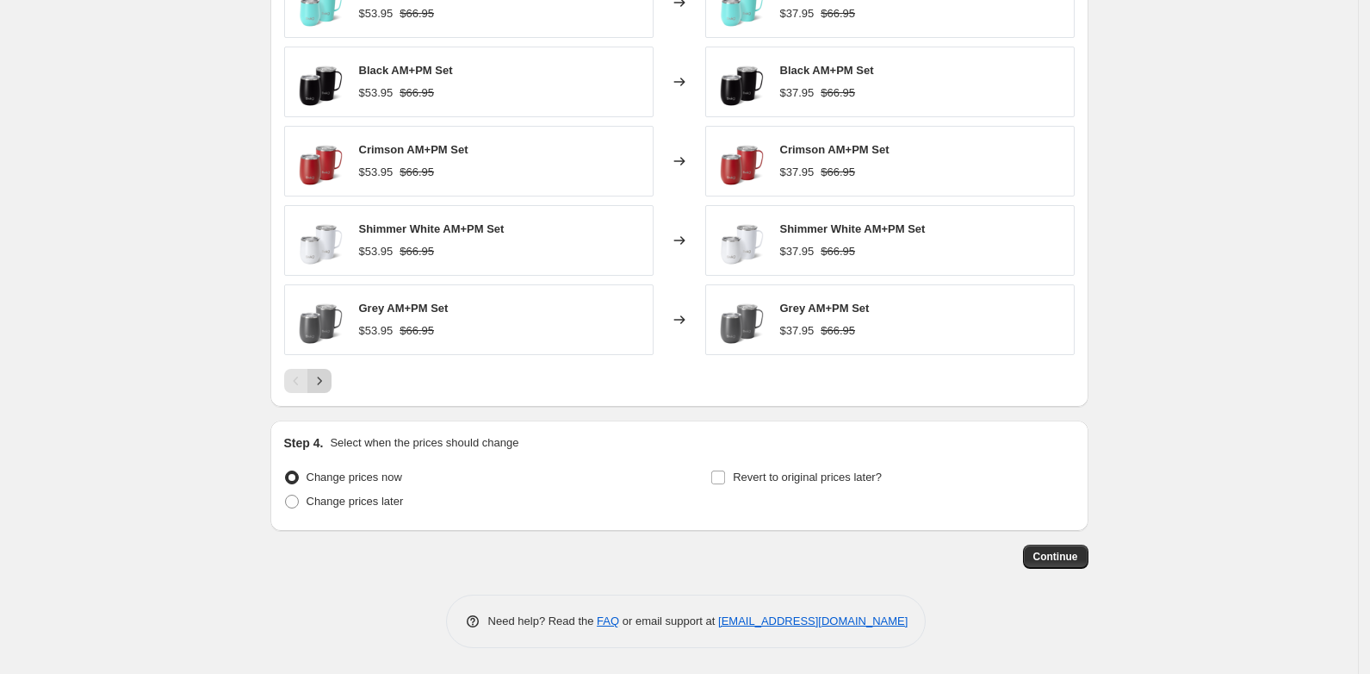
click at [324, 384] on icon "Next" at bounding box center [319, 380] width 17 height 17
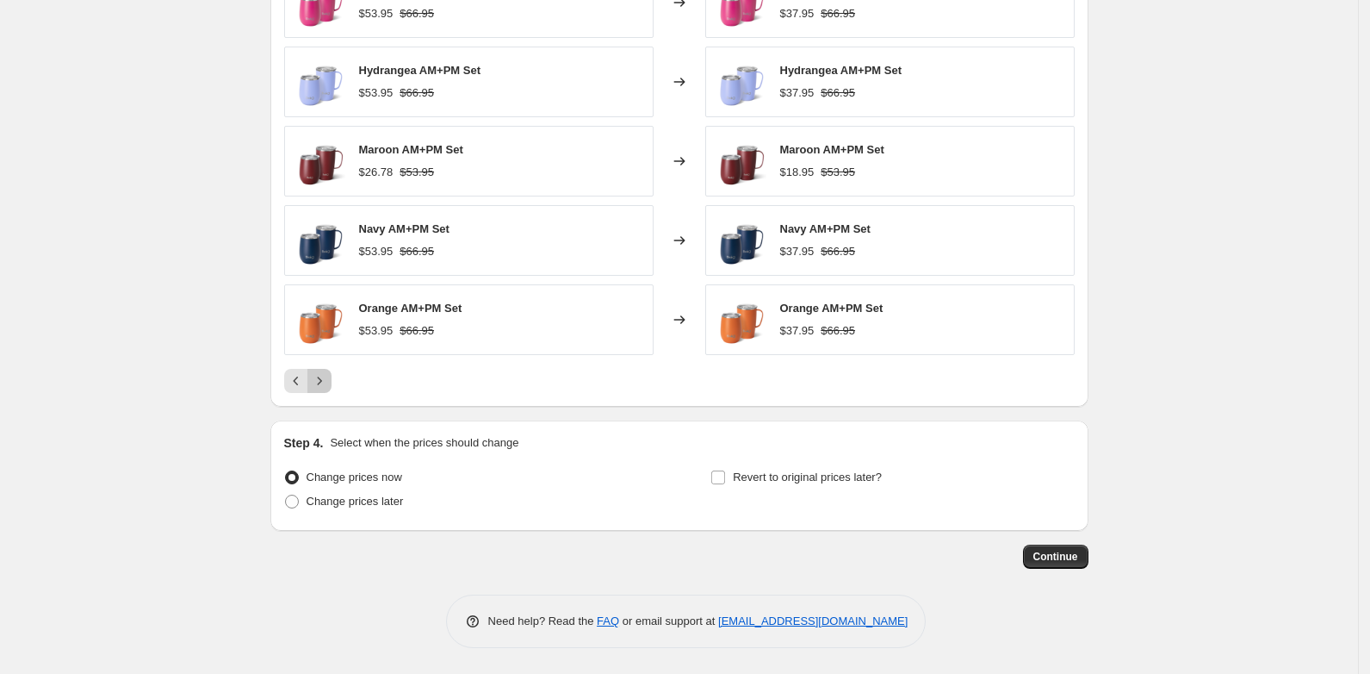
click at [324, 384] on icon "Next" at bounding box center [319, 380] width 17 height 17
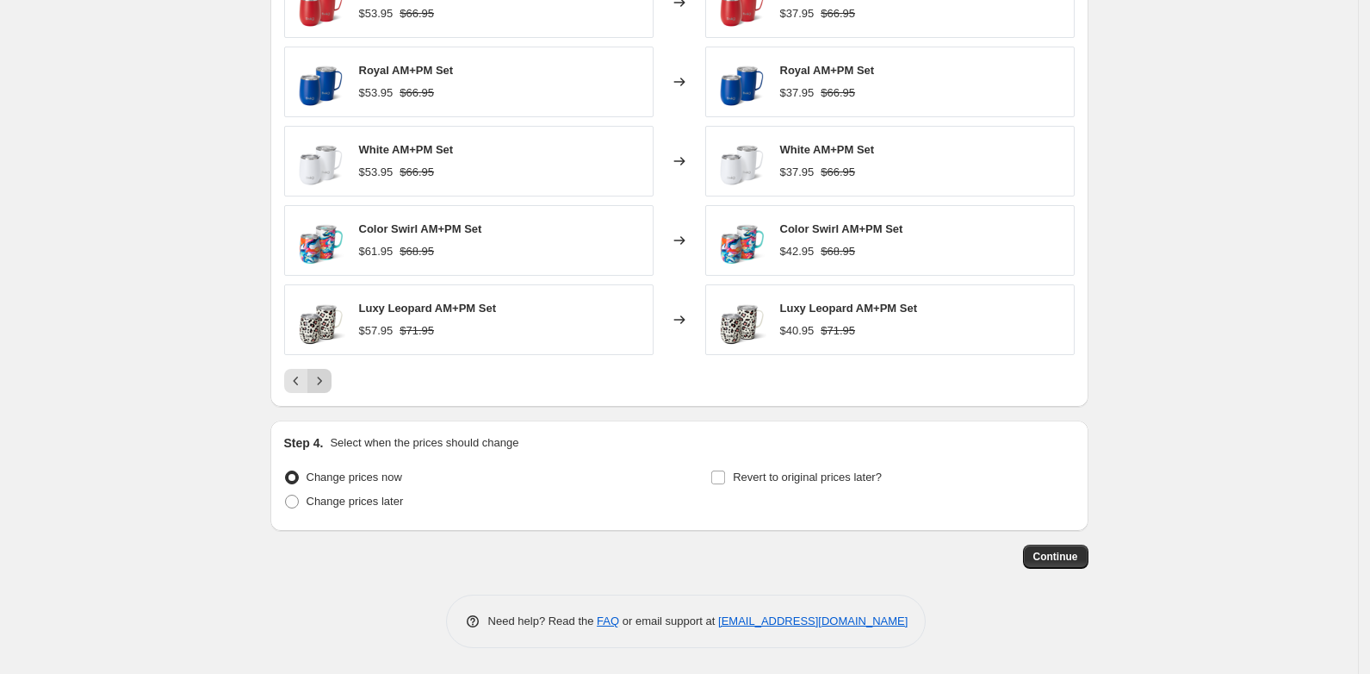
click at [324, 384] on icon "Next" at bounding box center [319, 380] width 17 height 17
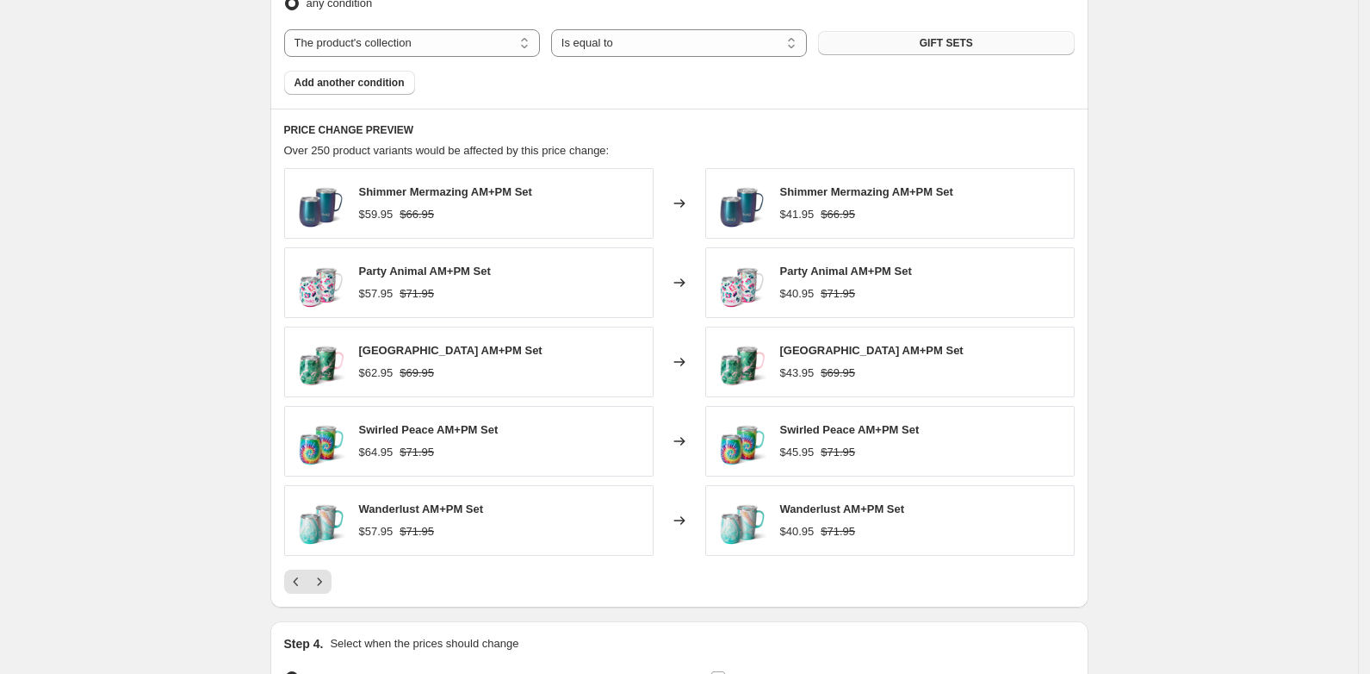
scroll to position [1128, 0]
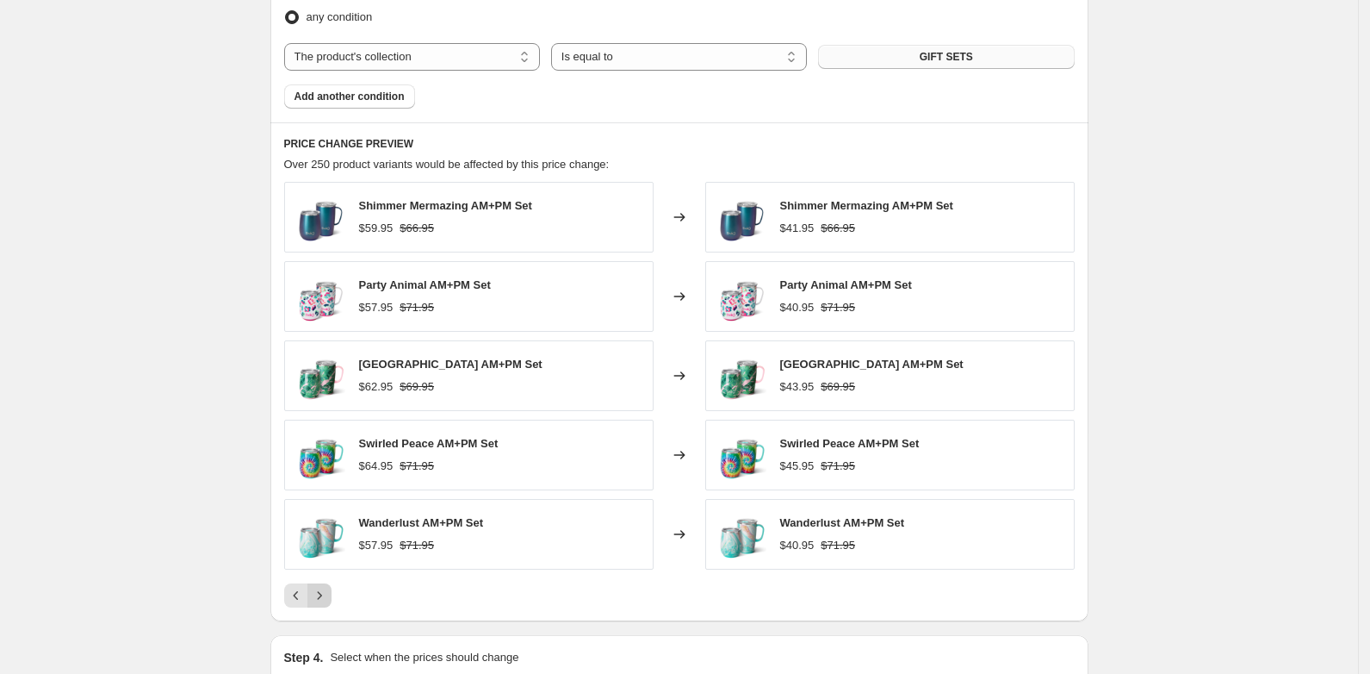
click at [328, 593] on icon "Next" at bounding box center [319, 595] width 17 height 17
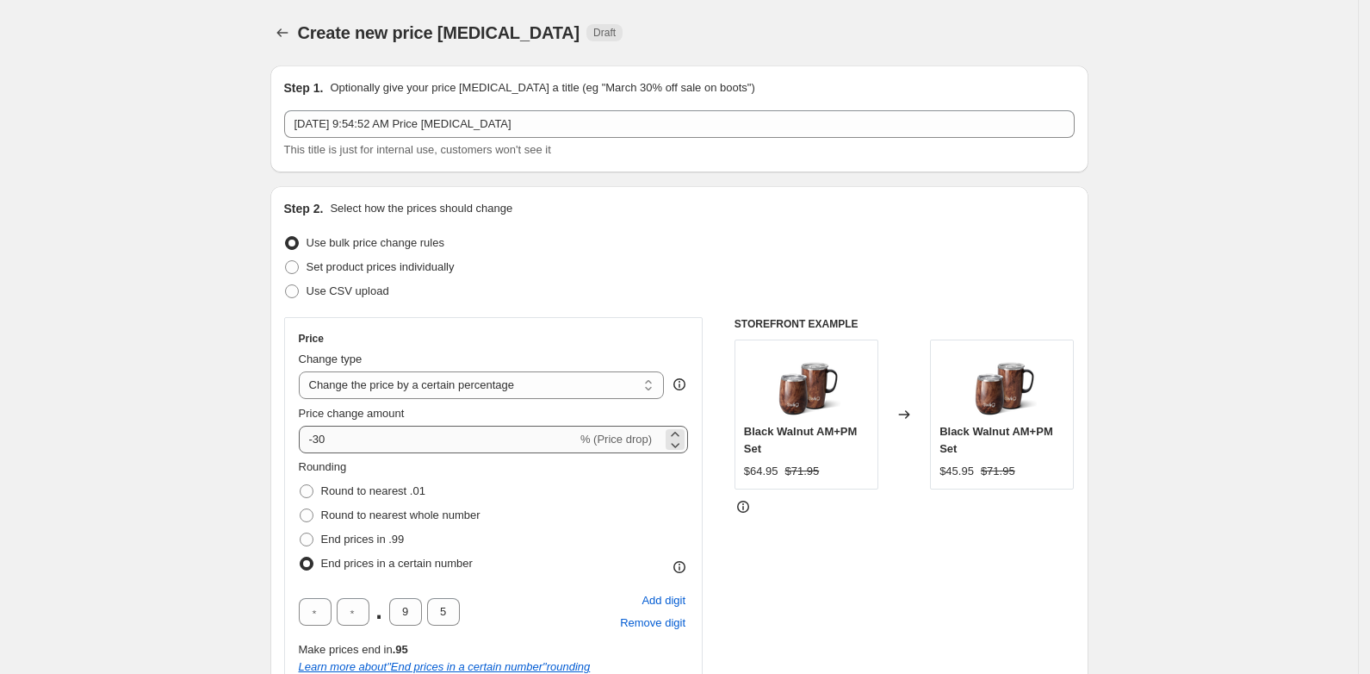
scroll to position [108, 0]
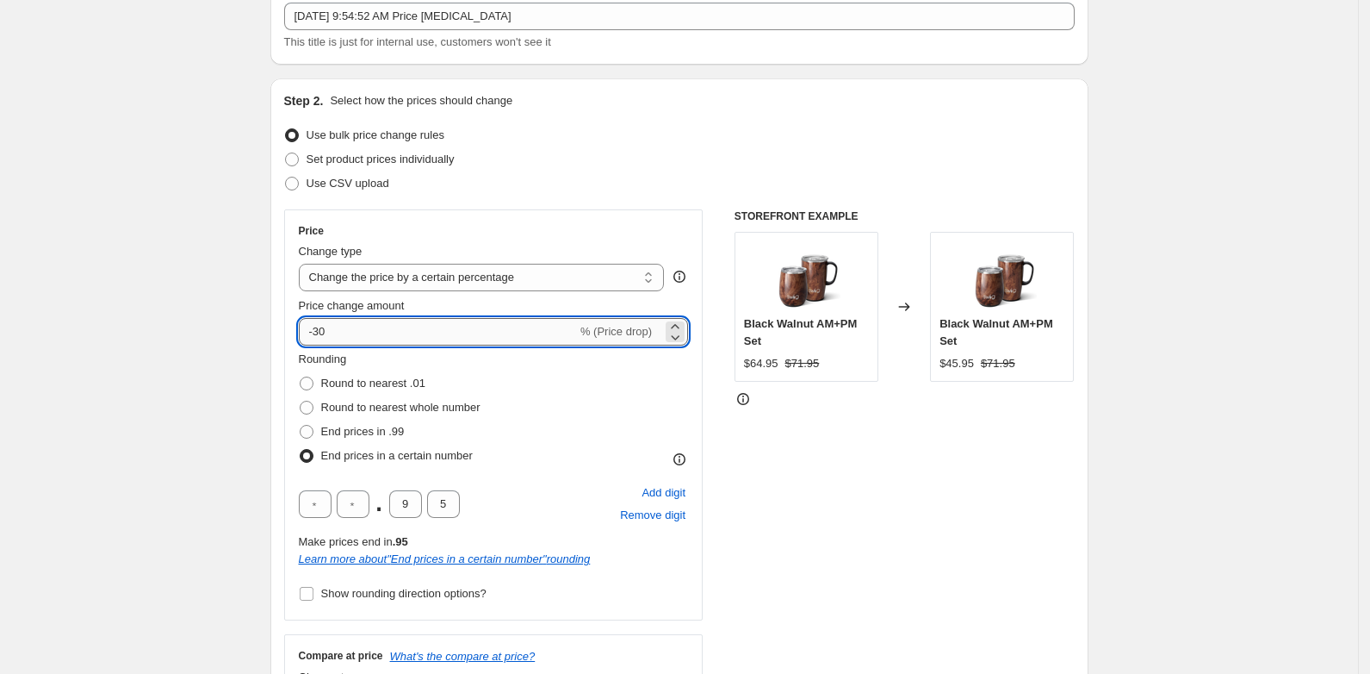
click at [326, 332] on input "-30" at bounding box center [438, 332] width 278 height 28
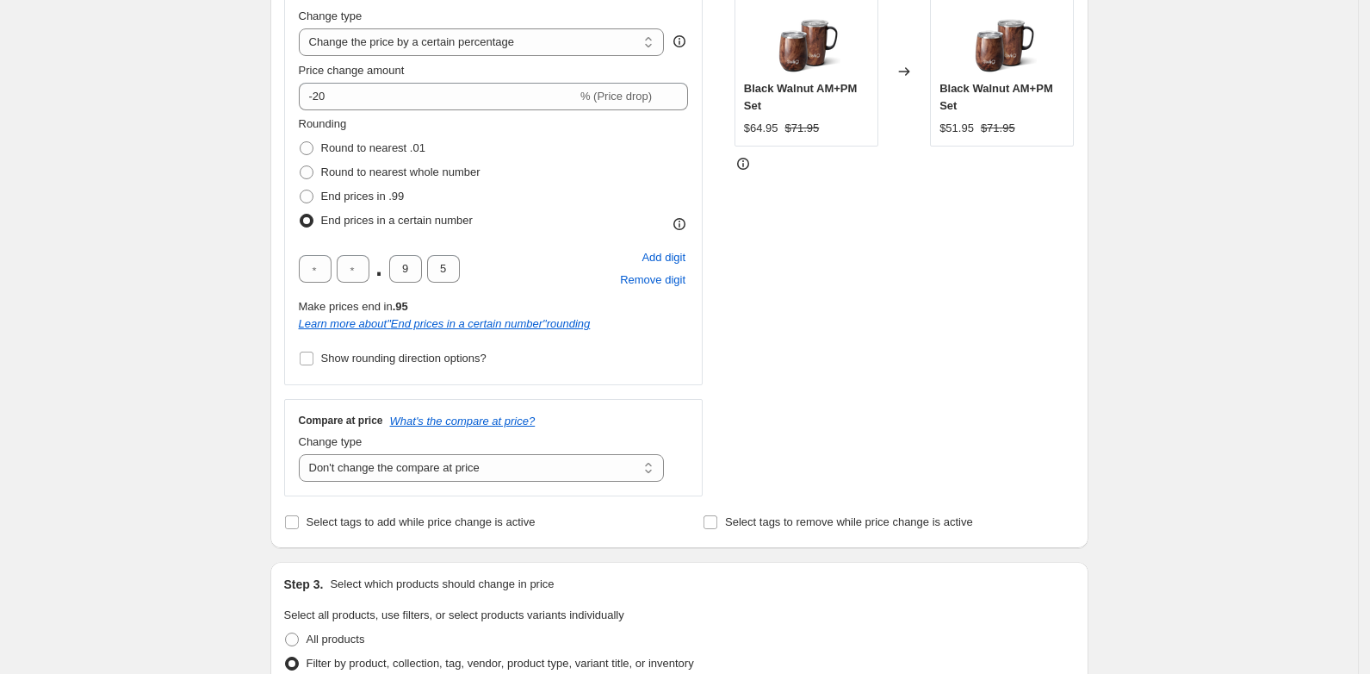
scroll to position [323, 0]
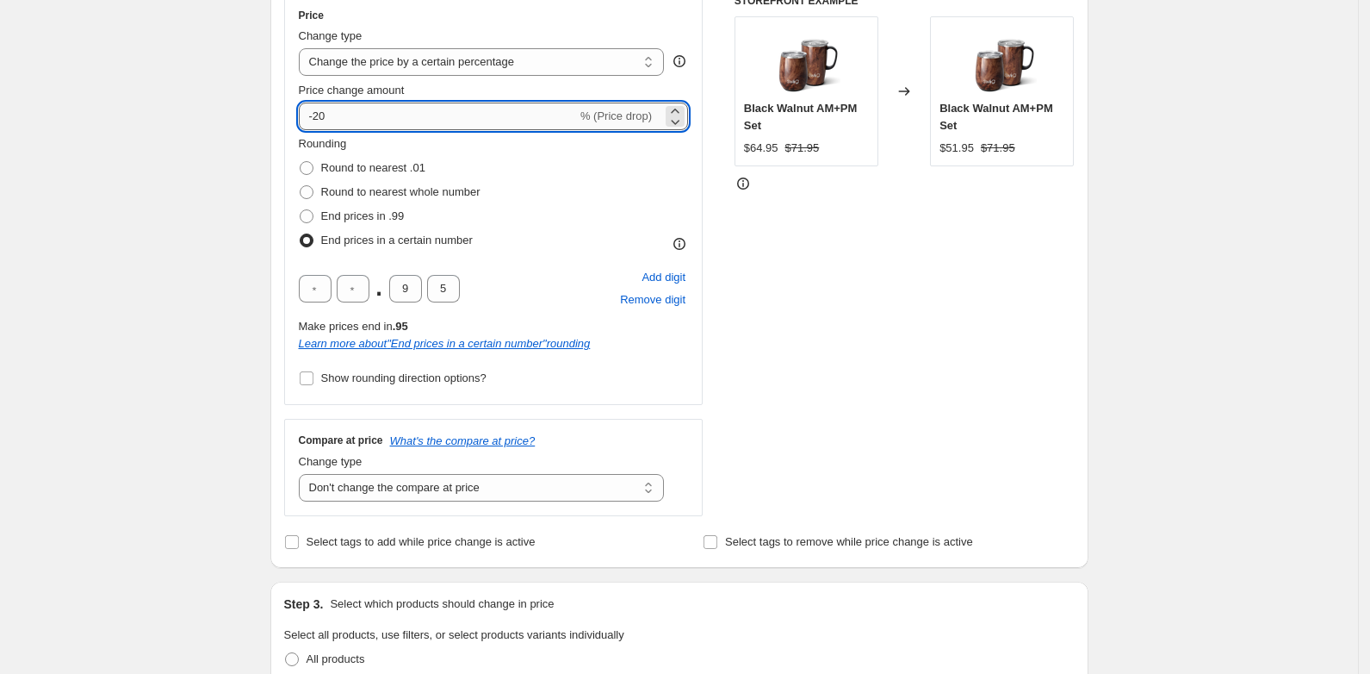
click at [326, 112] on input "-20" at bounding box center [438, 117] width 278 height 28
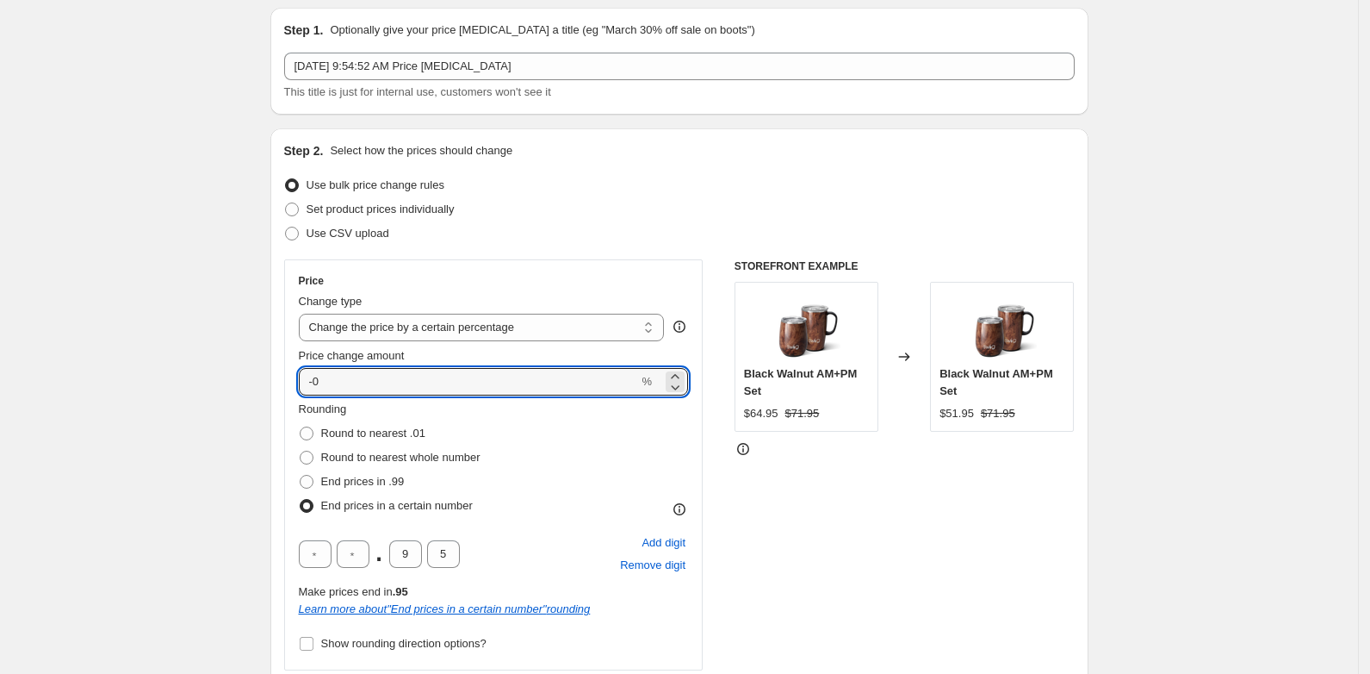
scroll to position [108, 0]
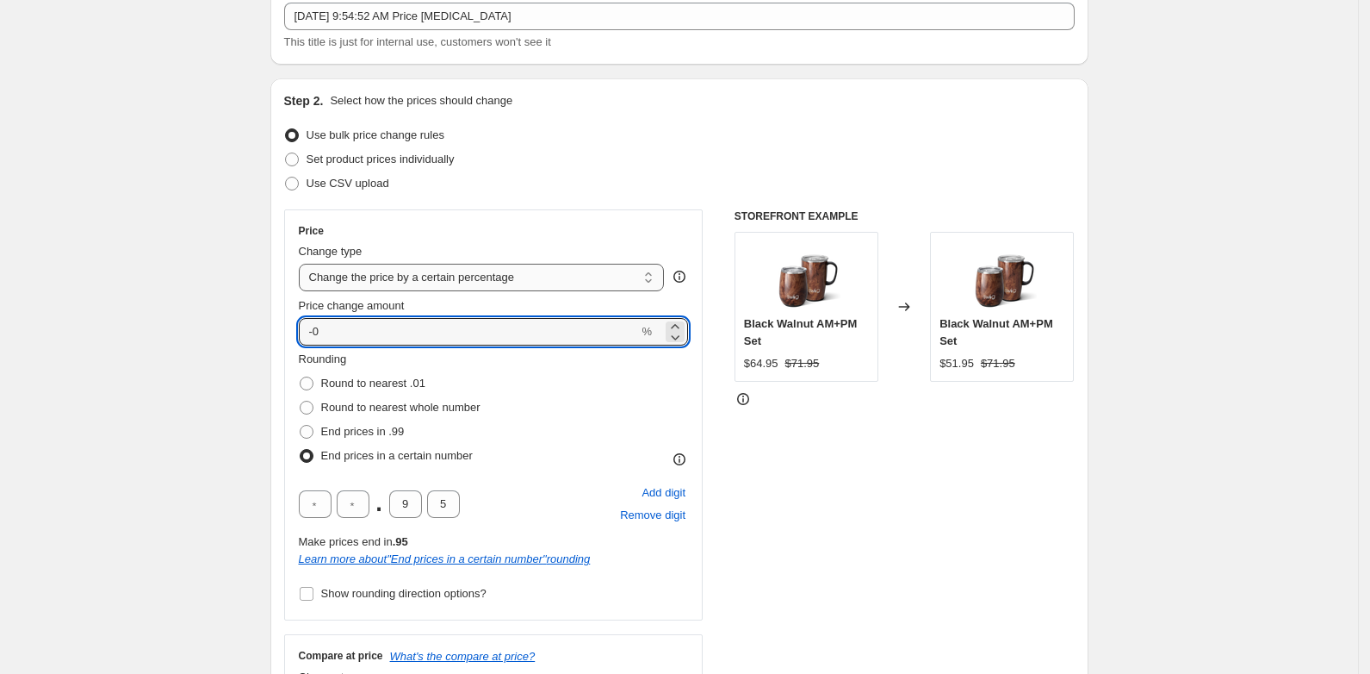
type input "-0"
click at [550, 272] on select "Change the price to a certain amount Change the price by a certain amount Chang…" at bounding box center [482, 278] width 366 height 28
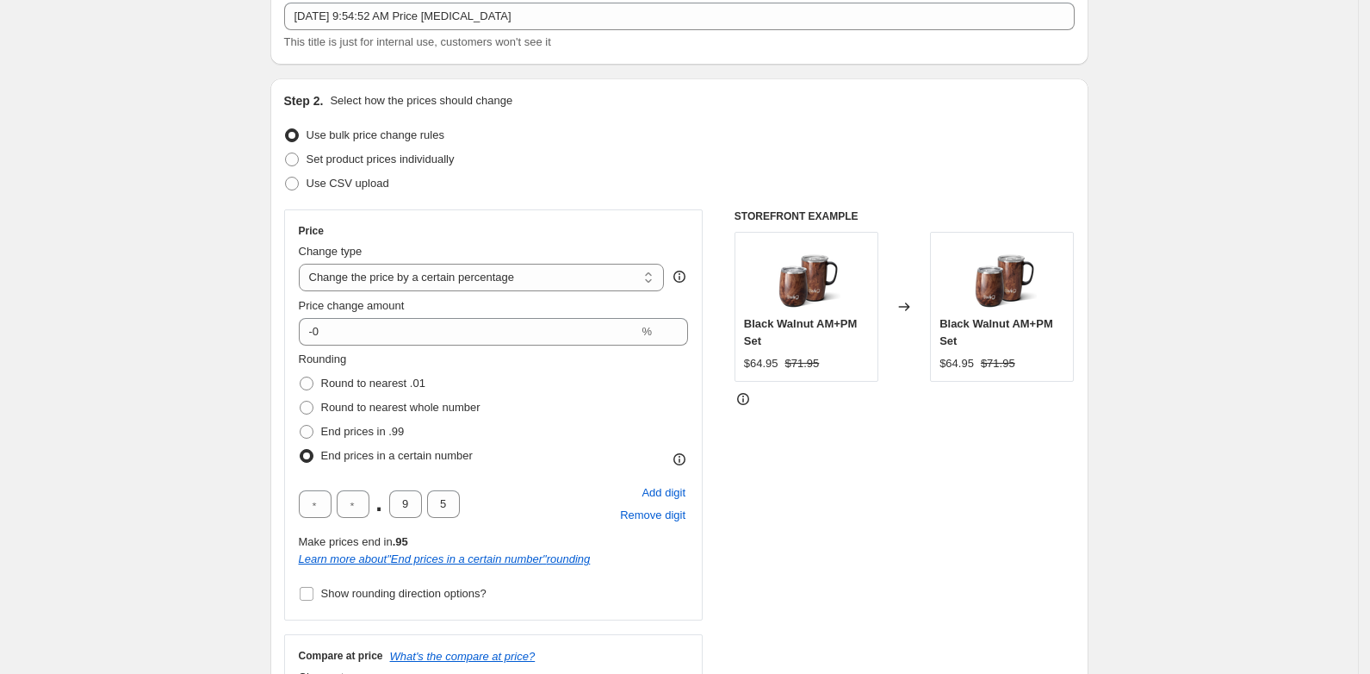
click at [304, 264] on select "Change the price to a certain amount Change the price by a certain amount Chang…" at bounding box center [482, 278] width 366 height 28
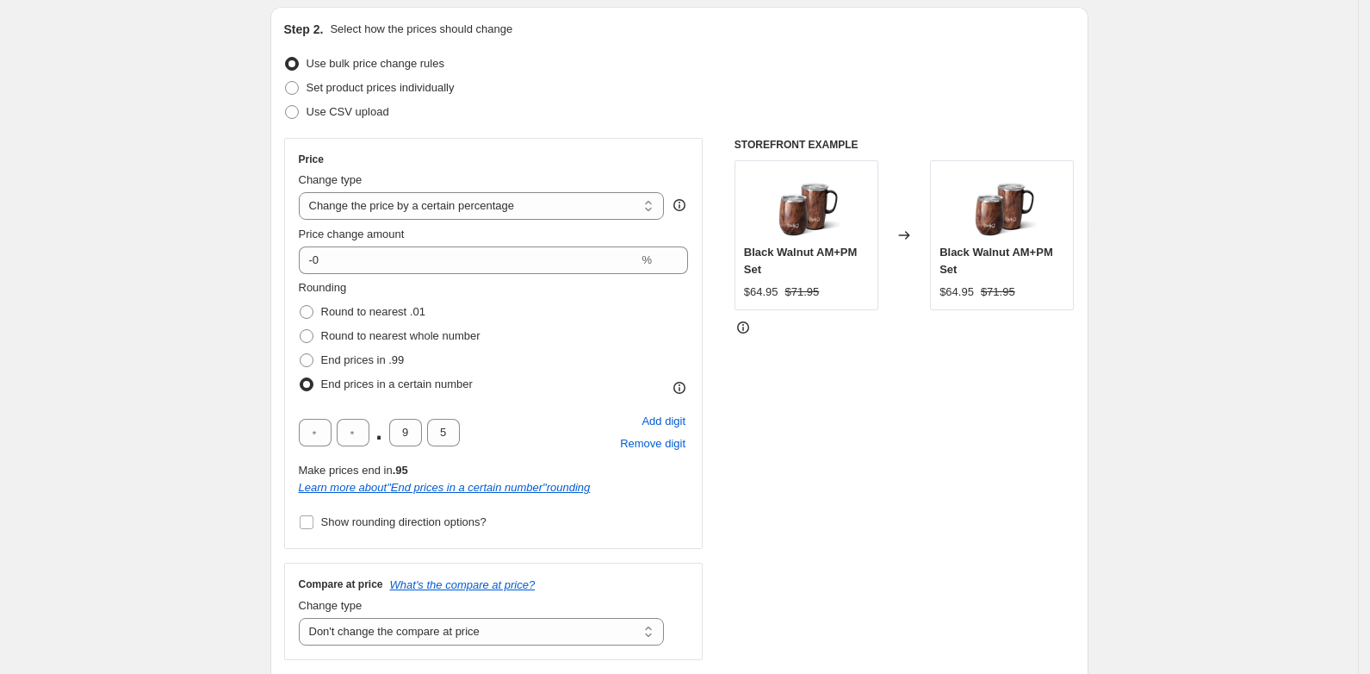
scroll to position [215, 0]
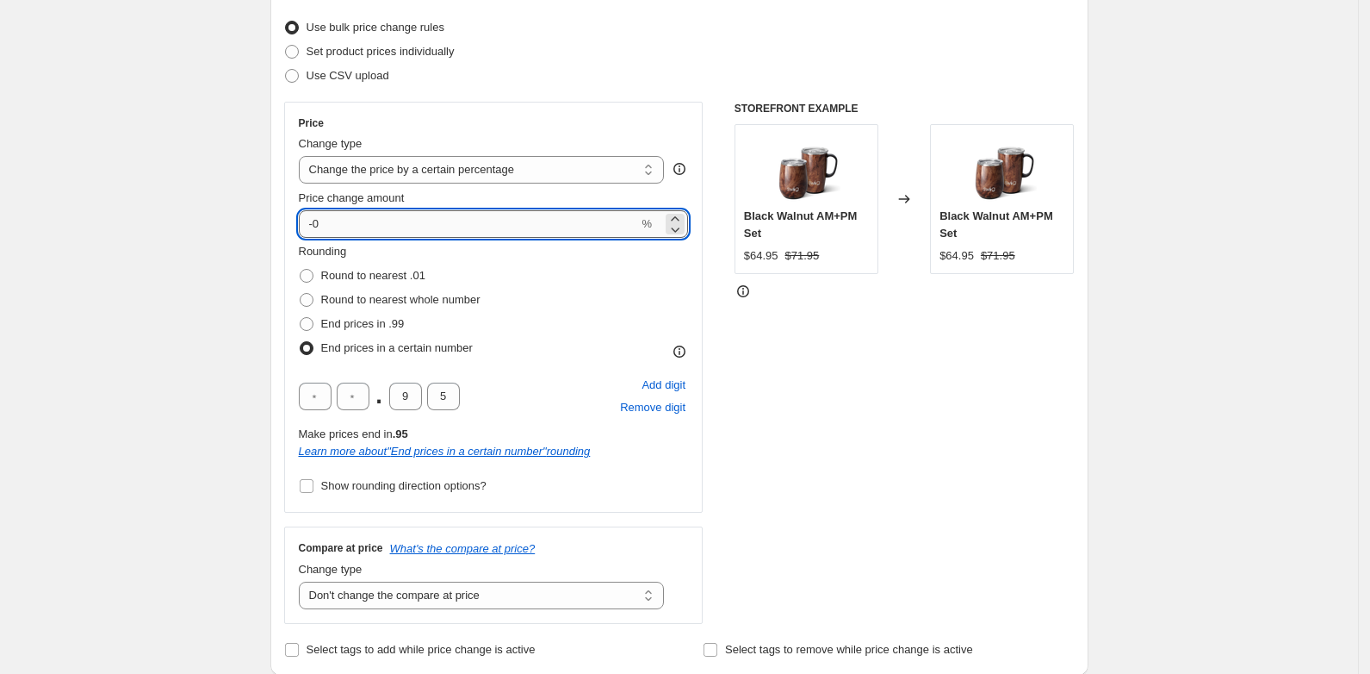
click at [350, 210] on input "-0" at bounding box center [469, 224] width 340 height 28
type input "-30"
click at [852, 312] on div "STOREFRONT EXAMPLE Black Walnut AM+PM Set $64.95 $71.95 Changed to Black Walnut…" at bounding box center [905, 363] width 340 height 522
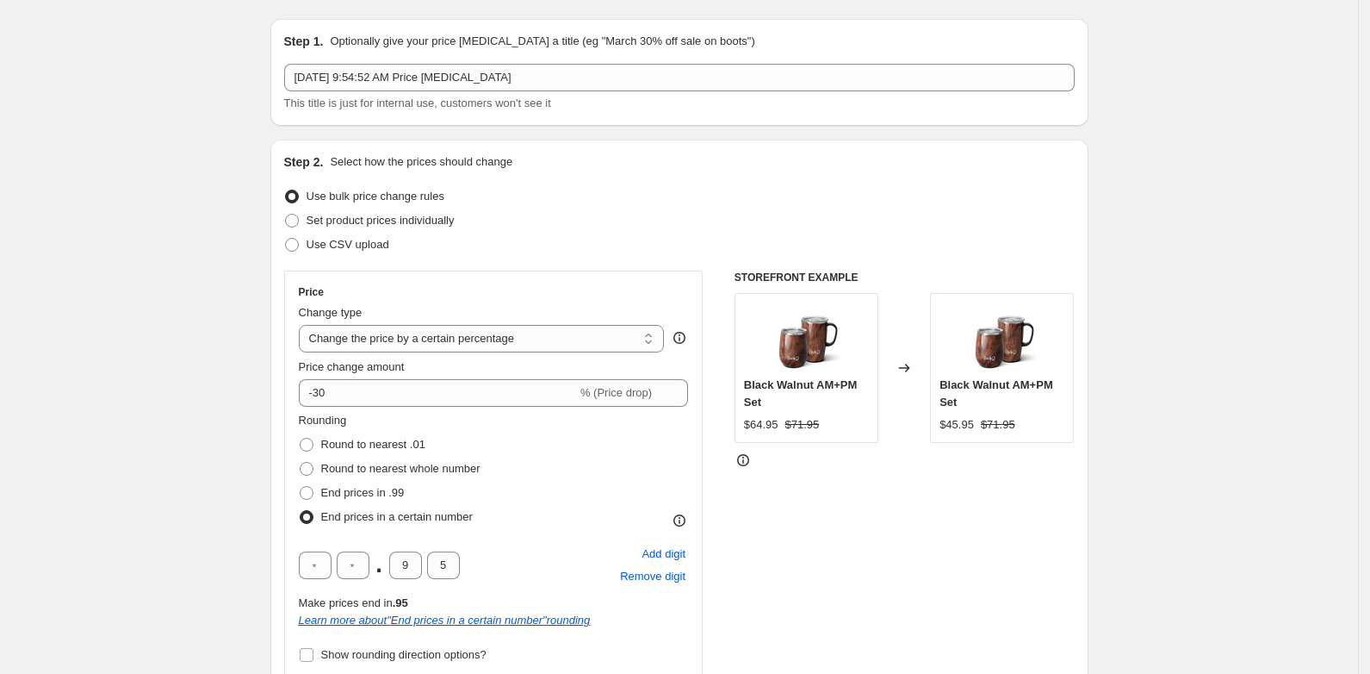
scroll to position [0, 0]
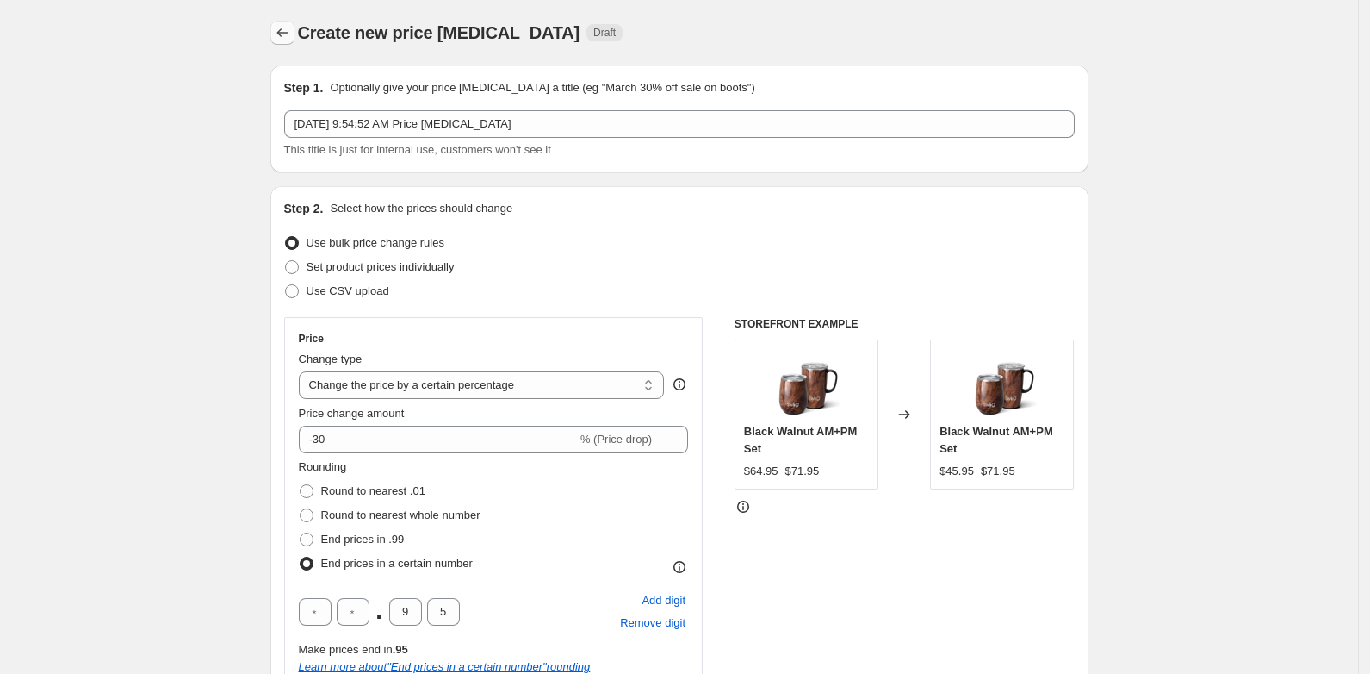
click at [283, 34] on icon "Price change jobs" at bounding box center [282, 32] width 17 height 17
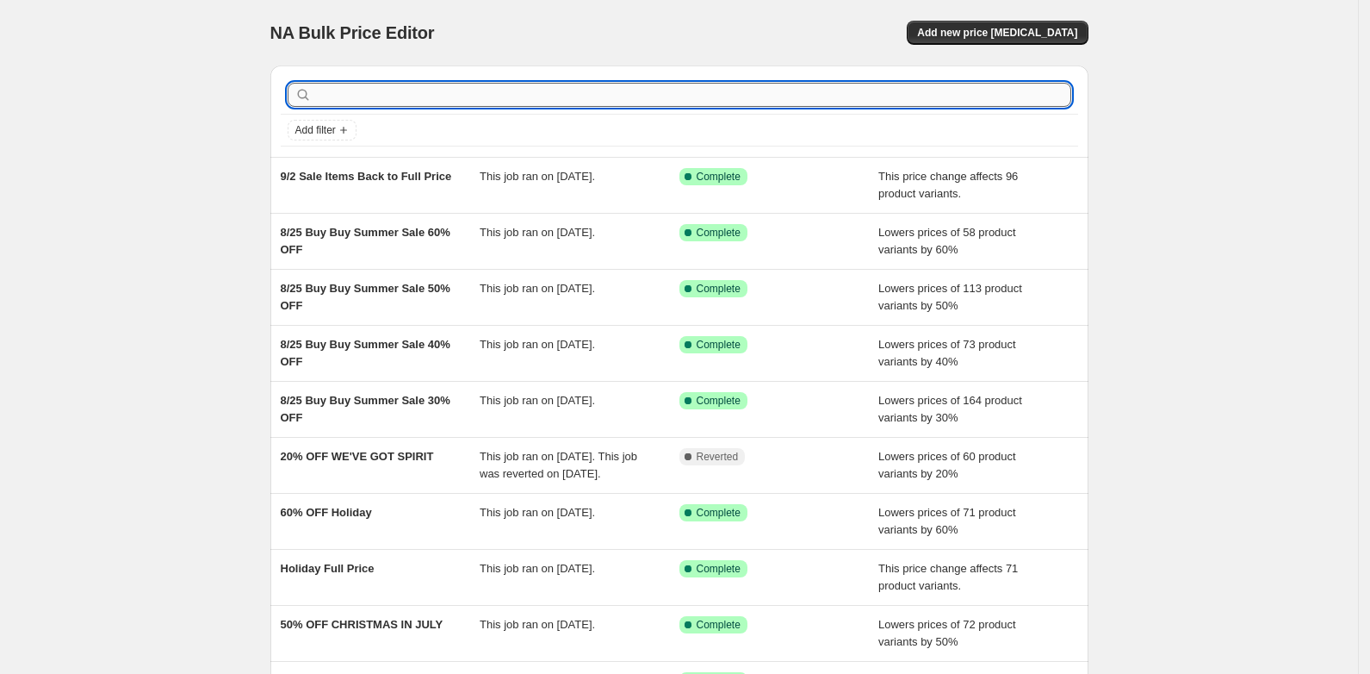
click at [338, 91] on input "text" at bounding box center [693, 95] width 756 height 24
type input "sets"
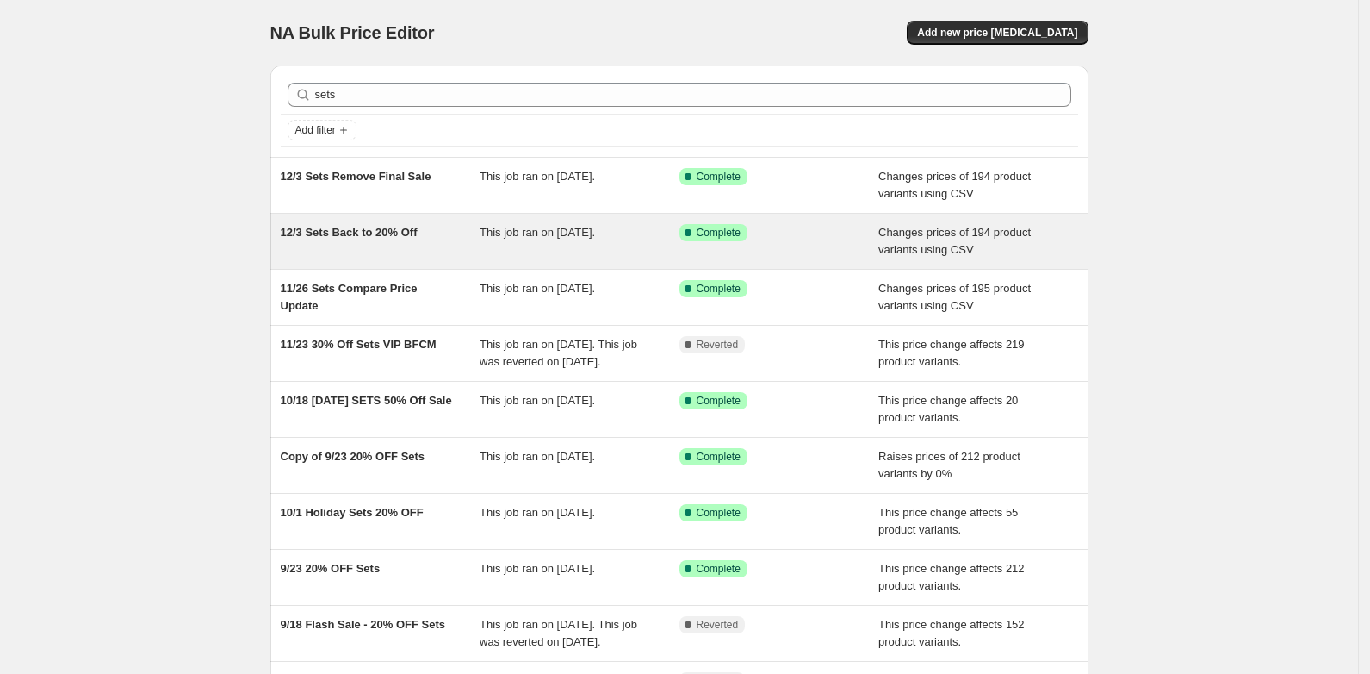
click at [382, 234] on span "12/3 Sets Back to 20% Off" at bounding box center [349, 232] width 137 height 13
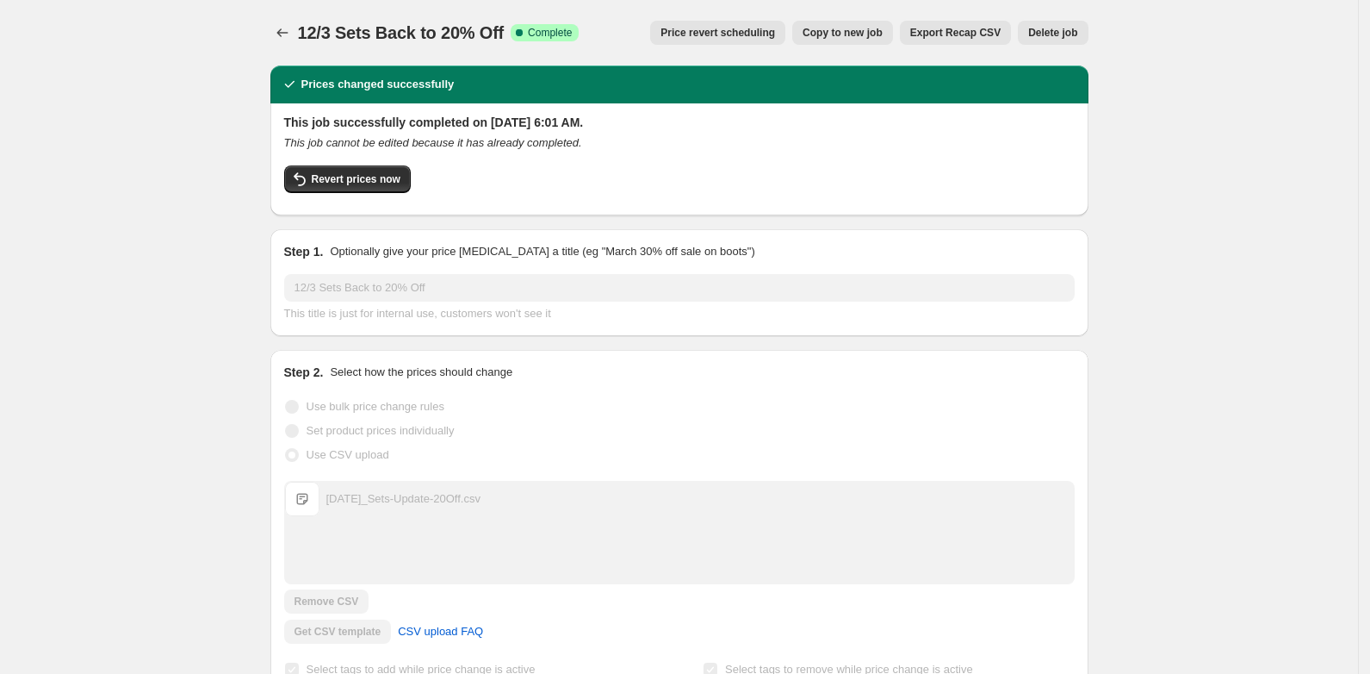
click at [964, 31] on span "Export Recap CSV" at bounding box center [955, 33] width 90 height 14
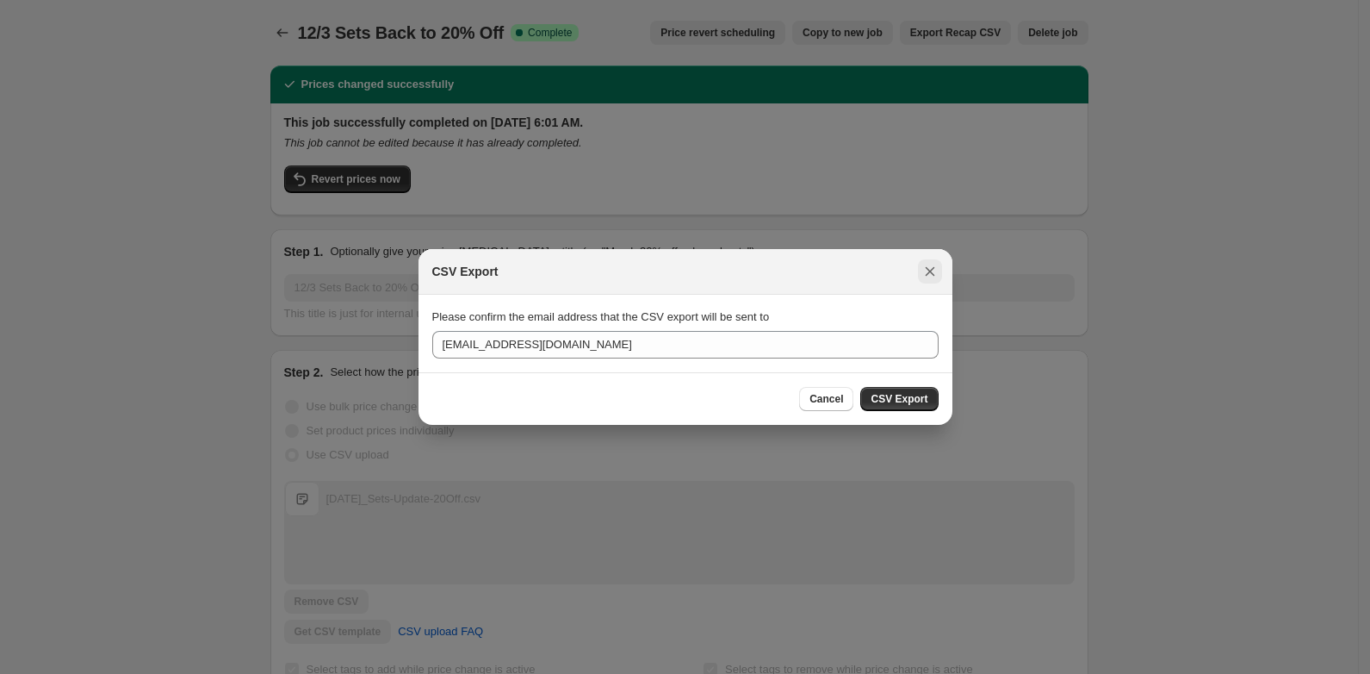
click at [926, 270] on icon "Close" at bounding box center [930, 271] width 17 height 17
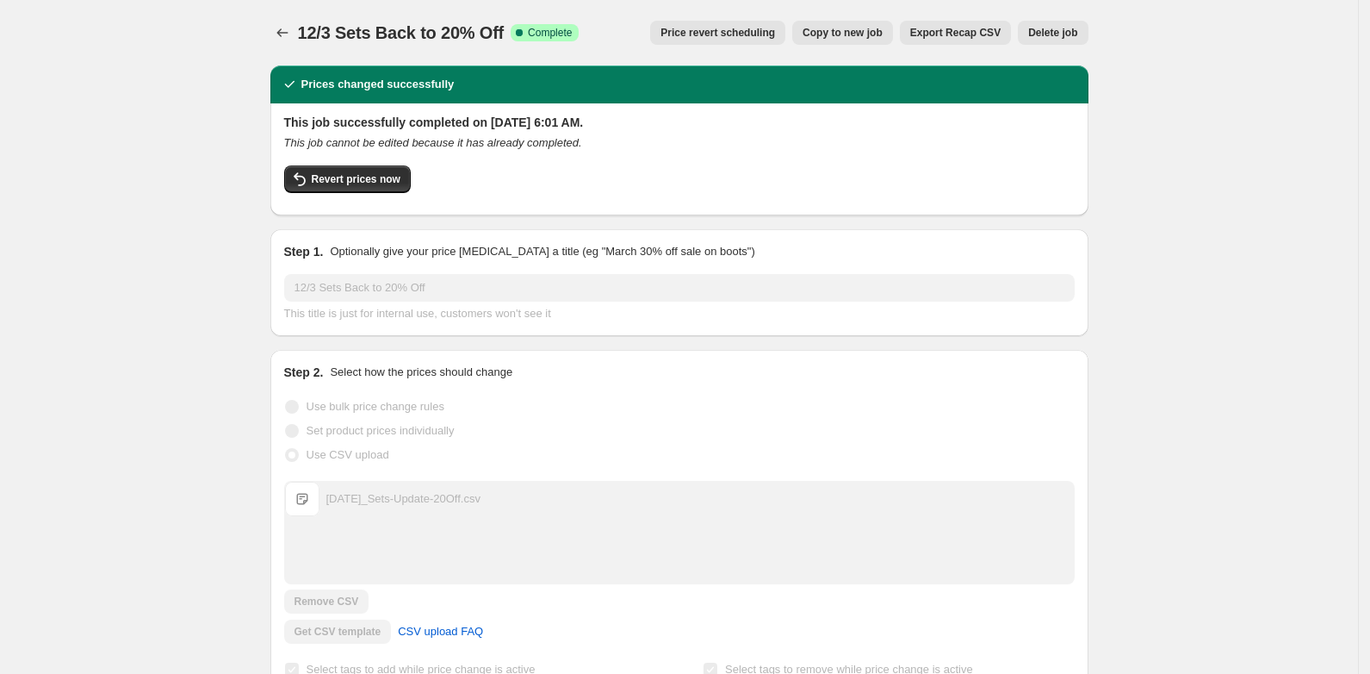
click at [959, 30] on span "Export Recap CSV" at bounding box center [955, 33] width 90 height 14
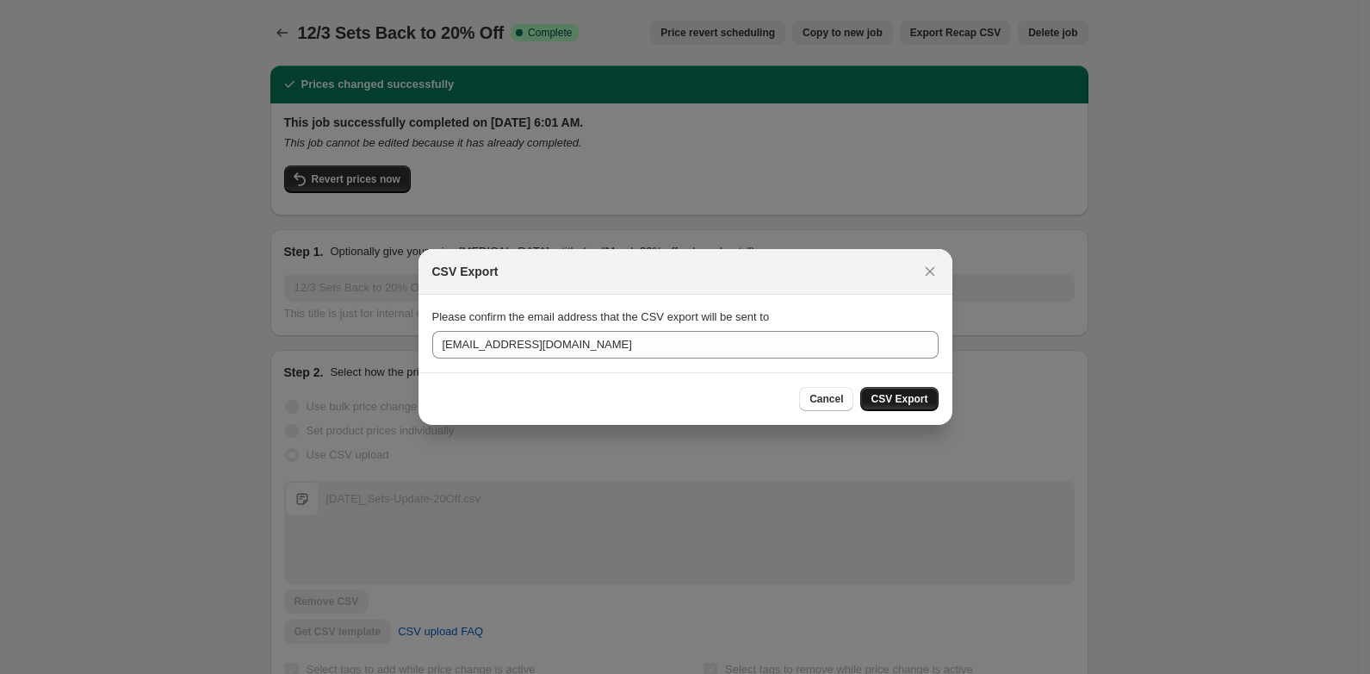
click at [898, 401] on span "CSV Export" at bounding box center [899, 399] width 57 height 14
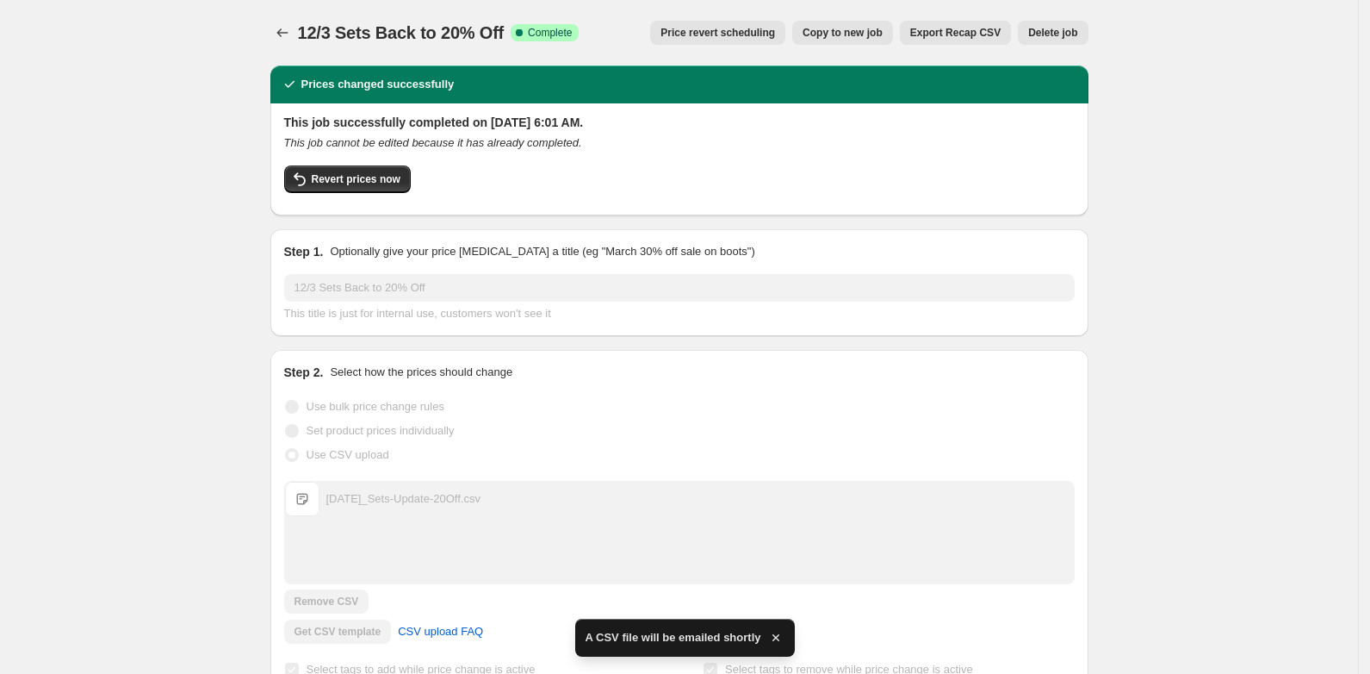
click at [949, 29] on span "Export Recap CSV" at bounding box center [955, 33] width 90 height 14
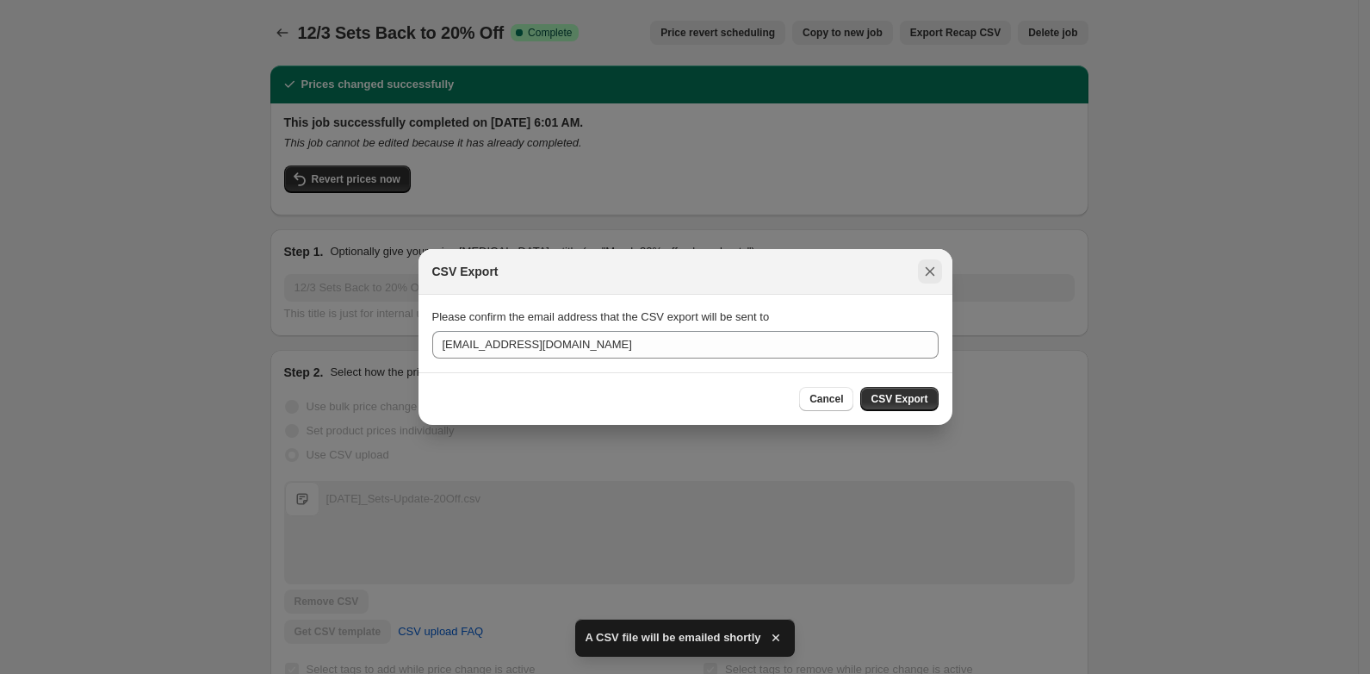
click at [927, 273] on icon "Close" at bounding box center [929, 271] width 9 height 9
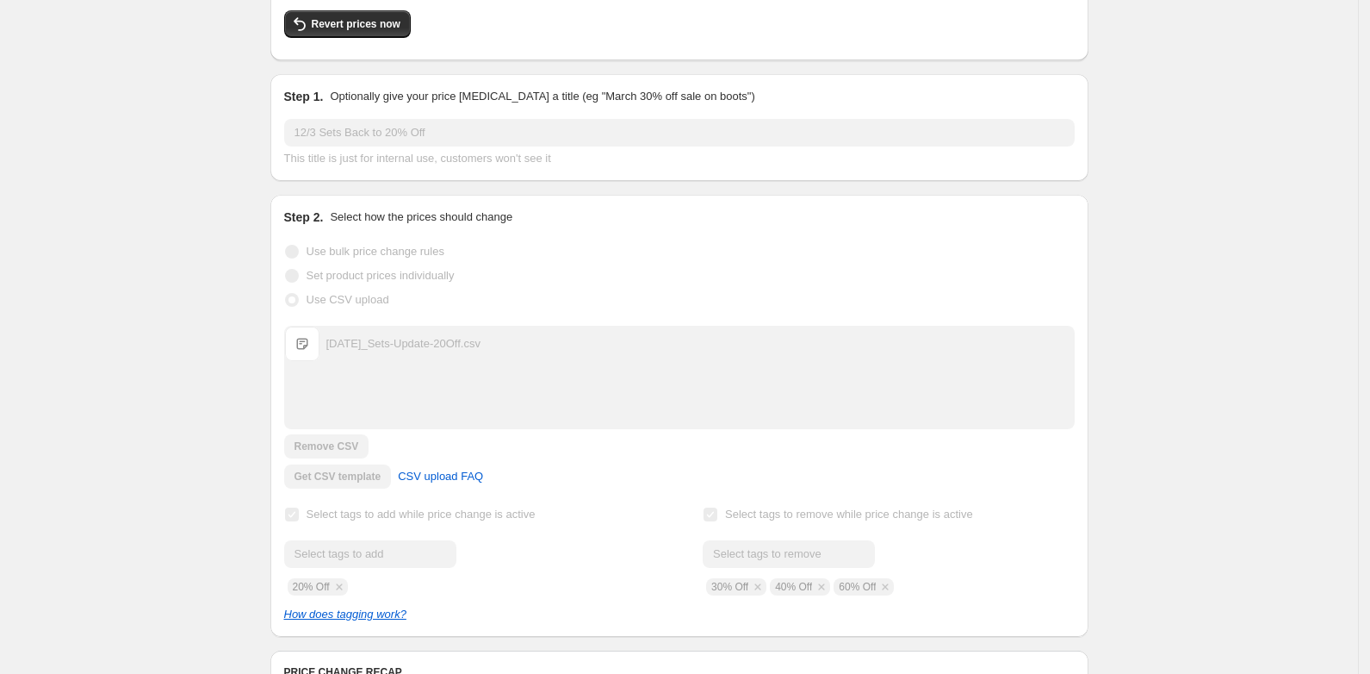
scroll to position [215, 0]
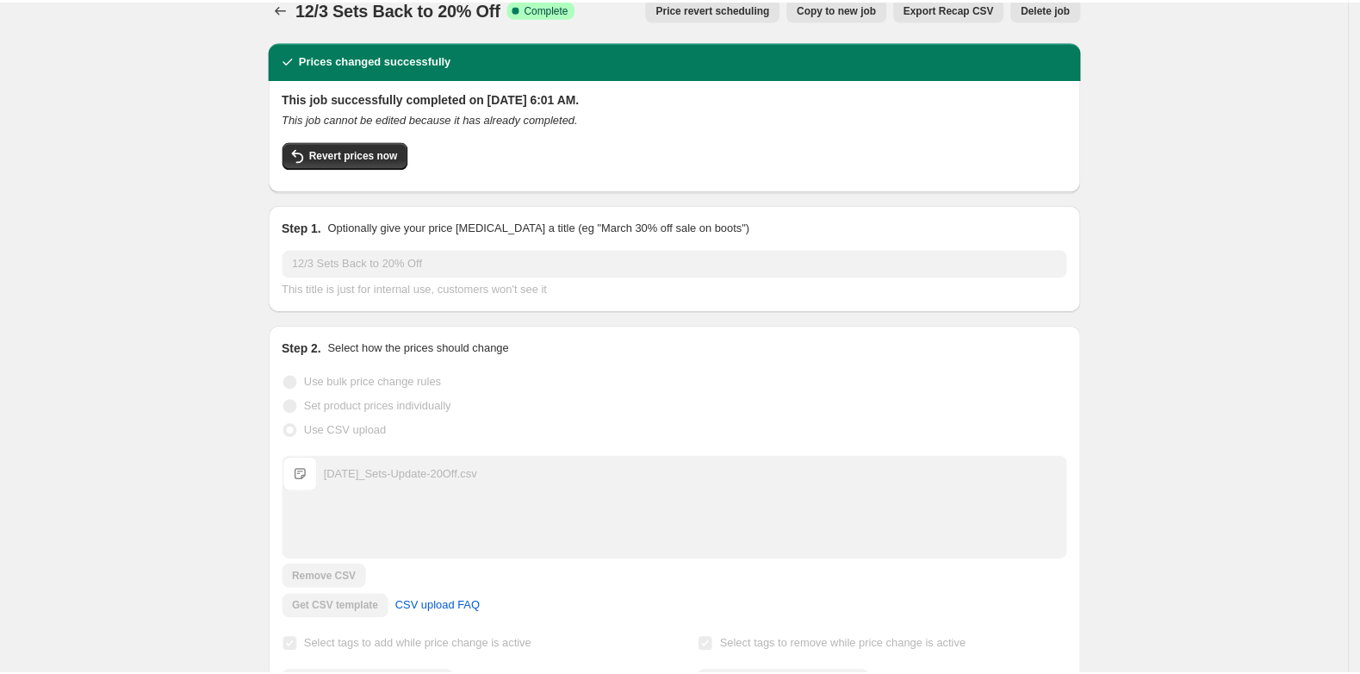
scroll to position [0, 0]
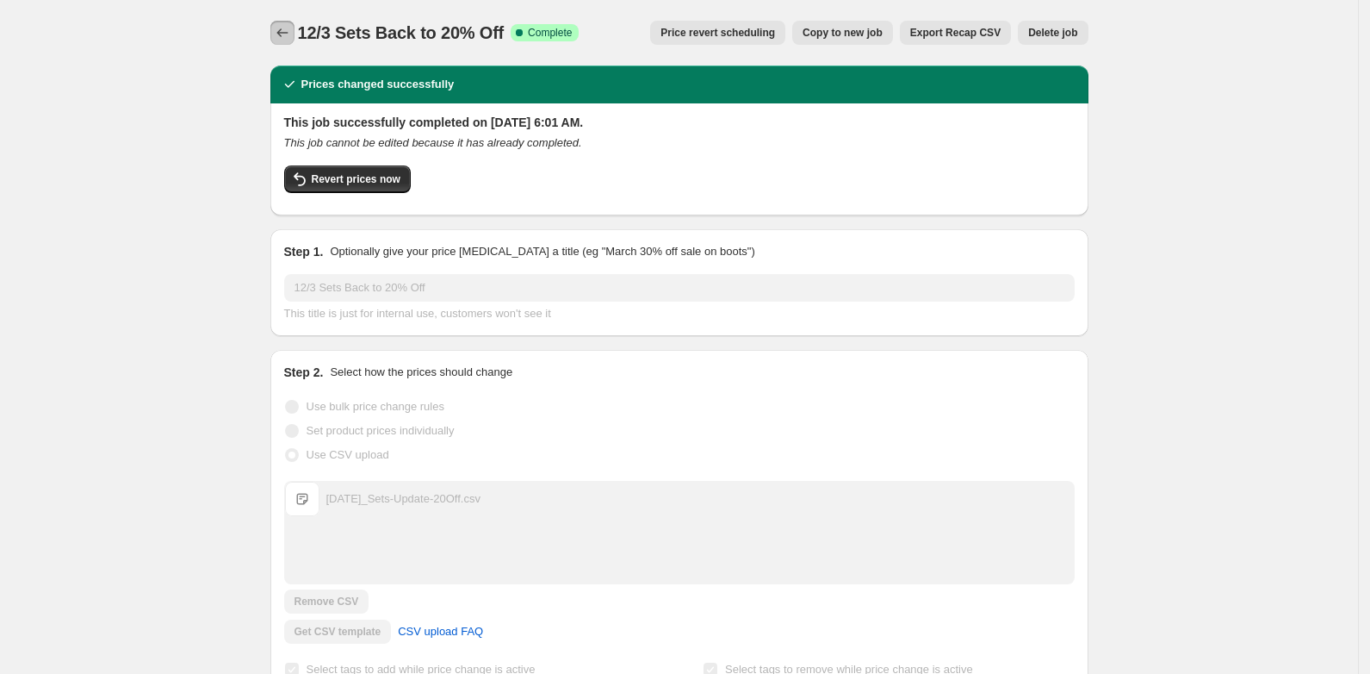
click at [289, 26] on icon "Price change jobs" at bounding box center [282, 32] width 17 height 17
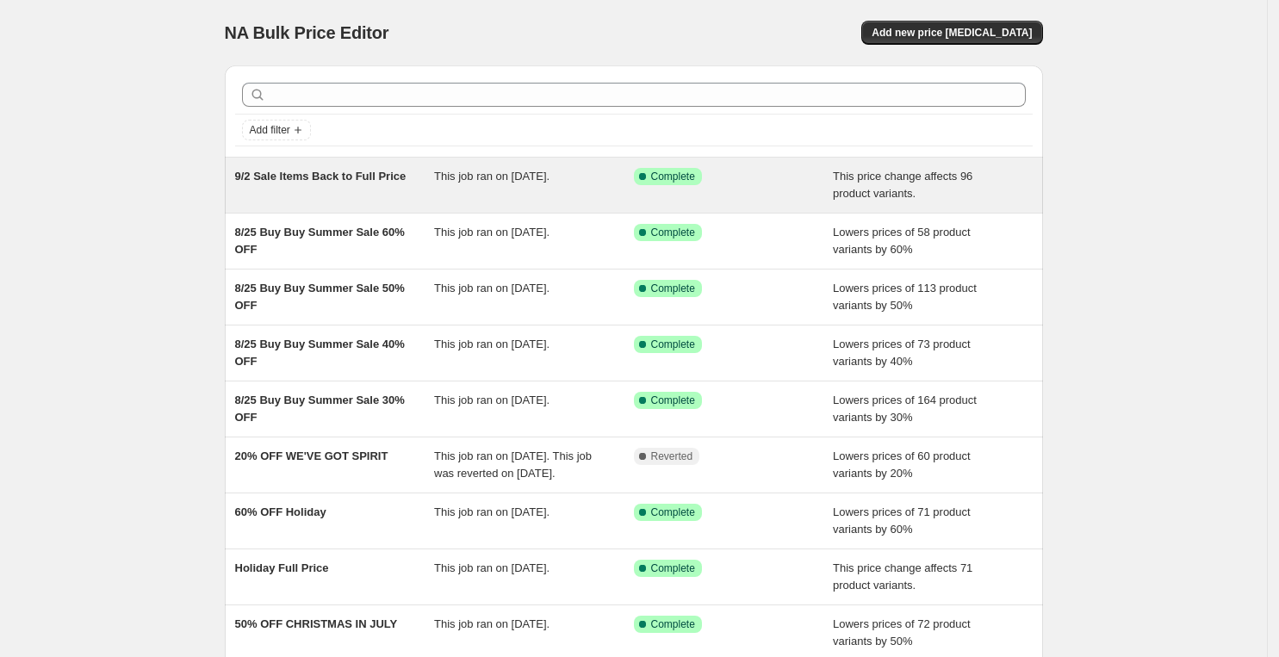
click at [318, 174] on span "9/2 Sale Items Back to Full Price" at bounding box center [320, 176] width 171 height 13
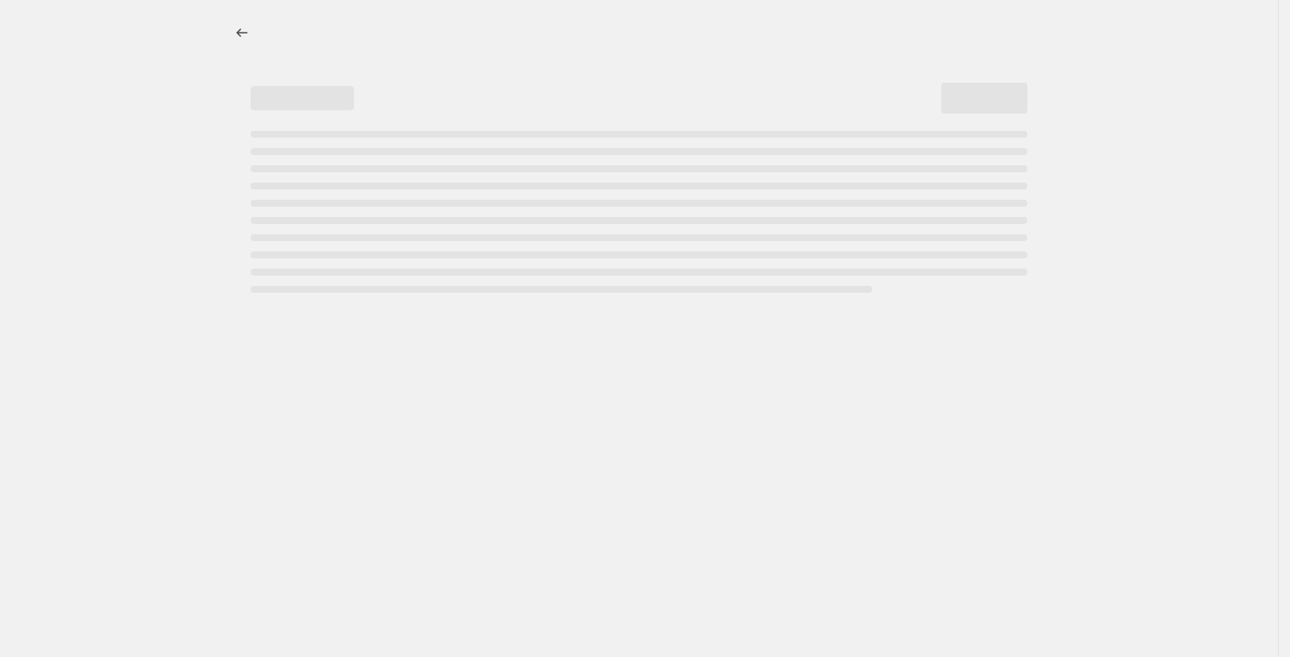
select select "ecap"
select select "remove"
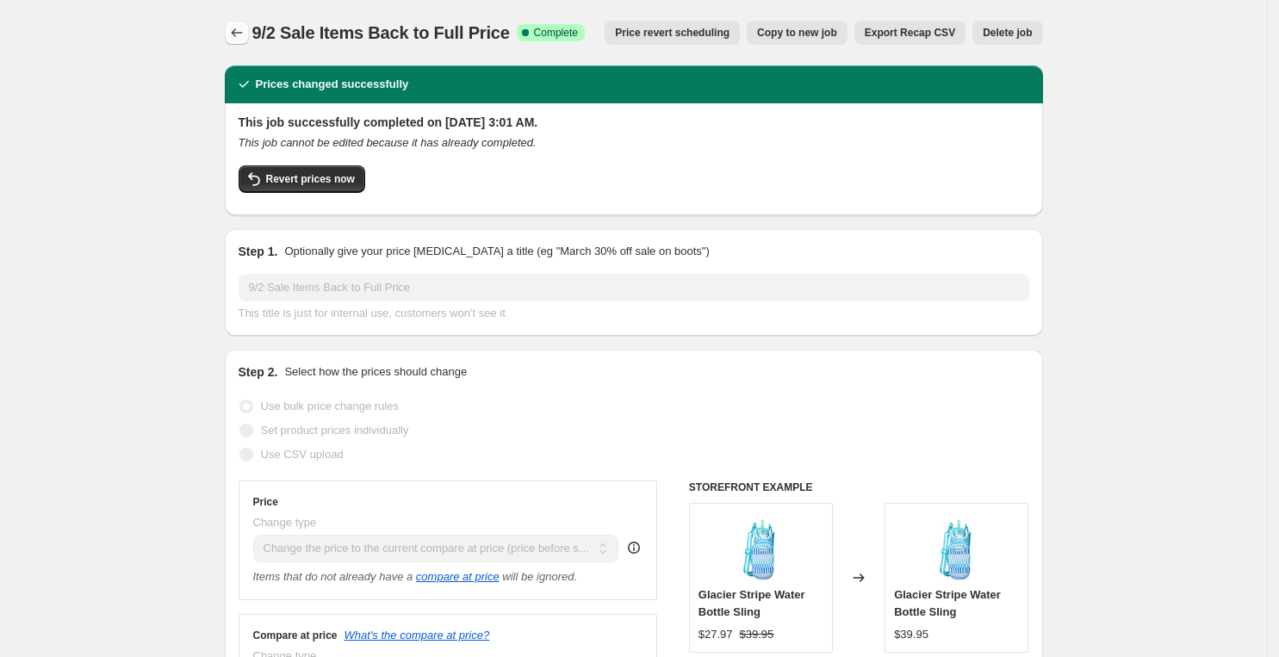
click at [233, 30] on icon "Price change jobs" at bounding box center [236, 32] width 17 height 17
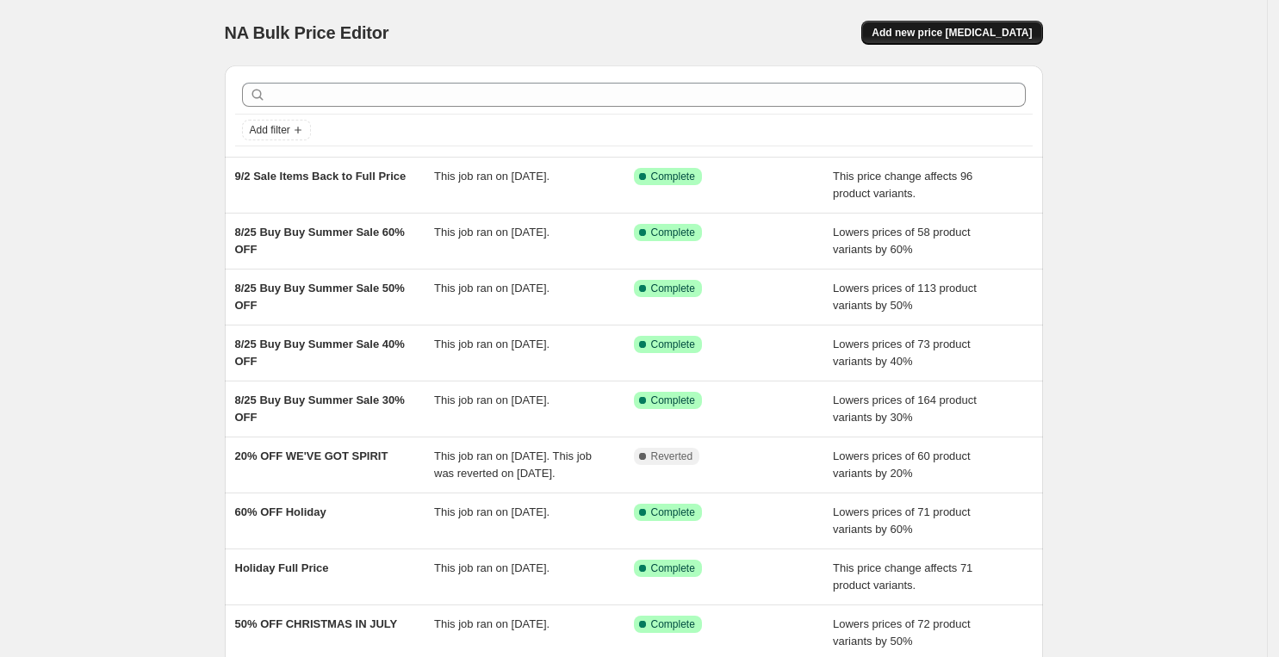
click at [964, 31] on span "Add new price change job" at bounding box center [952, 33] width 160 height 14
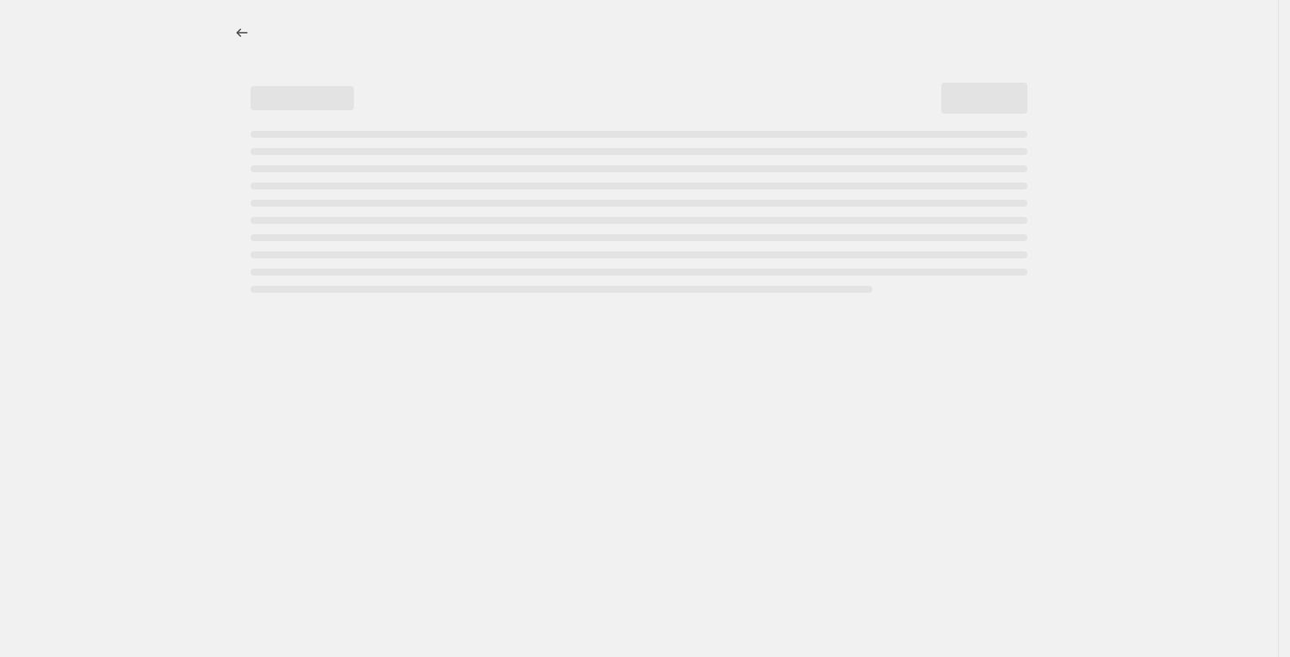
select select "percentage"
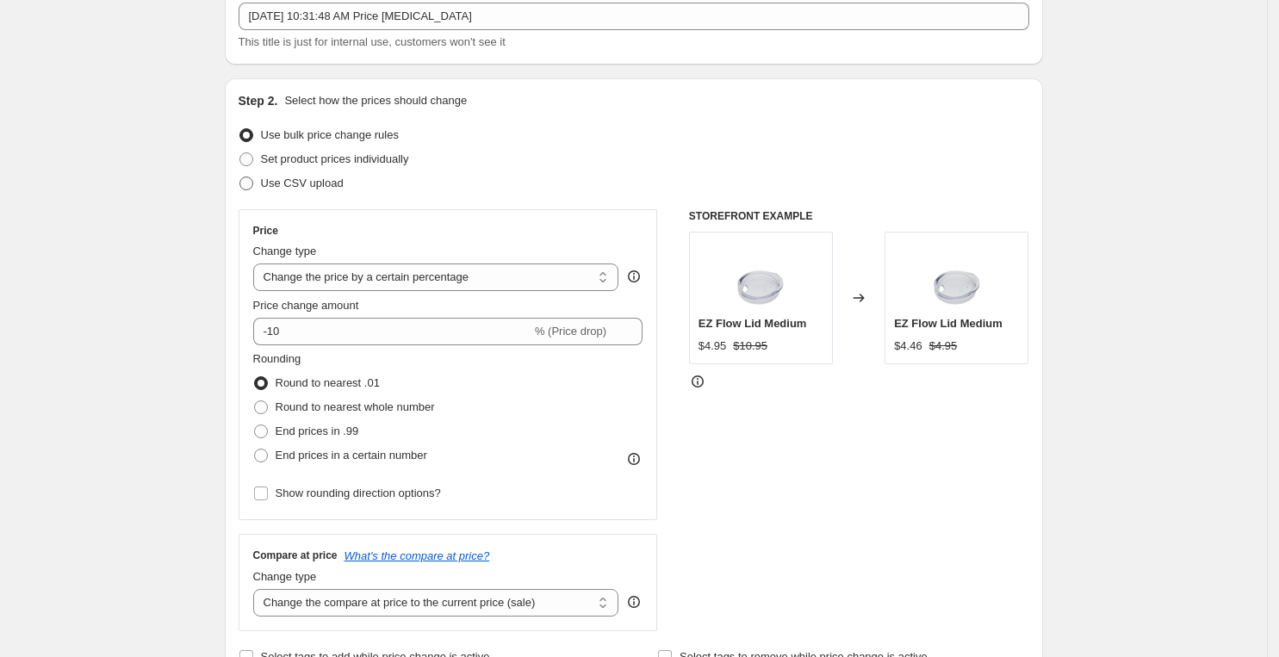
click at [283, 182] on span "Use CSV upload" at bounding box center [302, 183] width 83 height 13
click at [240, 177] on input "Use CSV upload" at bounding box center [239, 177] width 1 height 1
radio input "true"
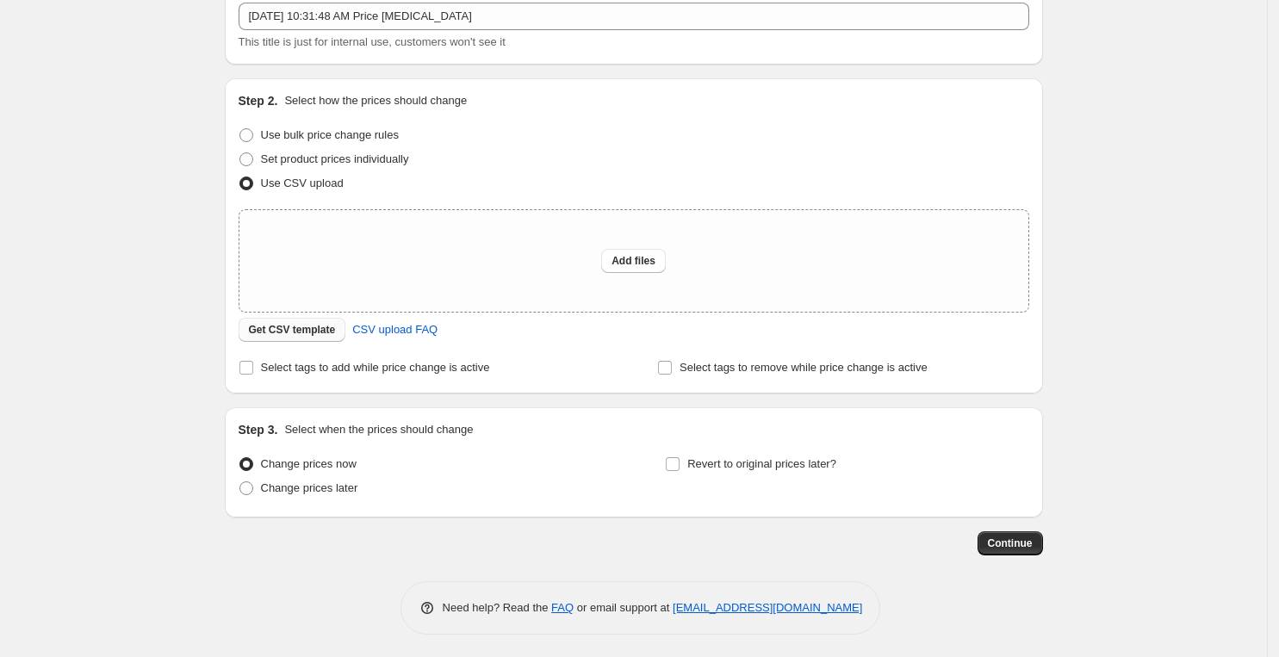
click at [304, 332] on span "Get CSV template" at bounding box center [292, 330] width 87 height 14
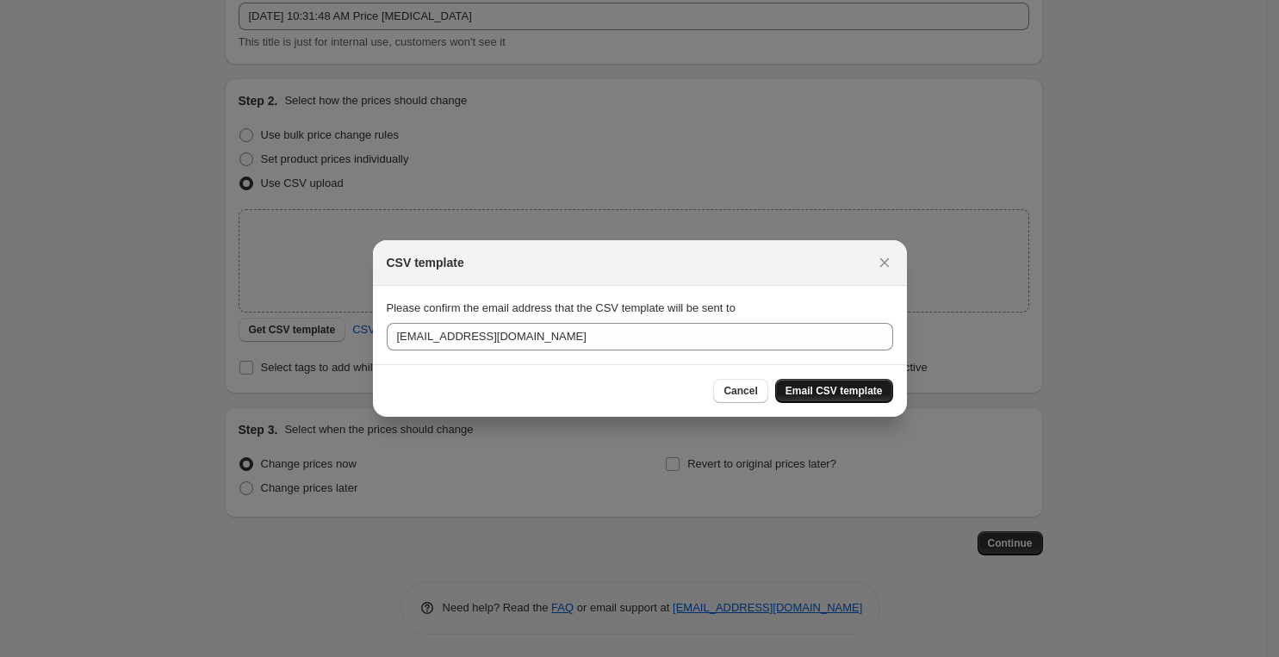
click at [825, 390] on span "Email CSV template" at bounding box center [834, 391] width 97 height 14
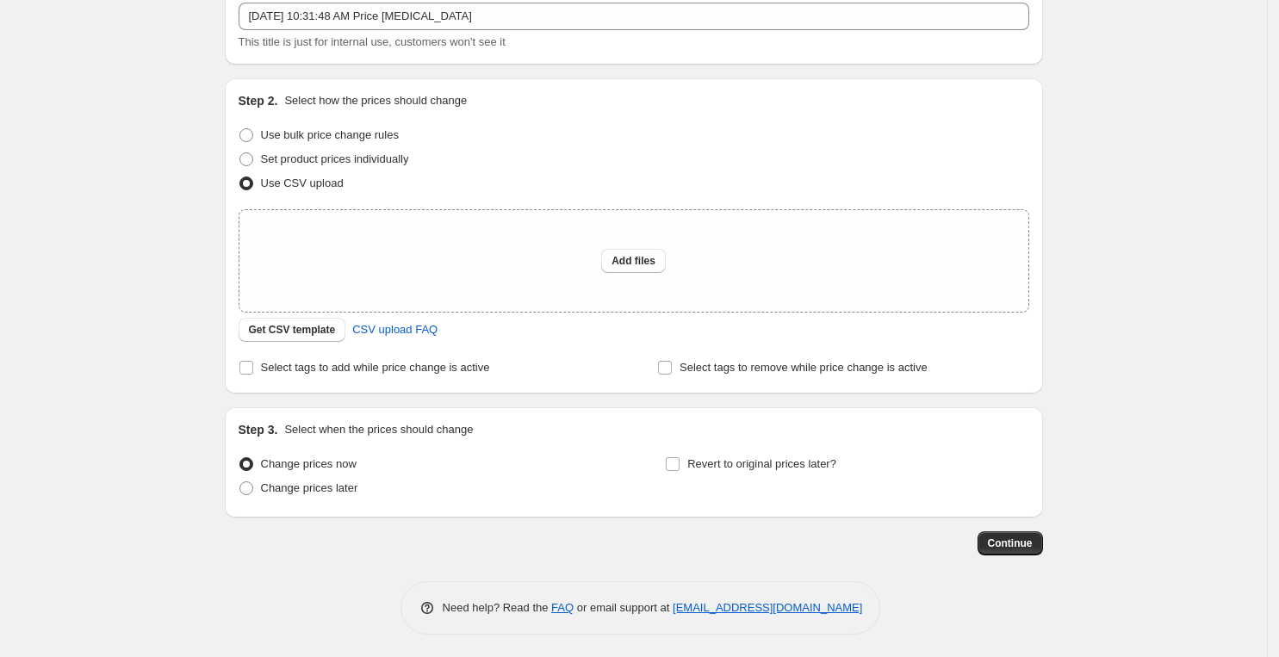
click at [1176, 192] on div "Create new price change job. This page is ready Create new price change job Dra…" at bounding box center [633, 276] width 1267 height 768
click at [292, 329] on span "Get CSV template" at bounding box center [292, 330] width 87 height 14
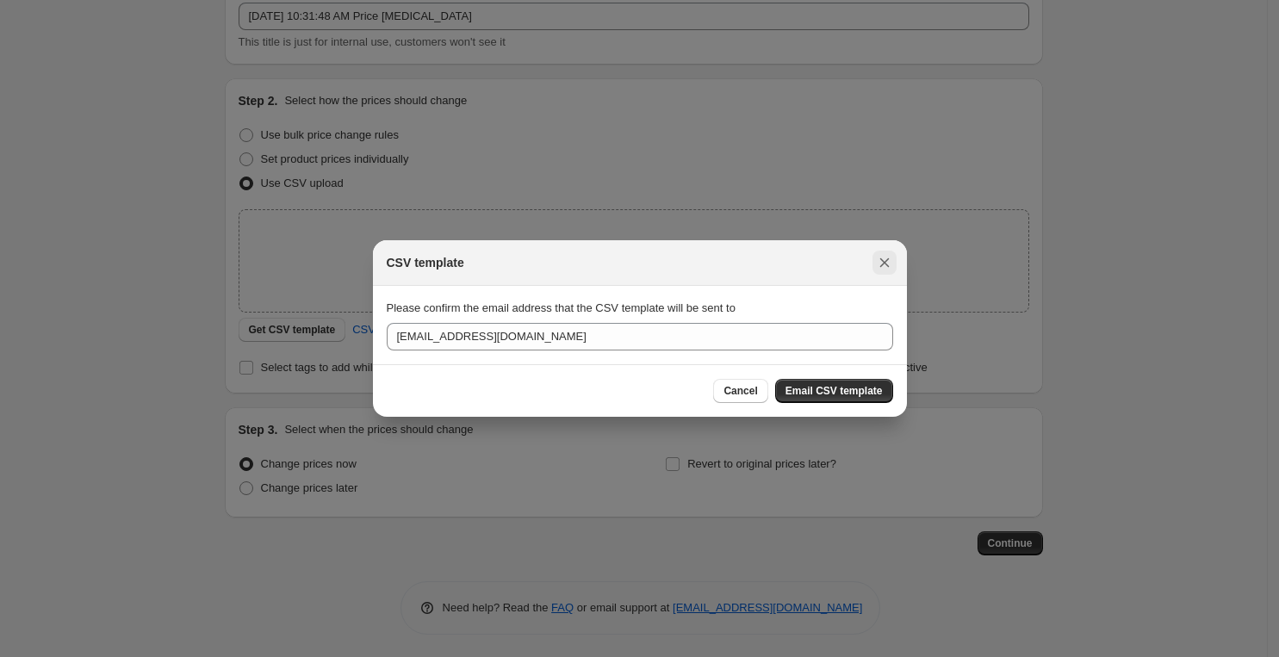
click at [881, 269] on icon "Close" at bounding box center [884, 262] width 17 height 17
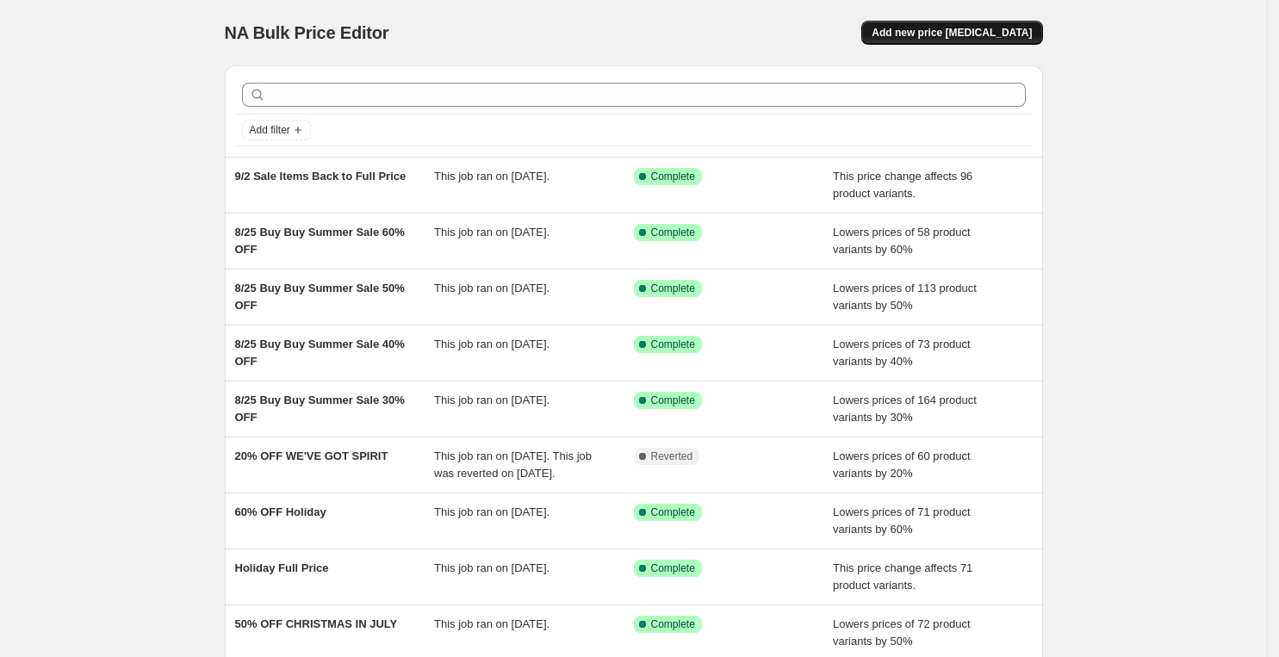
click at [985, 32] on span "Add new price change job" at bounding box center [952, 33] width 160 height 14
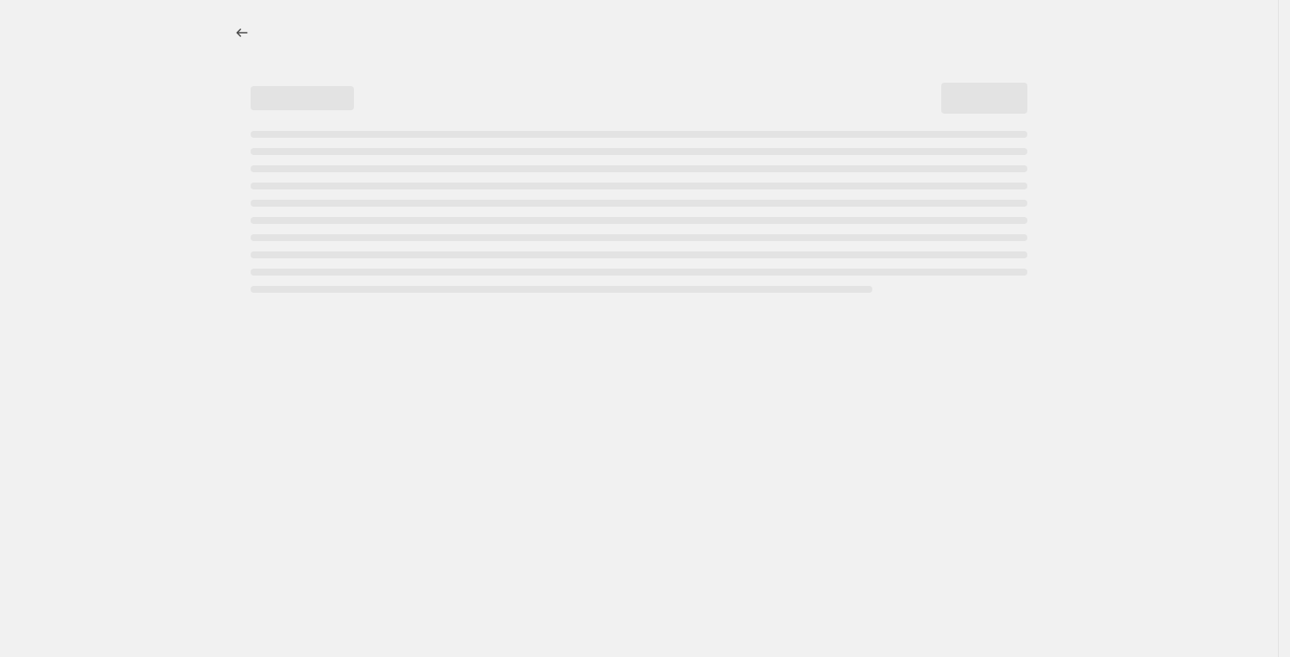
select select "percentage"
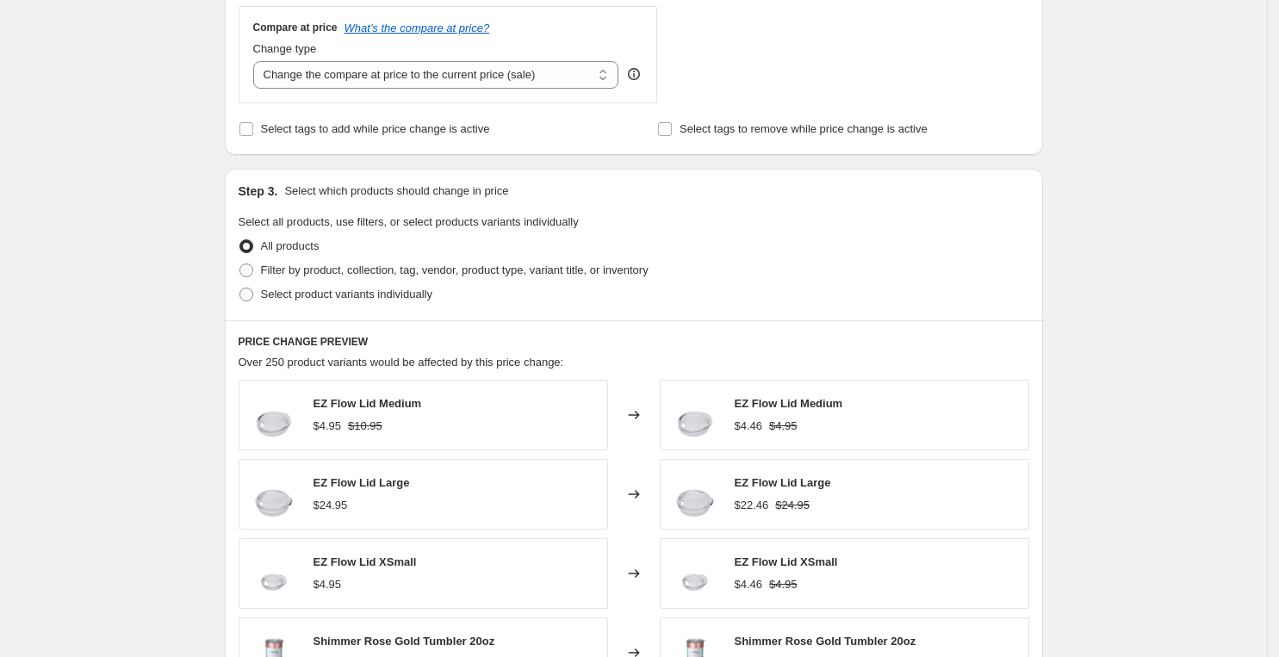
scroll to position [635, 0]
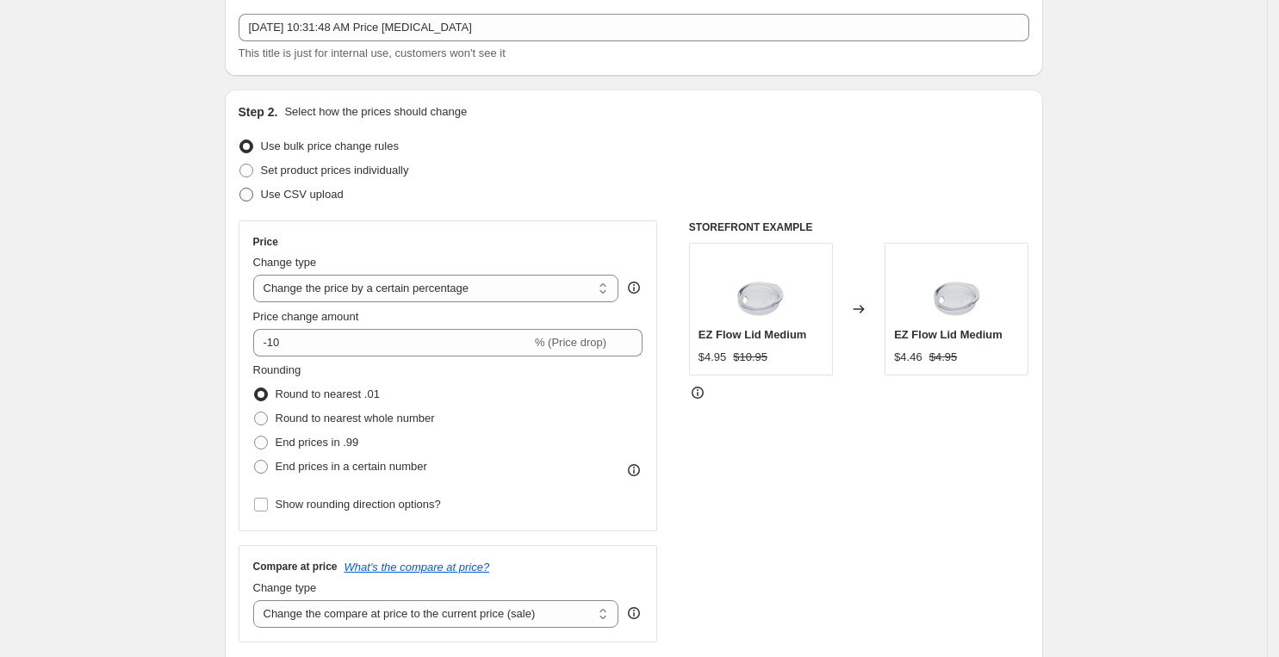
click at [249, 196] on span at bounding box center [246, 195] width 14 height 14
click at [240, 189] on input "Use CSV upload" at bounding box center [239, 188] width 1 height 1
radio input "true"
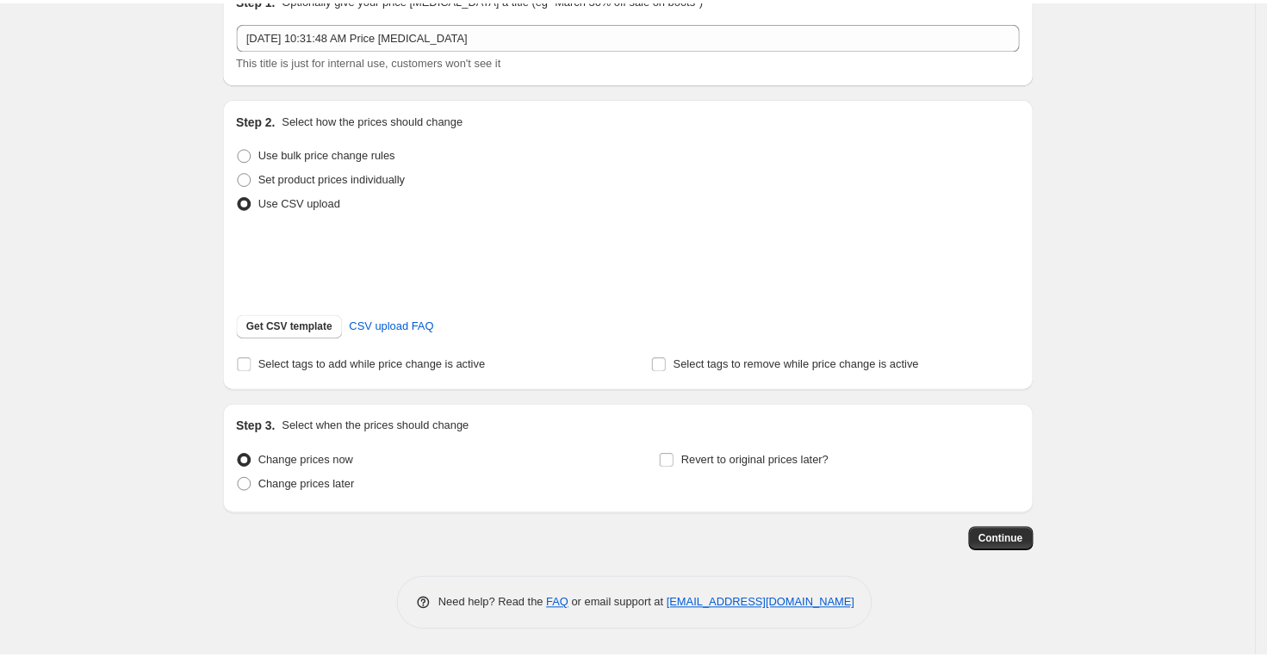
scroll to position [96, 0]
